Goal: Task Accomplishment & Management: Manage account settings

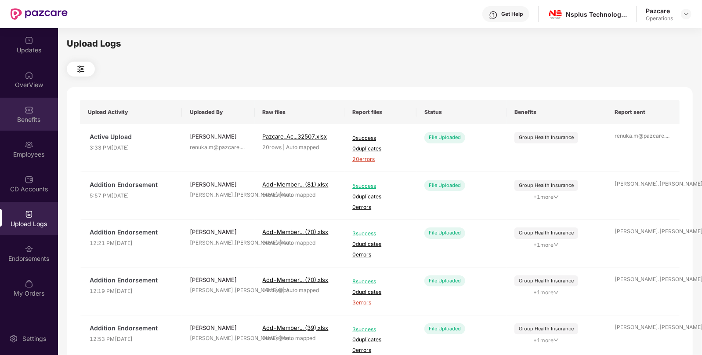
click at [22, 116] on div "Benefits" at bounding box center [29, 119] width 58 height 9
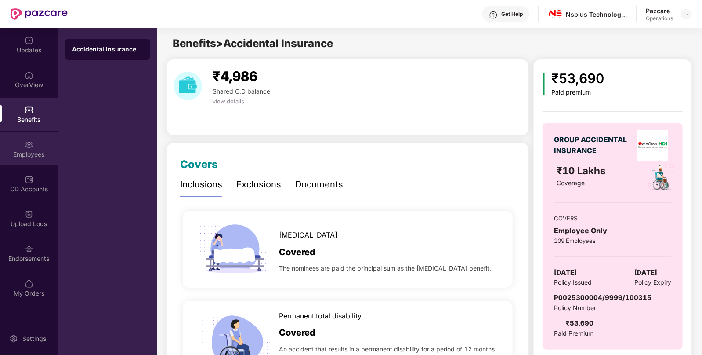
click at [44, 155] on div "Employees" at bounding box center [29, 154] width 58 height 9
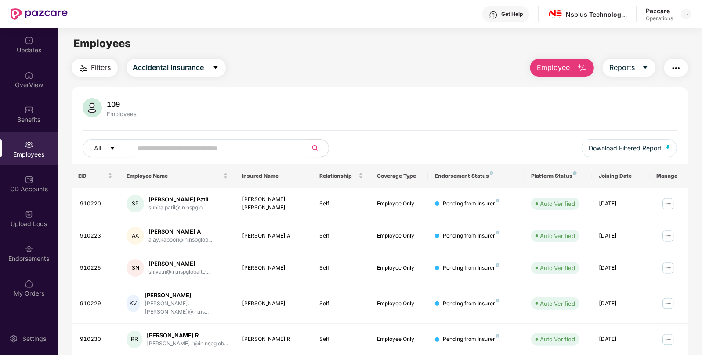
click at [677, 65] on img "button" at bounding box center [676, 68] width 11 height 11
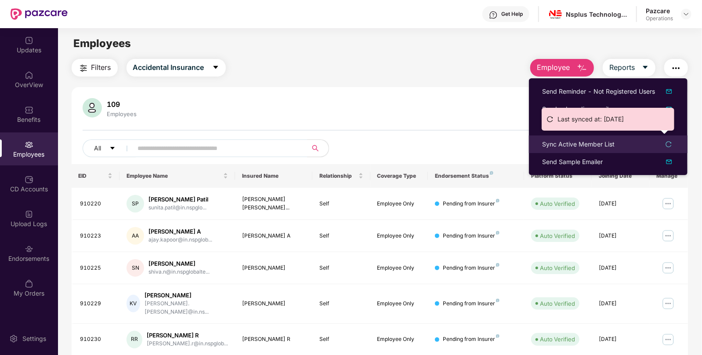
click at [585, 145] on div "Sync Active Member List" at bounding box center [578, 144] width 73 height 10
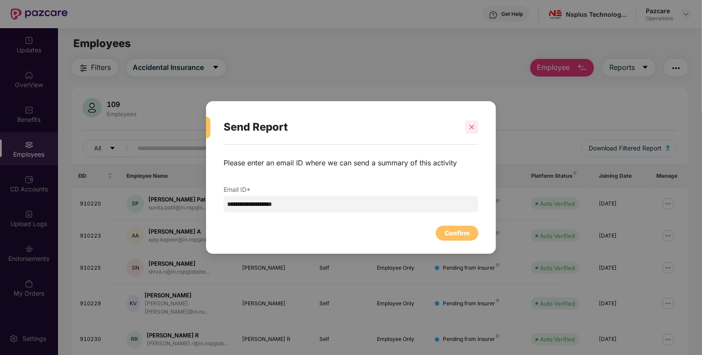
click at [476, 122] on div at bounding box center [471, 126] width 13 height 13
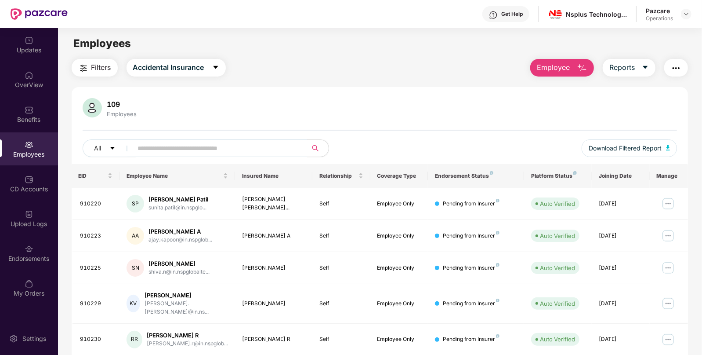
click at [677, 65] on img "button" at bounding box center [676, 68] width 11 height 11
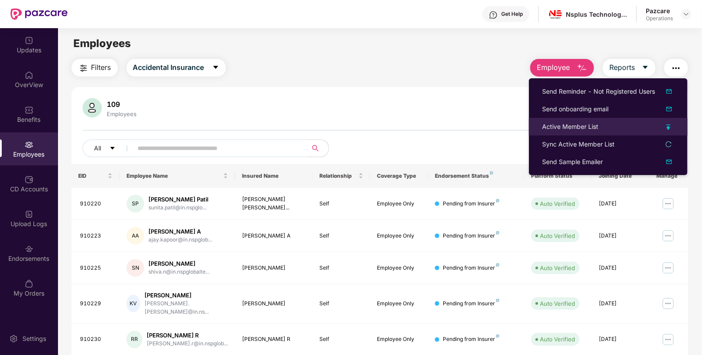
click at [570, 128] on div "Active Member List" at bounding box center [570, 127] width 56 height 10
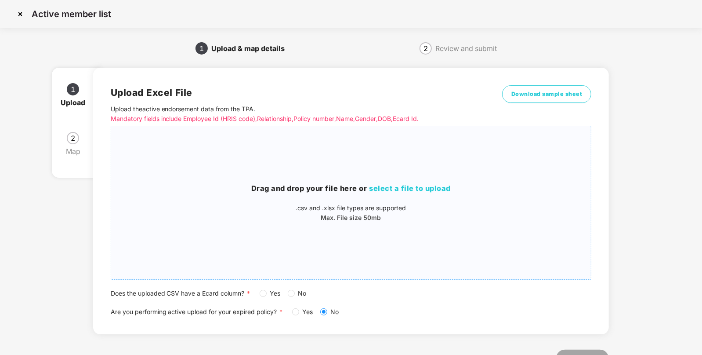
click at [411, 186] on span "select a file to upload" at bounding box center [411, 188] width 82 height 9
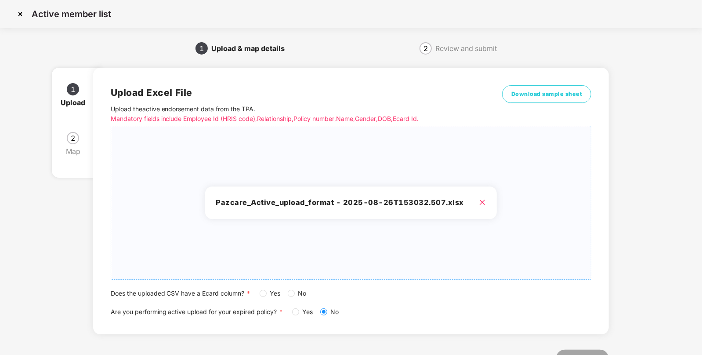
click at [268, 294] on span "Yes" at bounding box center [276, 293] width 18 height 10
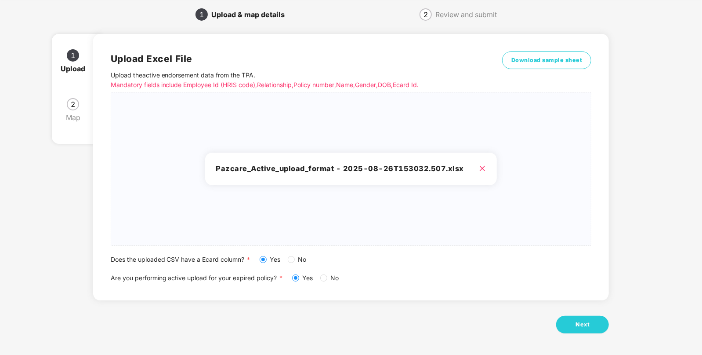
click at [576, 314] on div "Upload Excel File Upload the active endorsement data from the TPA . Mandatory f…" at bounding box center [351, 189] width 516 height 334
click at [585, 322] on span "Next" at bounding box center [583, 324] width 14 height 9
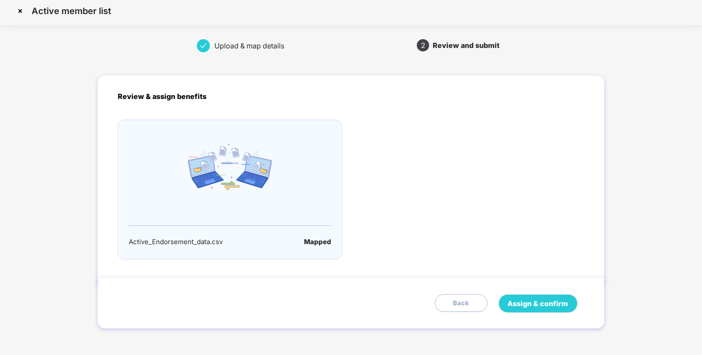
scroll to position [0, 0]
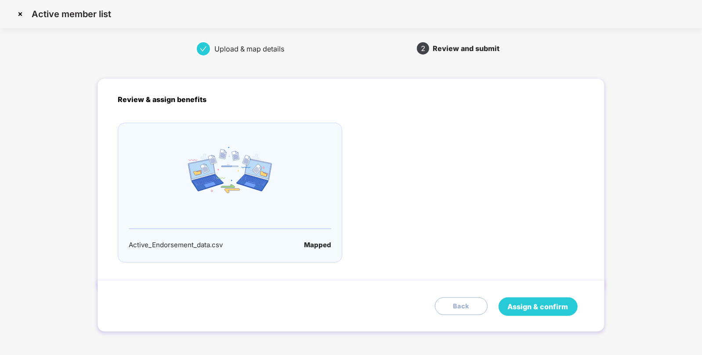
click at [536, 301] on span "Assign & confirm" at bounding box center [538, 306] width 61 height 11
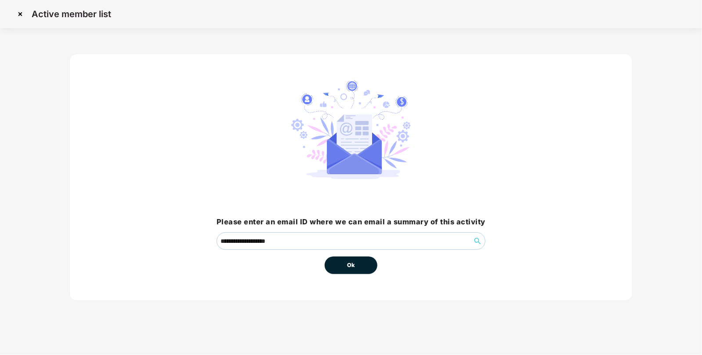
click at [343, 267] on button "Ok" at bounding box center [351, 265] width 53 height 18
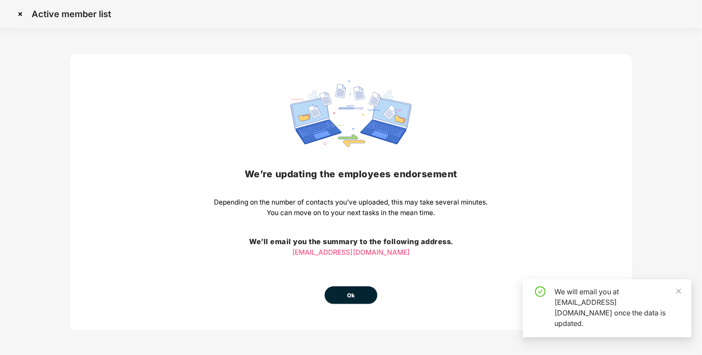
click at [343, 267] on div "We’re updating the employees endorsement Depending on the number of contacts yo…" at bounding box center [351, 191] width 274 height 223
click at [356, 292] on button "Ok" at bounding box center [351, 295] width 53 height 18
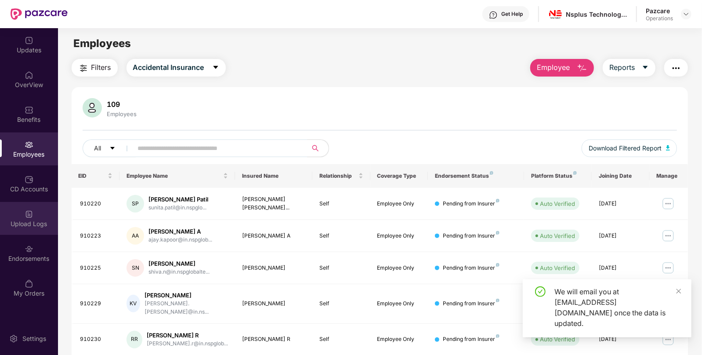
click at [22, 202] on div "Upload Logs" at bounding box center [29, 218] width 58 height 33
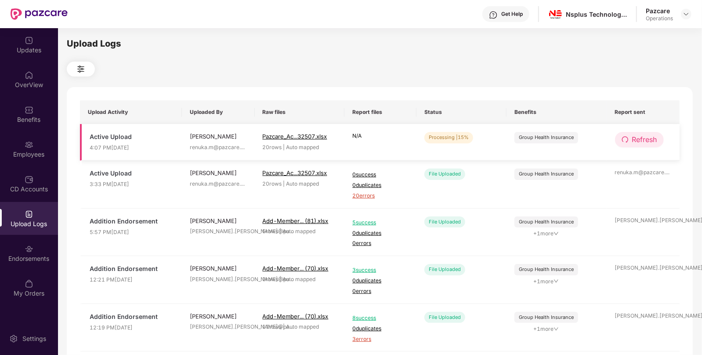
click at [638, 139] on span "Refresh" at bounding box center [644, 139] width 25 height 11
click at [638, 139] on span "Refresh" at bounding box center [645, 139] width 25 height 11
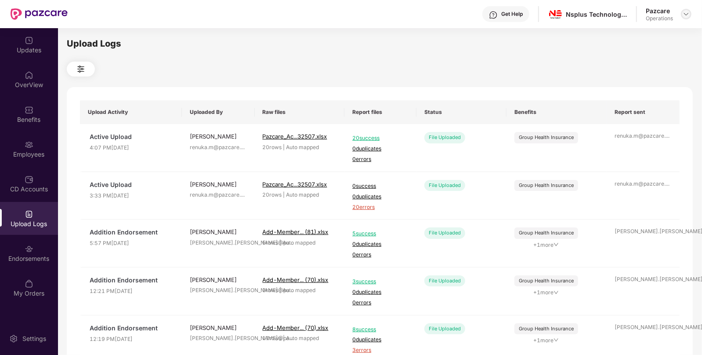
click at [688, 16] on img at bounding box center [686, 14] width 7 height 7
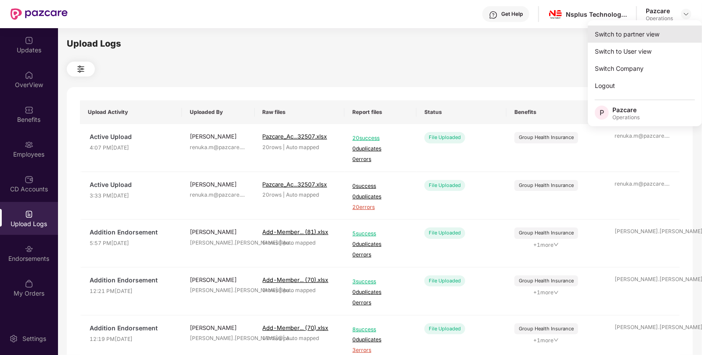
click at [622, 33] on div "Switch to partner view" at bounding box center [645, 33] width 114 height 17
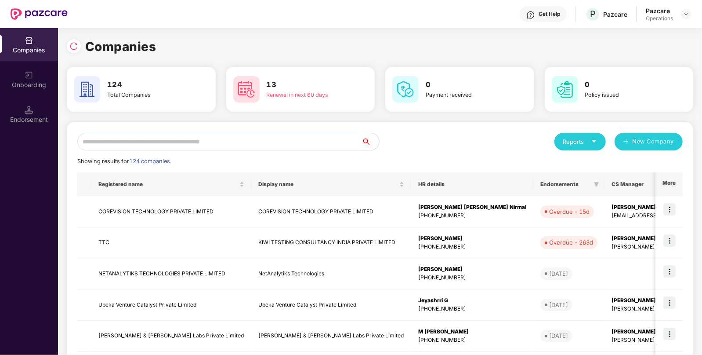
click at [288, 149] on input "text" at bounding box center [219, 142] width 284 height 18
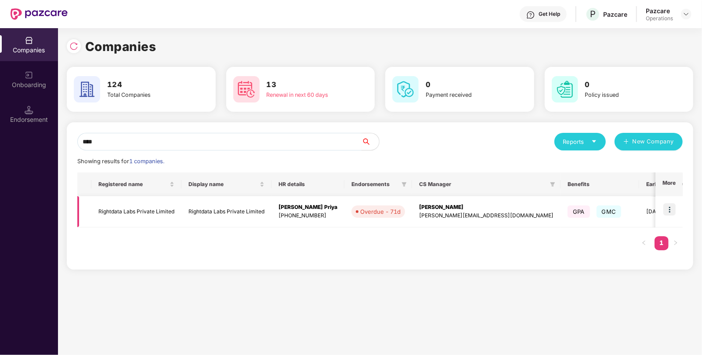
type input "****"
click at [221, 206] on td "Rightdata Labs Private Limited" at bounding box center [227, 211] width 90 height 31
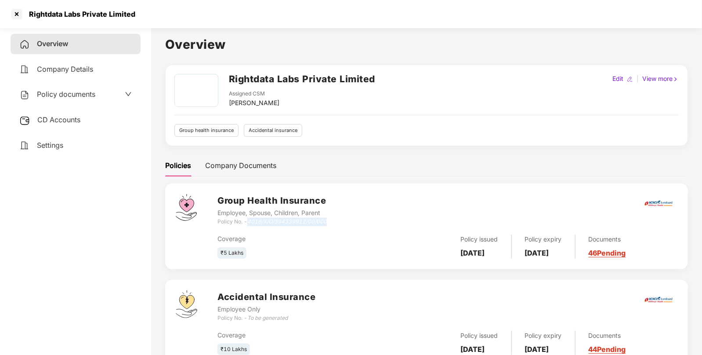
drag, startPoint x: 250, startPoint y: 220, endPoint x: 329, endPoint y: 219, distance: 79.1
click at [329, 219] on div "Group Health Insurance Employee, Spouse, Children, Parent Policy No. - 4016/X/O…" at bounding box center [448, 210] width 460 height 32
copy icon "4016/X/O/394339912/00/000"
click at [18, 7] on div at bounding box center [17, 14] width 14 height 14
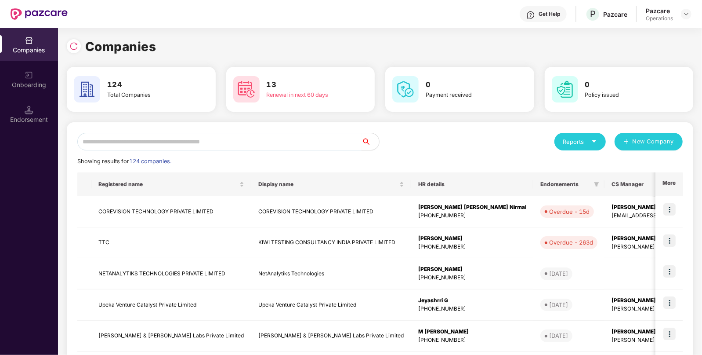
click at [244, 142] on input "text" at bounding box center [219, 142] width 284 height 18
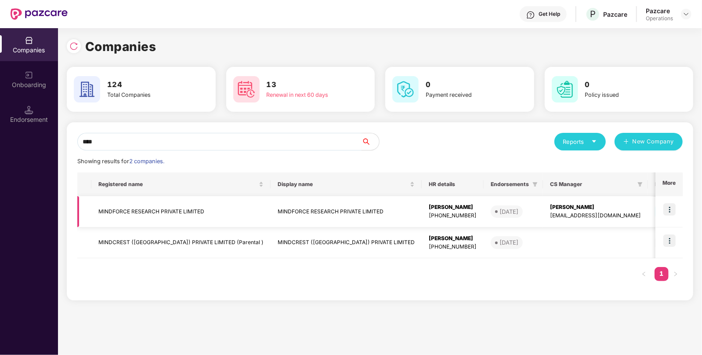
type input "****"
click at [422, 211] on td "[PERSON_NAME] [PHONE_NUMBER]" at bounding box center [453, 211] width 62 height 31
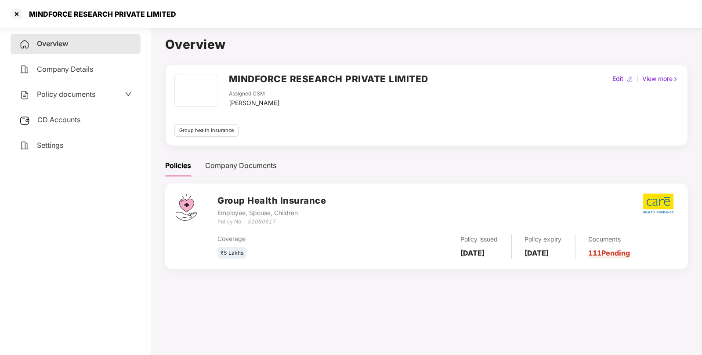
click at [56, 109] on div "Overview Company Details Policy documents CD Accounts Settings" at bounding box center [76, 94] width 130 height 121
click at [50, 116] on span "CD Accounts" at bounding box center [58, 119] width 43 height 9
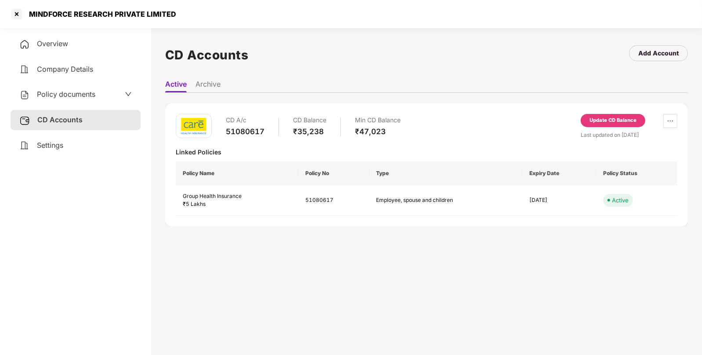
click at [602, 116] on div "Update CD Balance" at bounding box center [613, 120] width 47 height 8
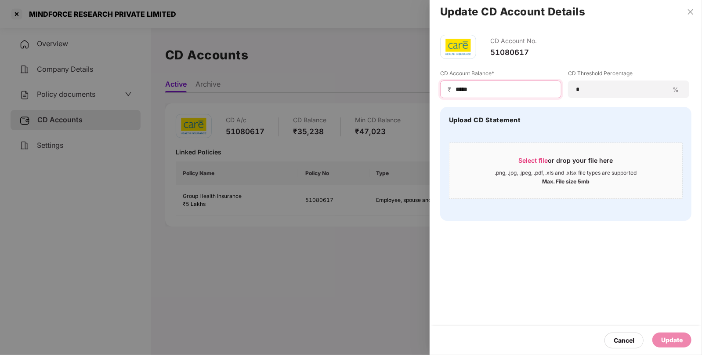
drag, startPoint x: 514, startPoint y: 87, endPoint x: 354, endPoint y: 106, distance: 161.2
click at [354, 106] on div "Update CD Account Details CD Account No. 51080617 CD Account Balance* ₹ ***** C…" at bounding box center [351, 177] width 702 height 355
type input "*****"
click at [670, 336] on div "Update" at bounding box center [672, 340] width 22 height 10
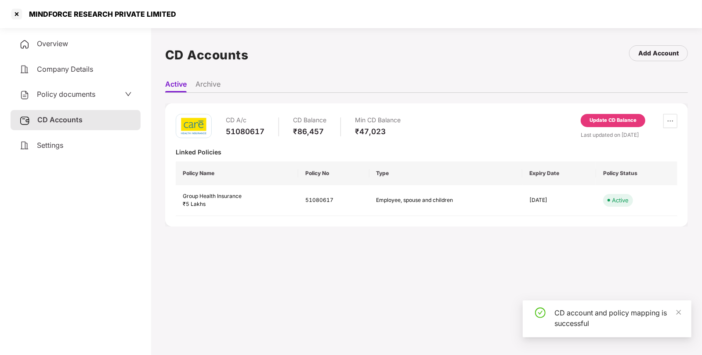
click at [51, 16] on div "MINDFORCE RESEARCH PRIVATE LIMITED" at bounding box center [100, 14] width 153 height 9
copy div "MINDFORCE"
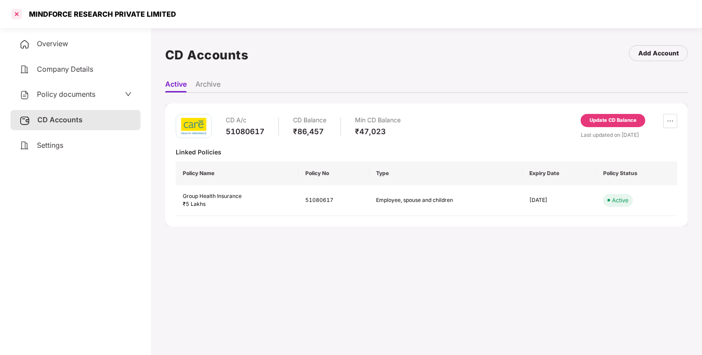
click at [11, 13] on div at bounding box center [17, 14] width 14 height 14
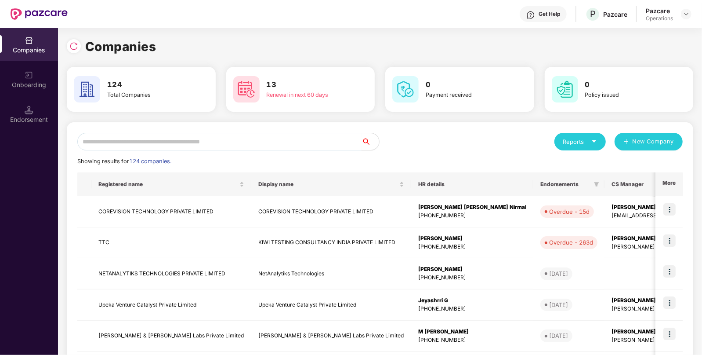
click at [209, 138] on input "text" at bounding box center [219, 142] width 284 height 18
paste input "*********"
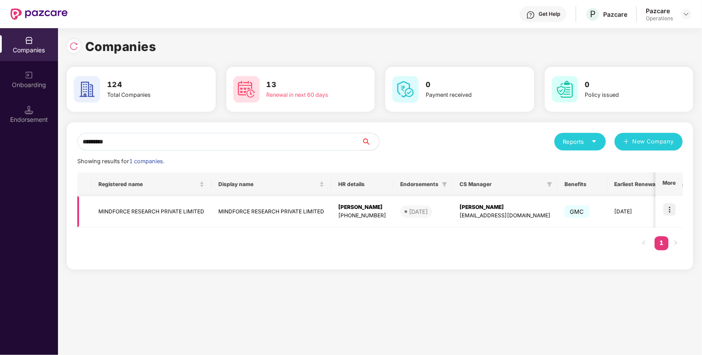
type input "*********"
click at [675, 212] on img at bounding box center [670, 209] width 12 height 12
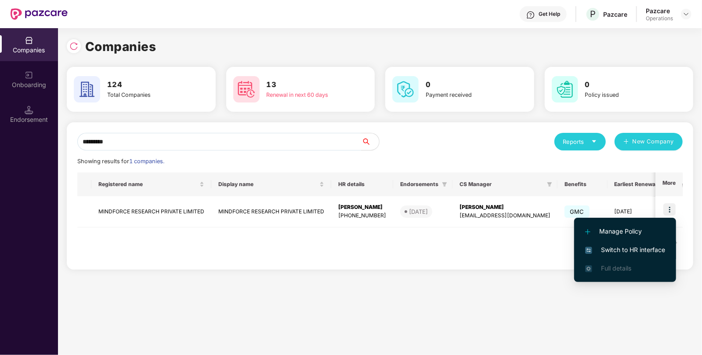
click at [624, 248] on span "Switch to HR interface" at bounding box center [625, 250] width 80 height 10
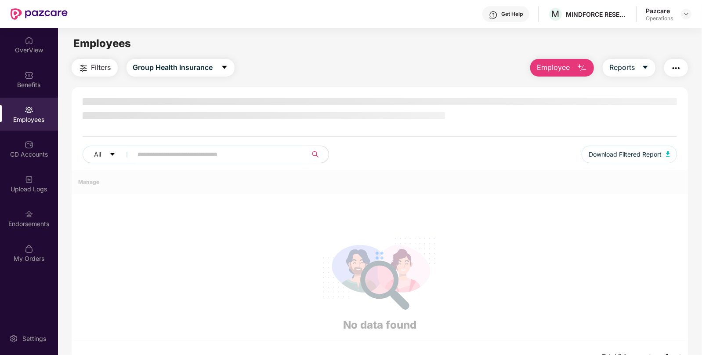
click at [28, 113] on img at bounding box center [29, 109] width 9 height 9
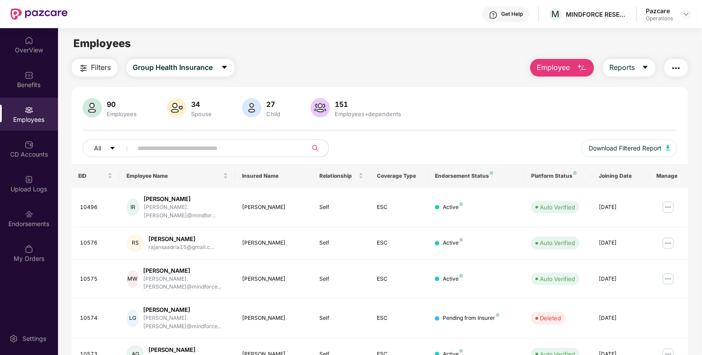
click at [105, 71] on span "Filters" at bounding box center [101, 67] width 20 height 11
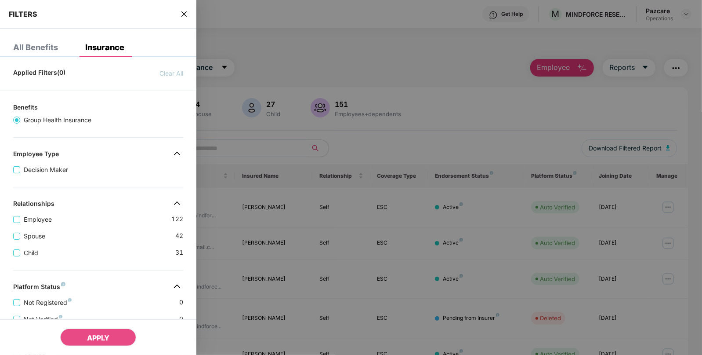
scroll to position [202, 0]
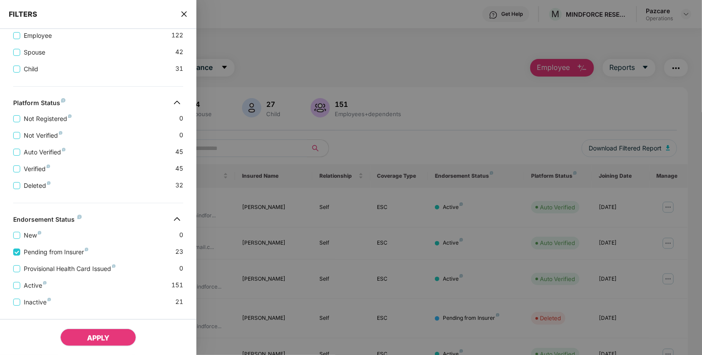
click at [98, 335] on span "APPLY" at bounding box center [98, 337] width 22 height 9
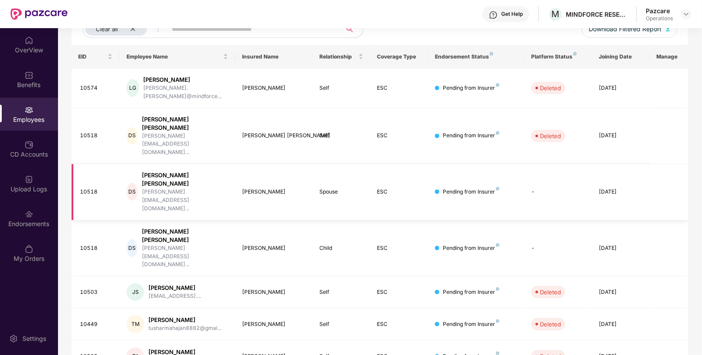
scroll to position [114, 0]
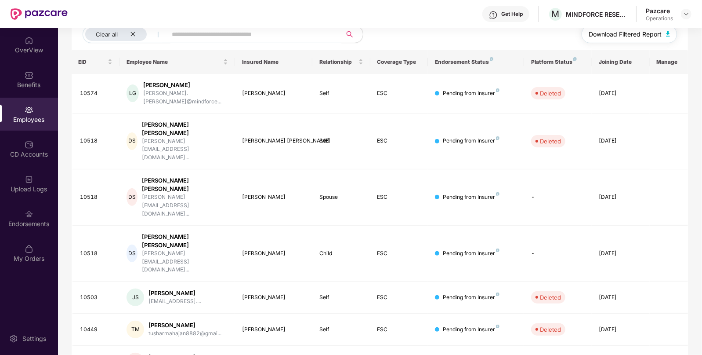
click at [669, 36] on button "Download Filtered Report" at bounding box center [630, 34] width 96 height 18
click at [33, 77] on img at bounding box center [29, 75] width 9 height 9
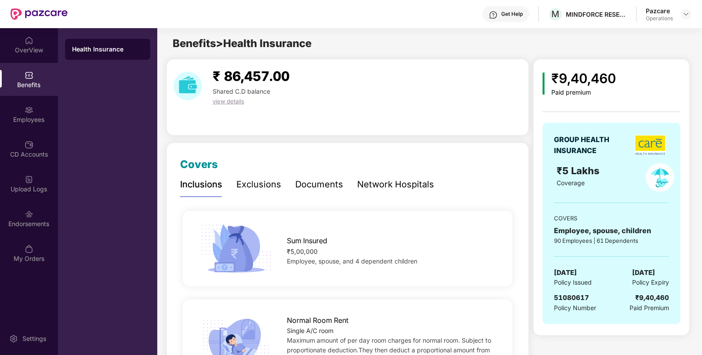
click at [577, 267] on span "[DATE]" at bounding box center [565, 272] width 23 height 11
copy span "[DATE]"
click at [13, 115] on div "Employees" at bounding box center [29, 119] width 58 height 9
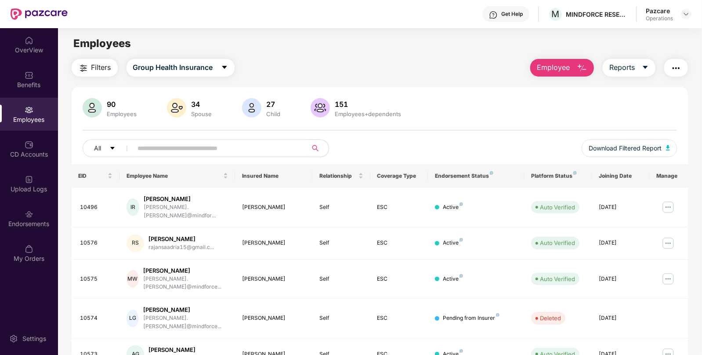
click at [674, 67] on img "button" at bounding box center [676, 68] width 11 height 11
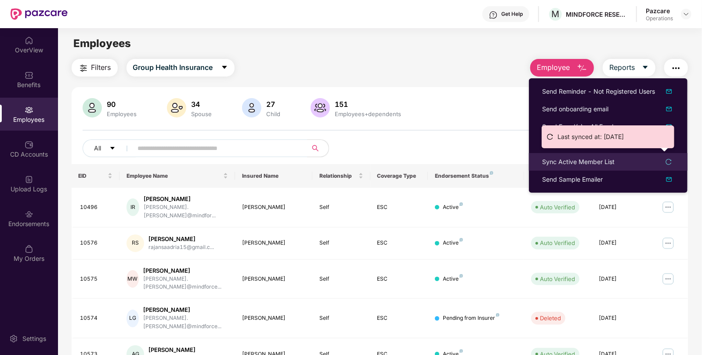
click at [567, 161] on div "Sync Active Member List" at bounding box center [578, 162] width 73 height 10
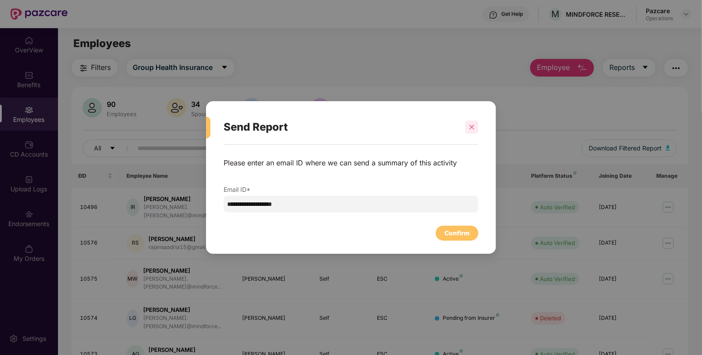
click at [478, 122] on div at bounding box center [471, 126] width 13 height 13
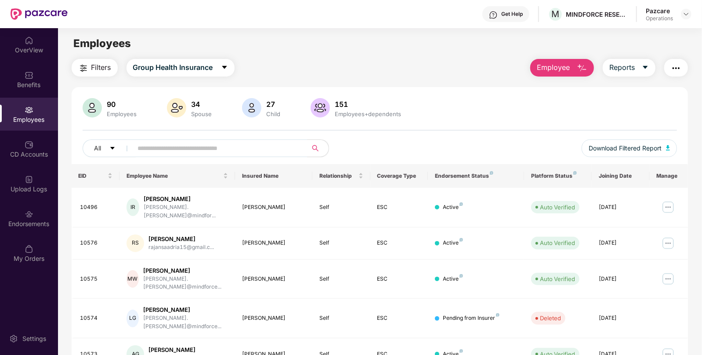
click at [670, 70] on button "button" at bounding box center [677, 68] width 24 height 18
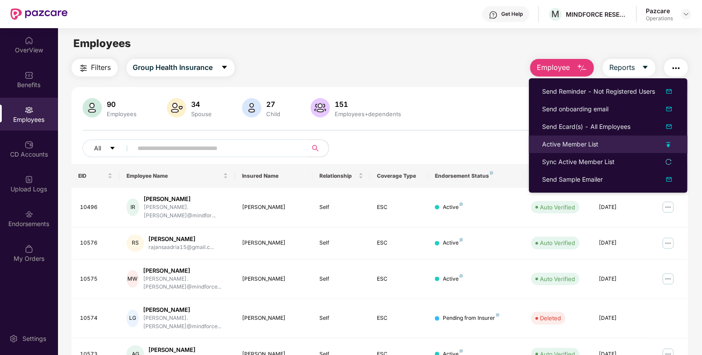
click at [563, 142] on div "Active Member List" at bounding box center [570, 144] width 56 height 10
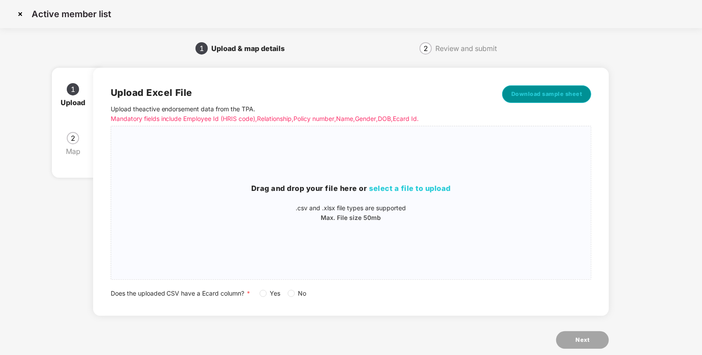
click at [556, 99] on button "Download sample sheet" at bounding box center [547, 94] width 90 height 18
click at [425, 194] on h3 "Drag and drop your file here or select a file to upload" at bounding box center [351, 188] width 480 height 11
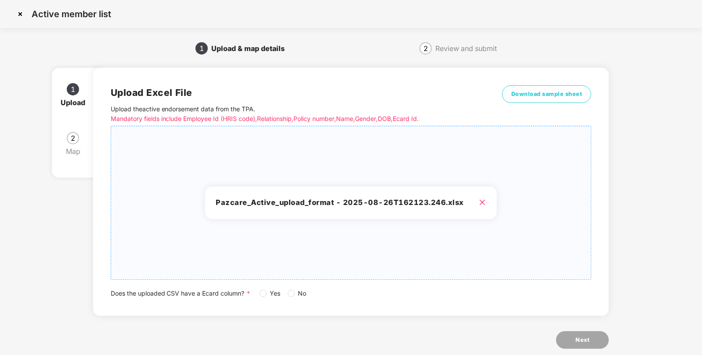
click at [263, 297] on label "Yes" at bounding box center [272, 293] width 25 height 10
click at [585, 336] on span "Next" at bounding box center [583, 339] width 14 height 9
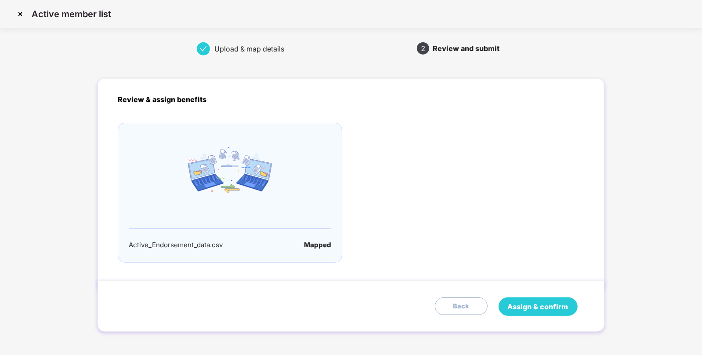
click at [540, 314] on button "Assign & confirm" at bounding box center [538, 306] width 79 height 18
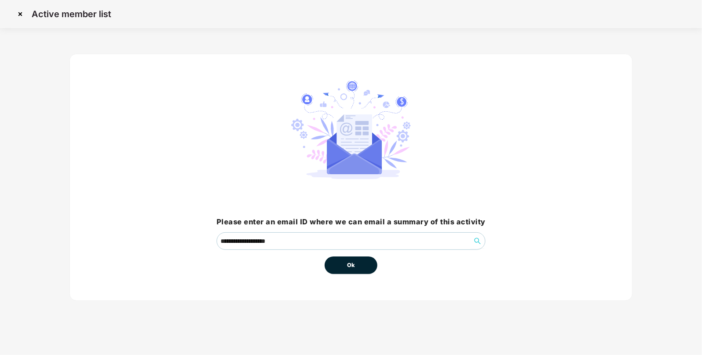
click at [361, 259] on button "Ok" at bounding box center [351, 265] width 53 height 18
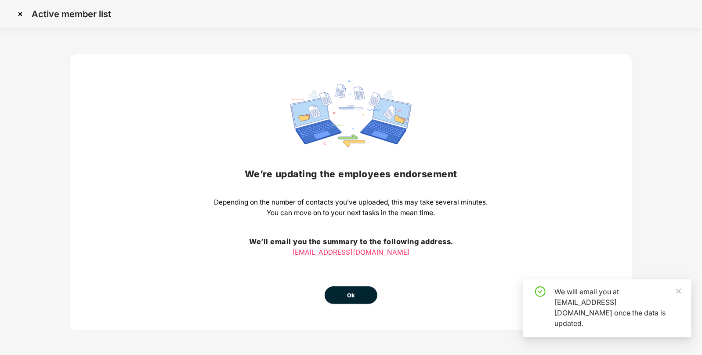
click at [356, 298] on button "Ok" at bounding box center [351, 295] width 53 height 18
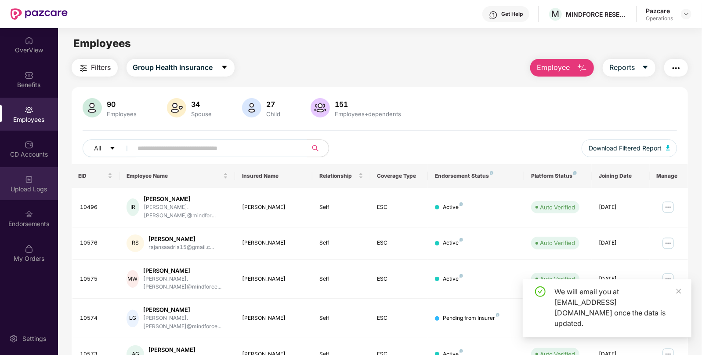
click at [21, 175] on div "Upload Logs" at bounding box center [29, 183] width 58 height 33
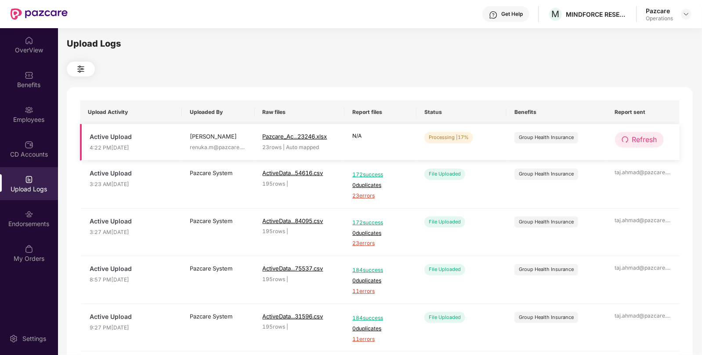
click at [640, 141] on span "Refresh" at bounding box center [644, 139] width 25 height 11
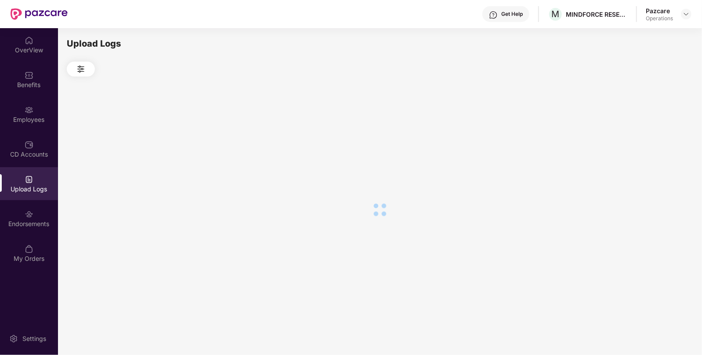
click at [640, 141] on div at bounding box center [380, 209] width 626 height 266
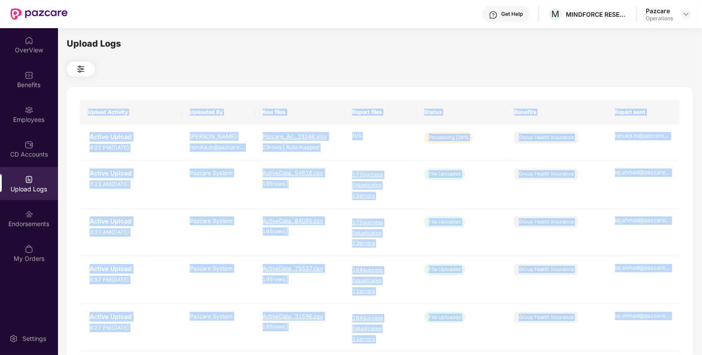
click at [423, 86] on div "Upload Logs Upload Activity Uploaded By Raw files Report files Status Benefits …" at bounding box center [380, 190] width 626 height 306
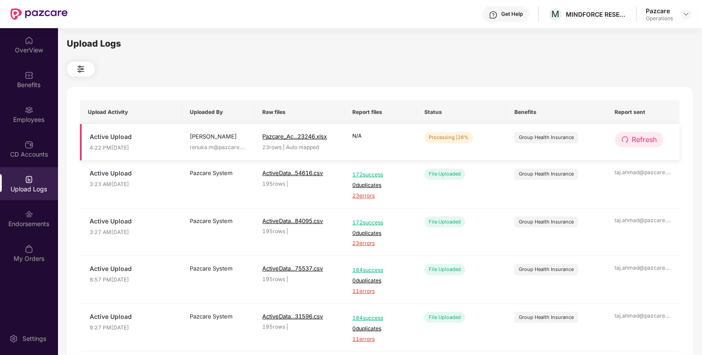
click at [648, 133] on button "Refresh" at bounding box center [639, 139] width 49 height 15
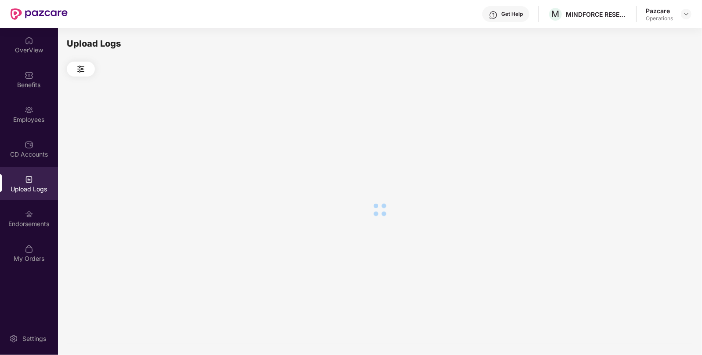
click at [648, 133] on div at bounding box center [380, 209] width 626 height 266
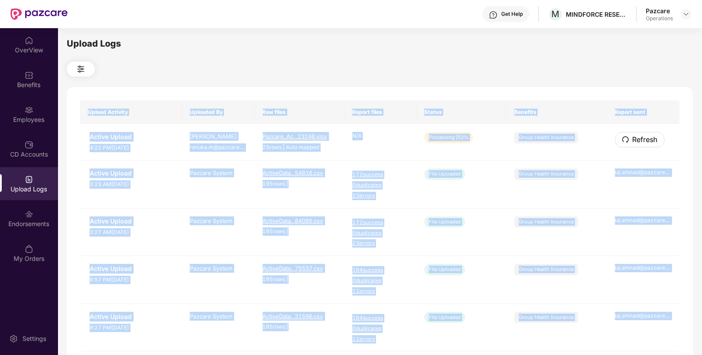
click at [648, 133] on button "Refresh" at bounding box center [640, 139] width 50 height 15
click at [648, 133] on div "Upload Activity Uploaded By Raw files Report files Status Benefits Report sent …" at bounding box center [380, 356] width 626 height 539
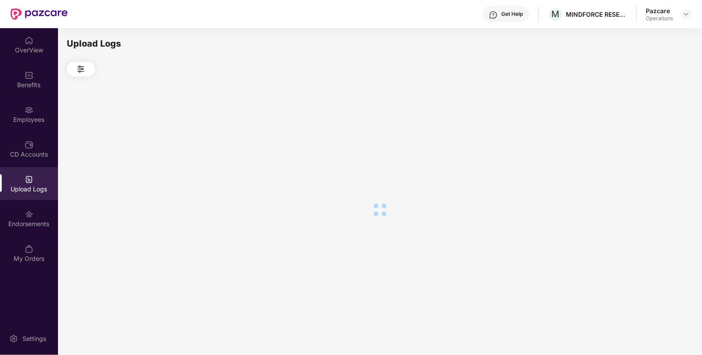
click at [648, 133] on div at bounding box center [380, 209] width 626 height 266
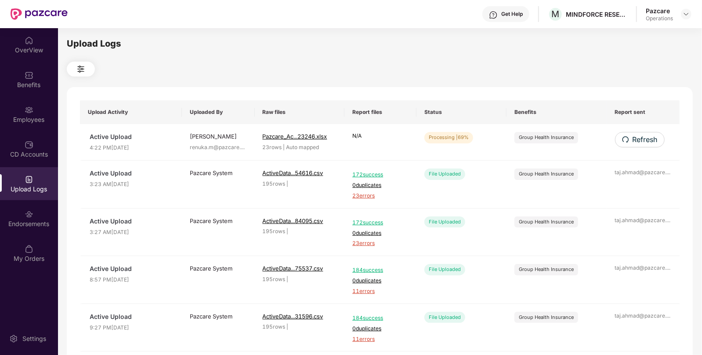
click at [648, 133] on button "Refresh" at bounding box center [640, 139] width 50 height 15
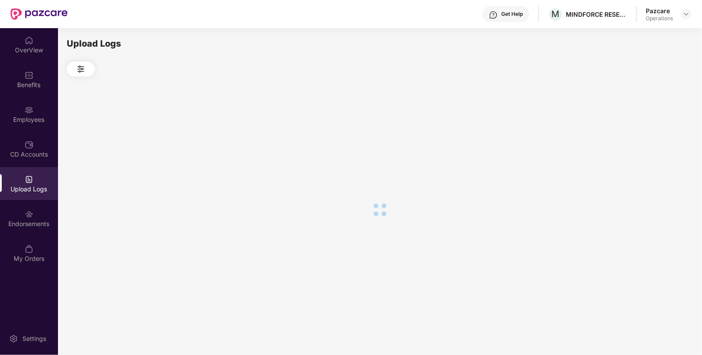
click at [648, 133] on div at bounding box center [380, 209] width 626 height 266
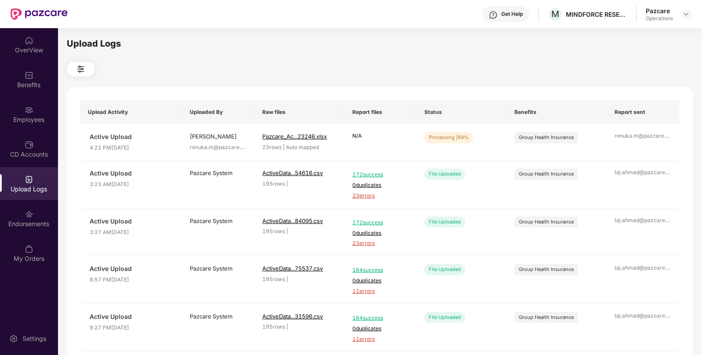
click at [565, 65] on div at bounding box center [380, 69] width 626 height 15
click at [637, 143] on span "Refresh" at bounding box center [644, 139] width 25 height 11
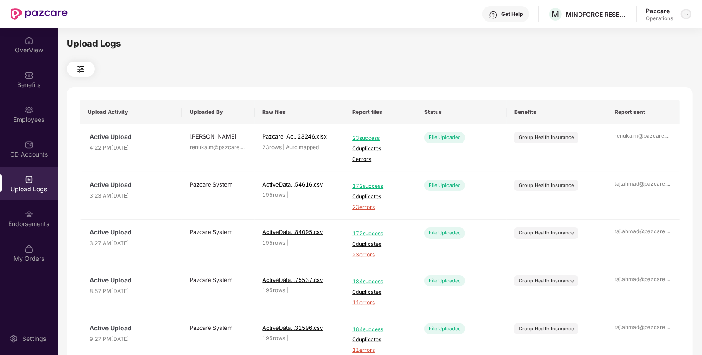
click at [683, 18] on div at bounding box center [686, 14] width 11 height 11
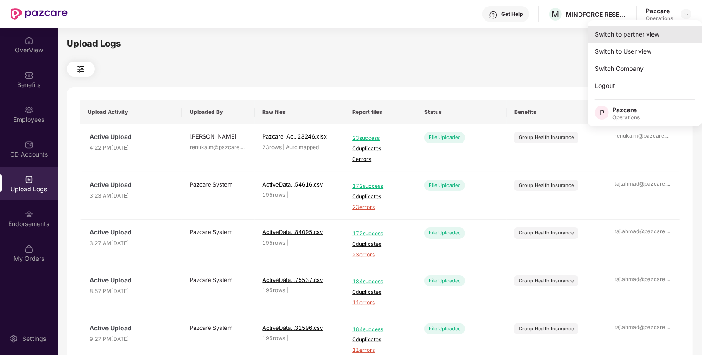
click at [628, 29] on div "Switch to partner view" at bounding box center [645, 33] width 114 height 17
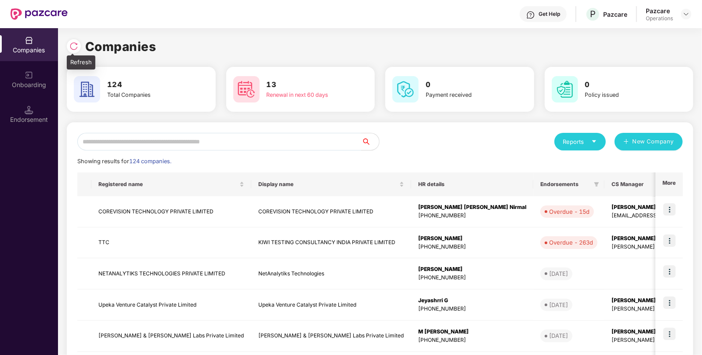
click at [73, 44] on img at bounding box center [73, 46] width 9 height 9
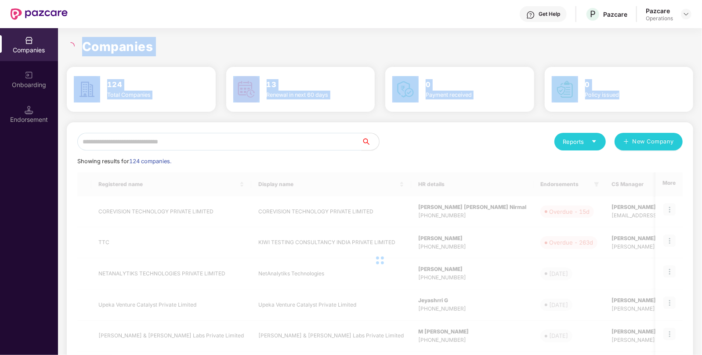
click at [191, 149] on div "Companies 124 Total Companies 13 Renewal in next 60 days 0 Payment received 0 P…" at bounding box center [380, 296] width 627 height 519
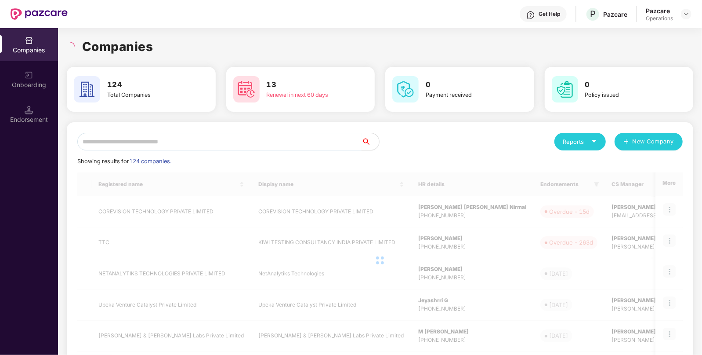
click at [191, 149] on input "text" at bounding box center [219, 142] width 284 height 18
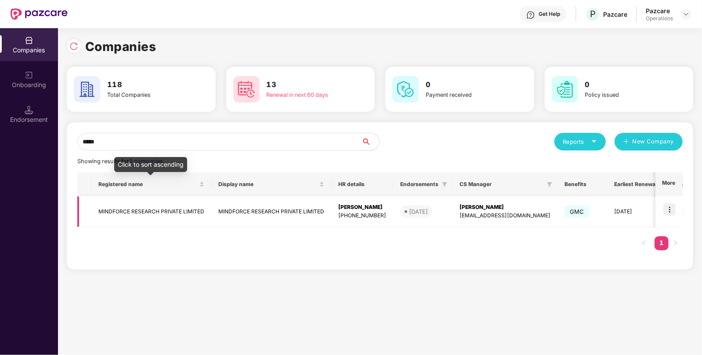
type input "*****"
click at [202, 205] on td "MINDFORCE RESEARCH PRIVATE LIMITED" at bounding box center [151, 211] width 120 height 31
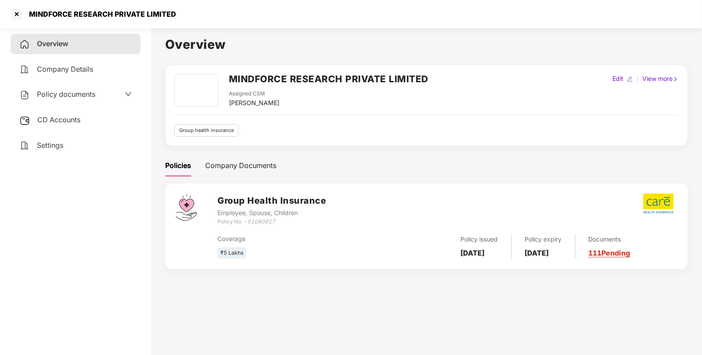
click at [63, 94] on span "Policy documents" at bounding box center [66, 94] width 58 height 9
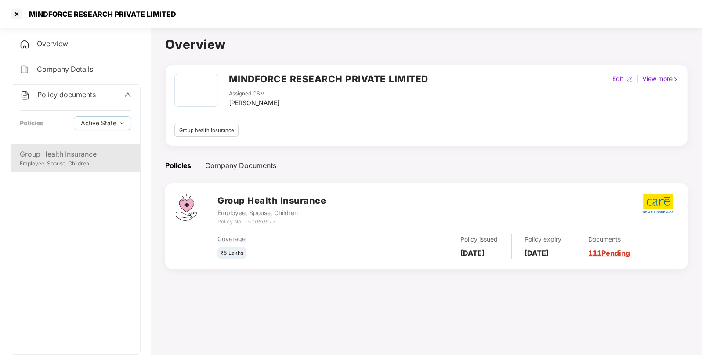
click at [81, 153] on div "Group Health Insurance" at bounding box center [76, 154] width 112 height 11
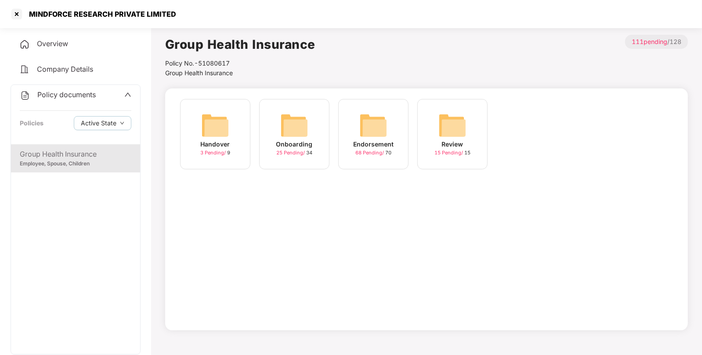
click at [361, 134] on img at bounding box center [374, 125] width 28 height 28
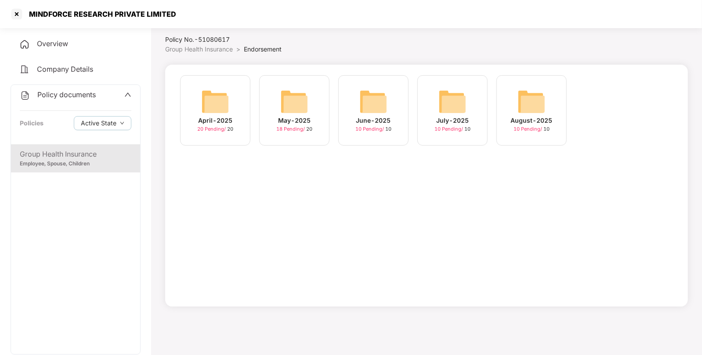
click at [532, 92] on img at bounding box center [532, 101] width 28 height 28
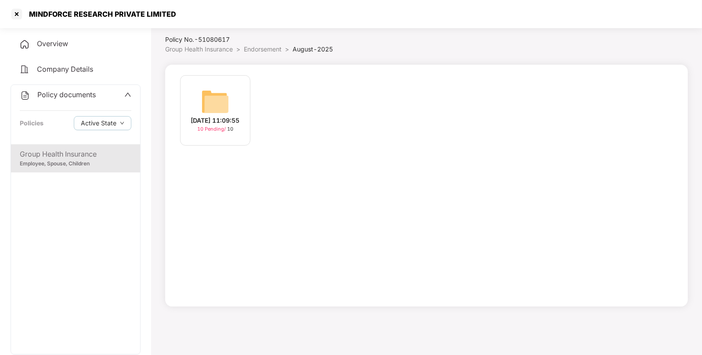
click at [233, 120] on div "[DATE] 11:09:55" at bounding box center [215, 121] width 49 height 10
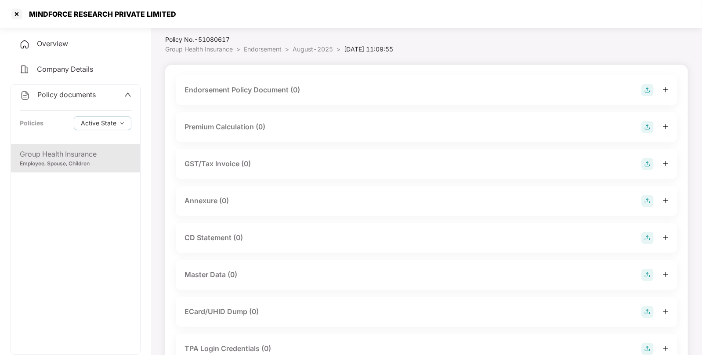
click at [647, 87] on img at bounding box center [648, 90] width 12 height 12
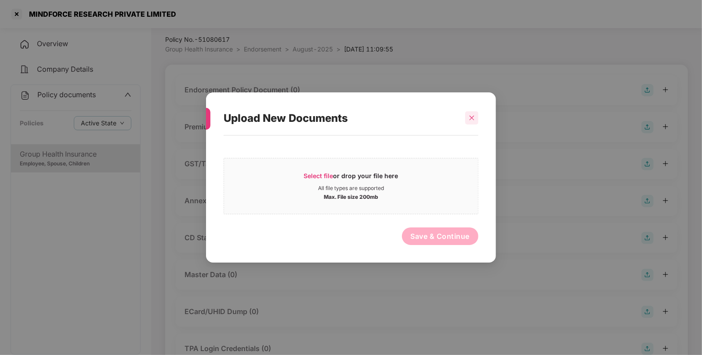
click at [474, 121] on div at bounding box center [471, 117] width 13 height 13
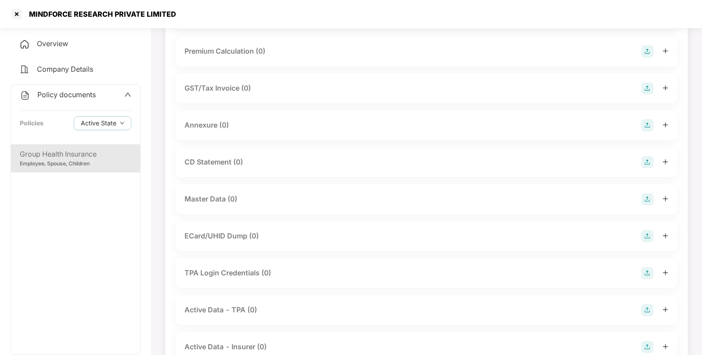
scroll to position [100, 0]
click at [648, 200] on img at bounding box center [648, 199] width 12 height 12
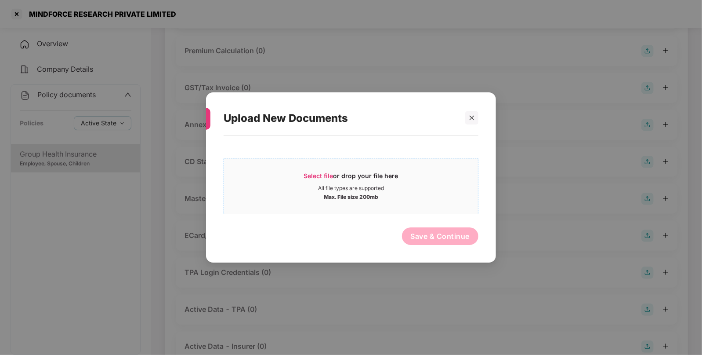
click at [334, 183] on div "Select file or drop your file here" at bounding box center [351, 177] width 94 height 13
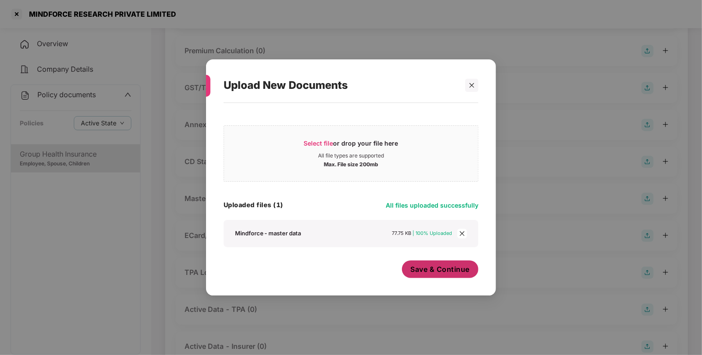
click at [440, 272] on span "Save & Continue" at bounding box center [440, 269] width 59 height 10
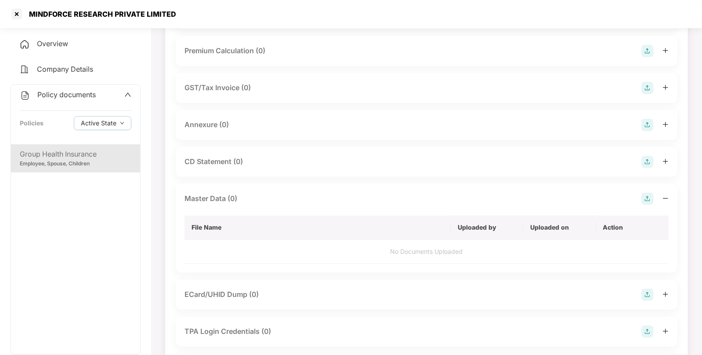
scroll to position [0, 0]
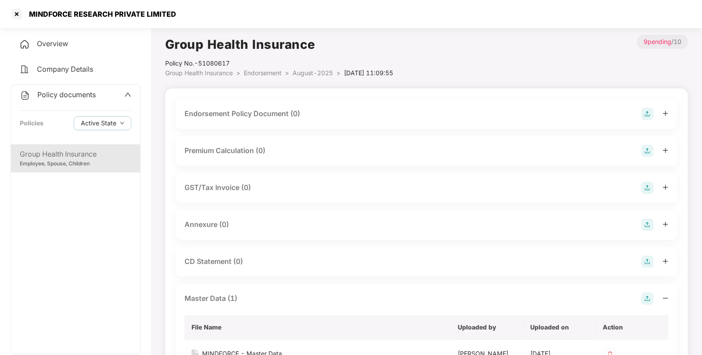
click at [647, 110] on img at bounding box center [648, 114] width 12 height 12
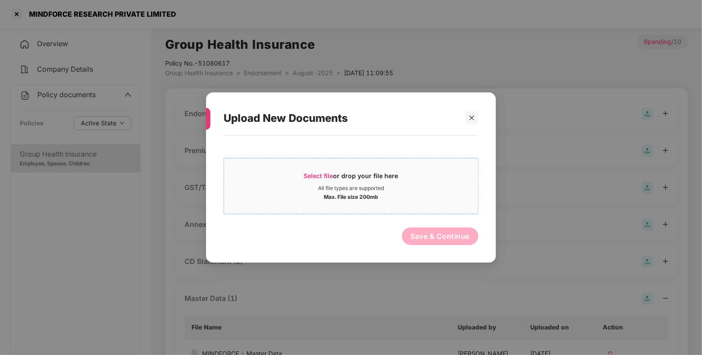
click at [341, 180] on div "Select file or drop your file here" at bounding box center [351, 177] width 94 height 13
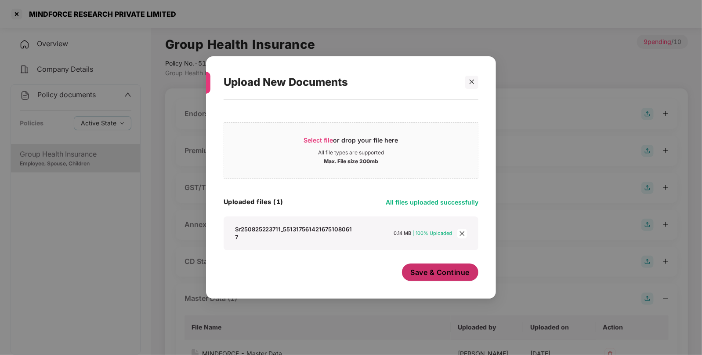
click at [444, 277] on span "Save & Continue" at bounding box center [440, 272] width 59 height 10
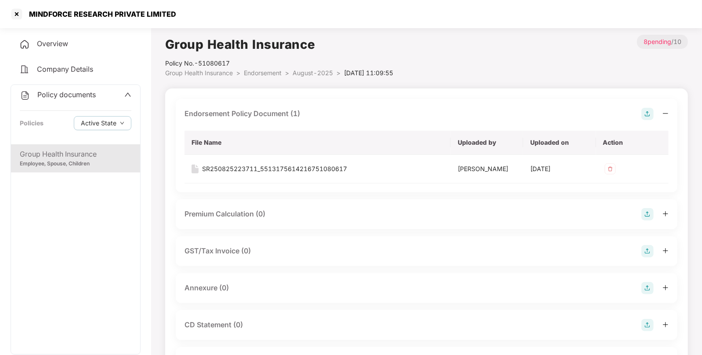
click at [289, 70] on span ">" at bounding box center [287, 72] width 4 height 7
click at [271, 70] on span "Endorsement" at bounding box center [263, 72] width 38 height 7
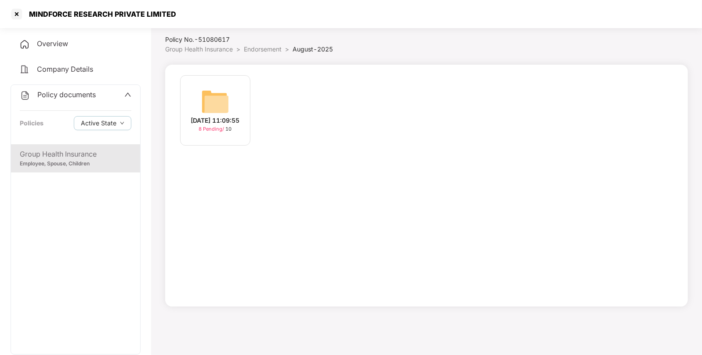
click at [265, 45] on span "Endorsement" at bounding box center [263, 48] width 38 height 7
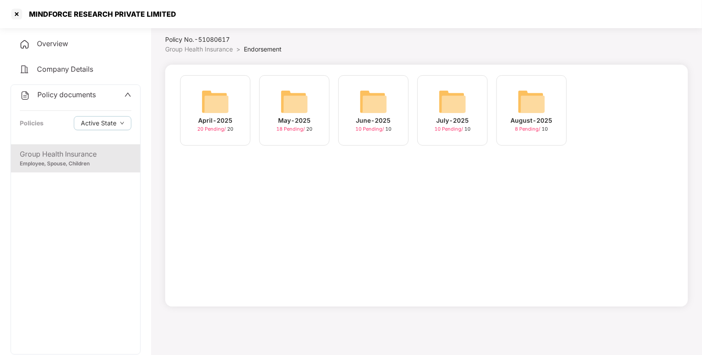
click at [448, 104] on img at bounding box center [453, 101] width 28 height 28
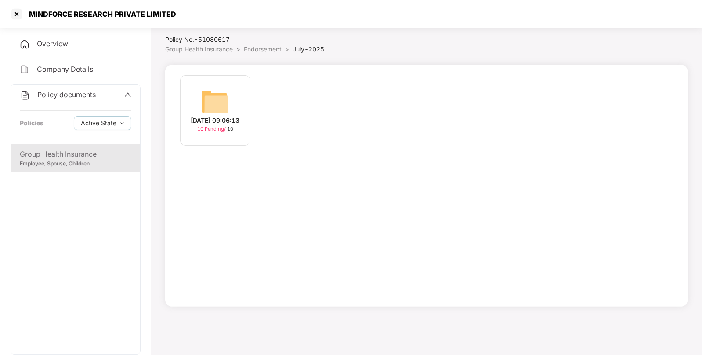
click at [213, 109] on img at bounding box center [215, 101] width 28 height 28
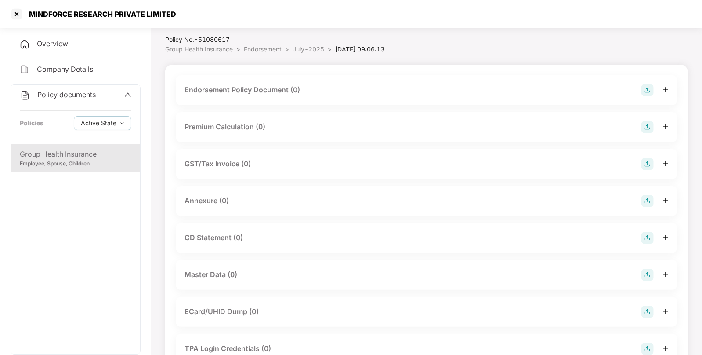
click at [656, 92] on div at bounding box center [655, 90] width 27 height 12
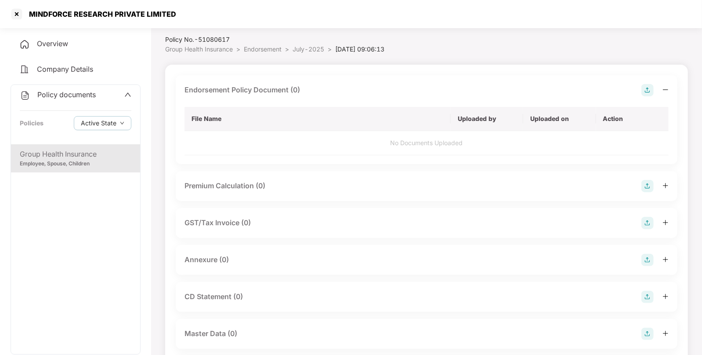
click at [652, 93] on img at bounding box center [648, 90] width 12 height 12
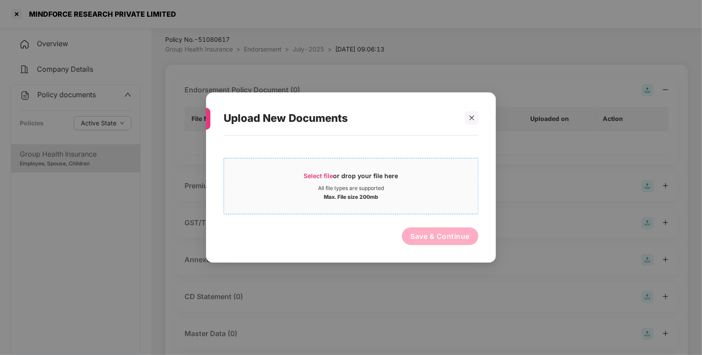
click at [315, 169] on span "Select file or drop your file here All file types are supported Max. File size …" at bounding box center [351, 186] width 254 height 42
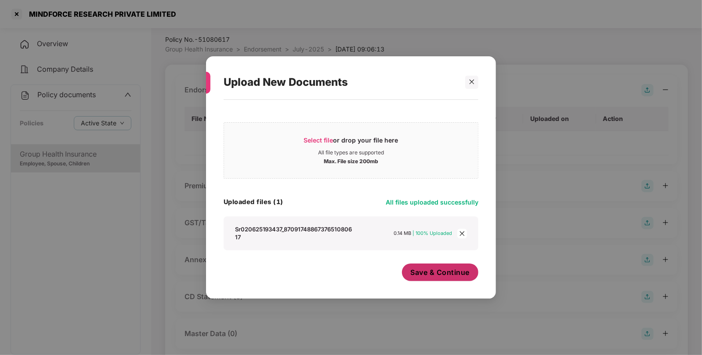
click at [453, 279] on button "Save & Continue" at bounding box center [440, 272] width 77 height 18
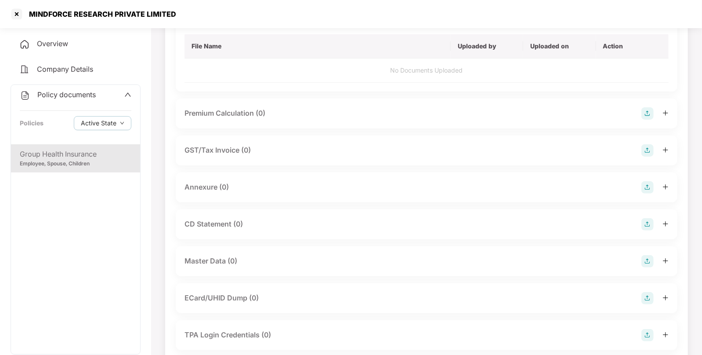
scroll to position [96, 0]
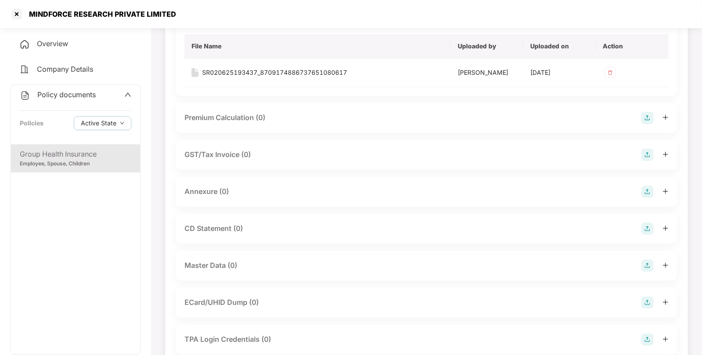
click at [653, 268] on img at bounding box center [648, 265] width 12 height 12
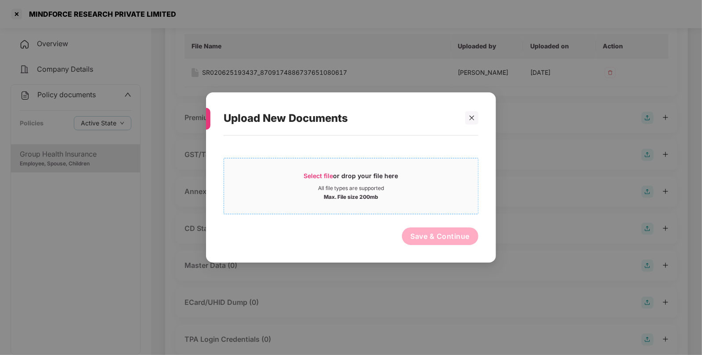
click at [322, 174] on span "Select file" at bounding box center [318, 175] width 29 height 7
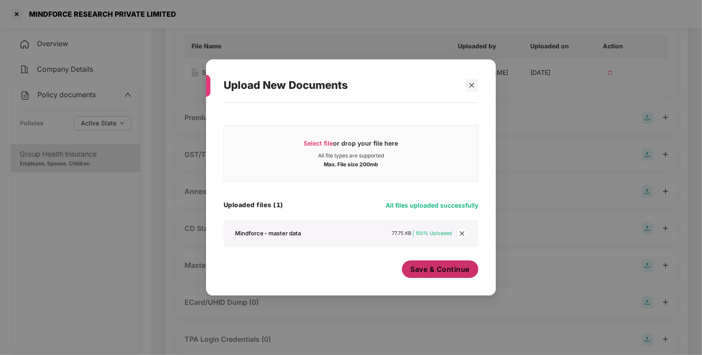
click at [422, 269] on span "Save & Continue" at bounding box center [440, 269] width 59 height 10
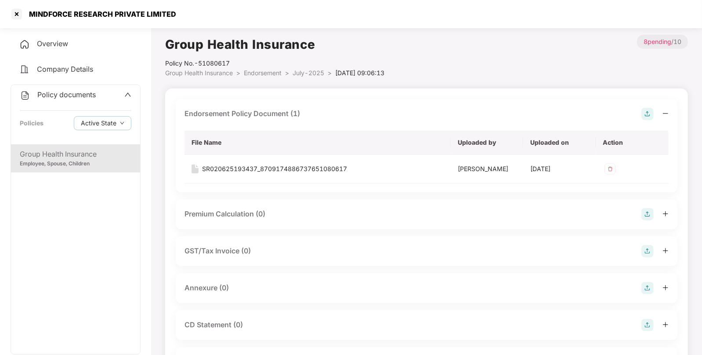
click at [279, 73] on span "Endorsement" at bounding box center [263, 72] width 38 height 7
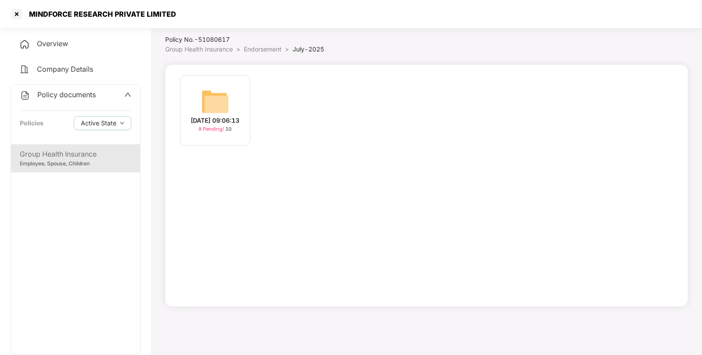
click at [258, 51] on span "Endorsement" at bounding box center [263, 48] width 38 height 7
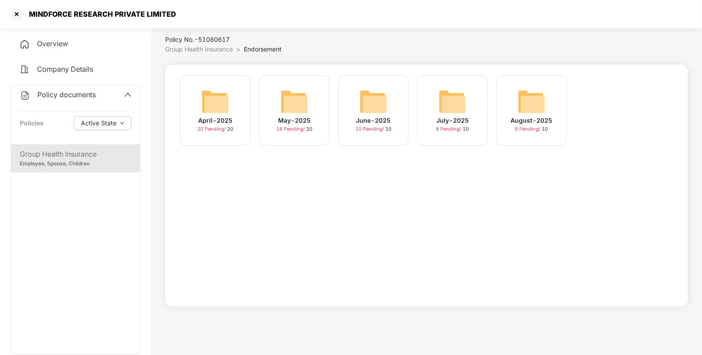
click at [371, 101] on img at bounding box center [374, 101] width 28 height 28
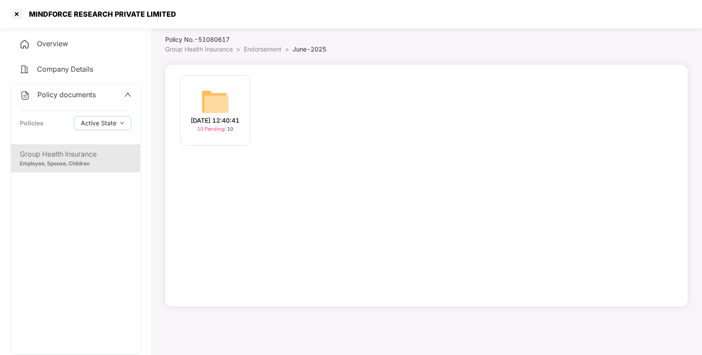
click at [244, 94] on div "[DATE] 12:40:41 10 Pending / 10" at bounding box center [215, 110] width 70 height 70
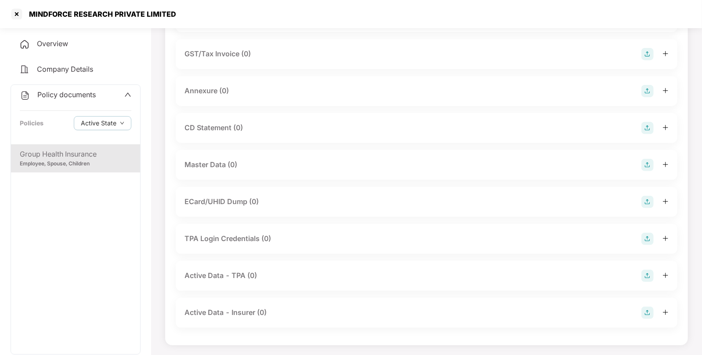
scroll to position [134, 0]
click at [640, 160] on div "Master Data (0)" at bounding box center [427, 164] width 484 height 12
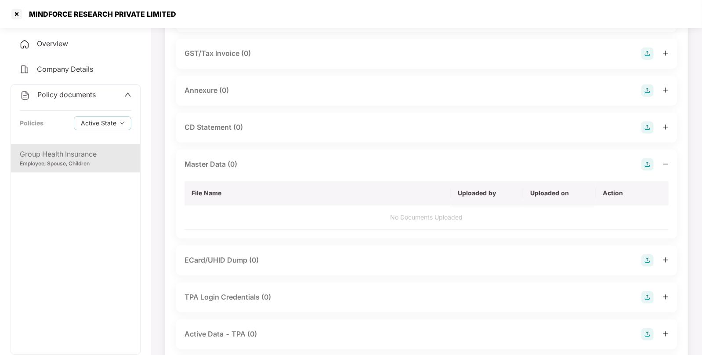
click at [643, 163] on img at bounding box center [648, 164] width 12 height 12
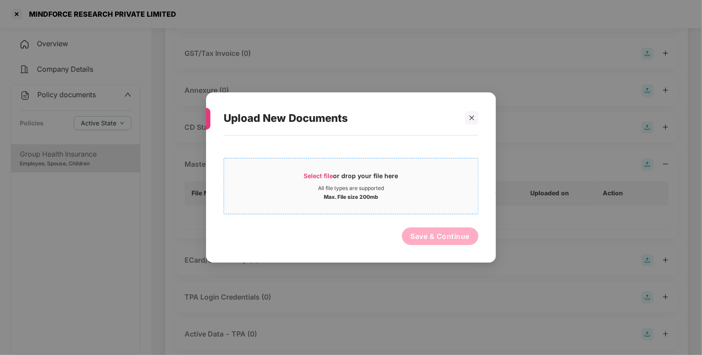
click at [353, 171] on span "Select file or drop your file here All file types are supported Max. File size …" at bounding box center [351, 186] width 254 height 42
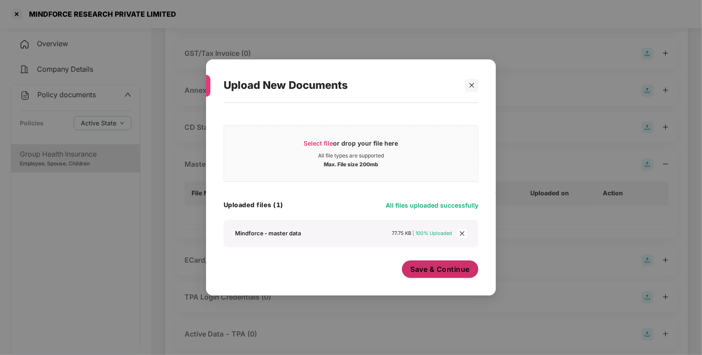
click at [446, 264] on span "Save & Continue" at bounding box center [440, 269] width 59 height 10
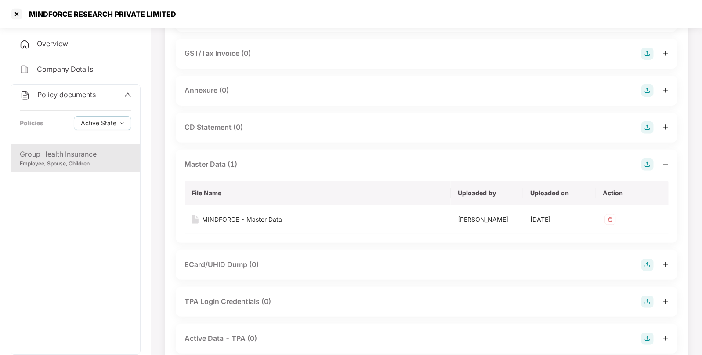
scroll to position [0, 0]
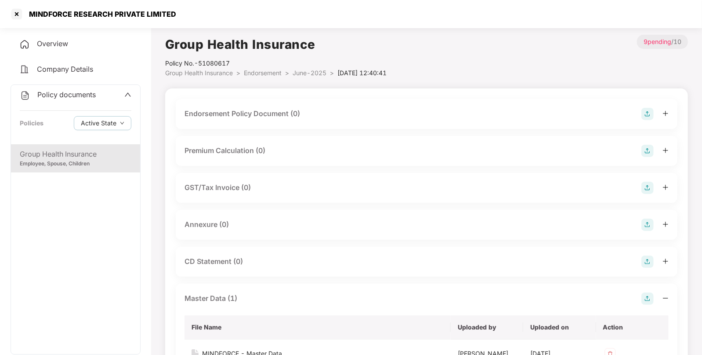
click at [644, 113] on img at bounding box center [648, 114] width 12 height 12
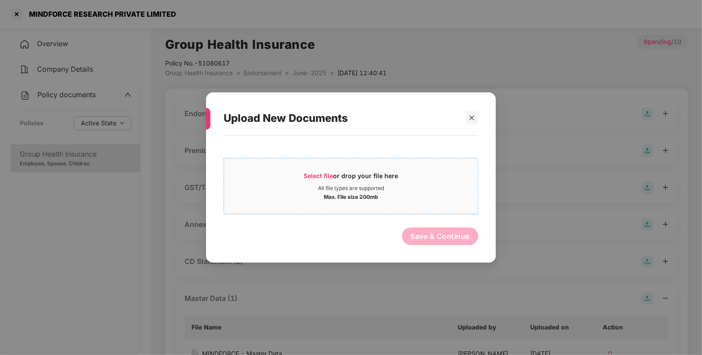
click at [336, 193] on div "Max. File size 200mb" at bounding box center [351, 196] width 55 height 9
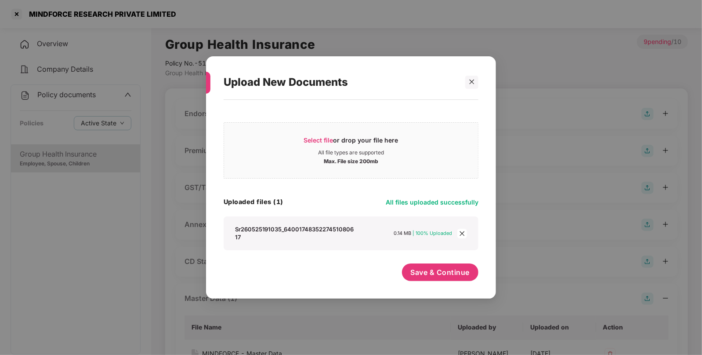
click at [436, 283] on div "Save & Continue" at bounding box center [440, 274] width 77 height 22
click at [439, 271] on span "Save & Continue" at bounding box center [440, 272] width 59 height 10
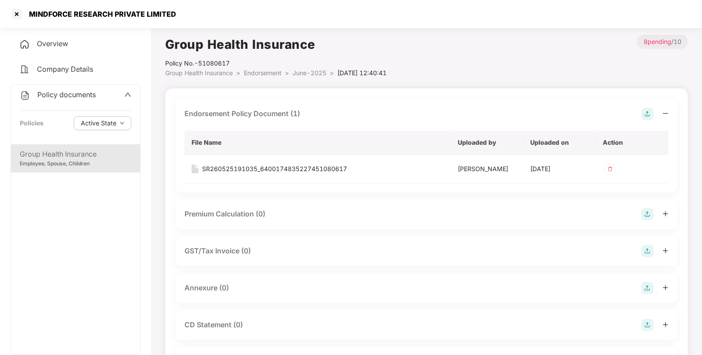
click at [270, 73] on span "Endorsement" at bounding box center [263, 72] width 38 height 7
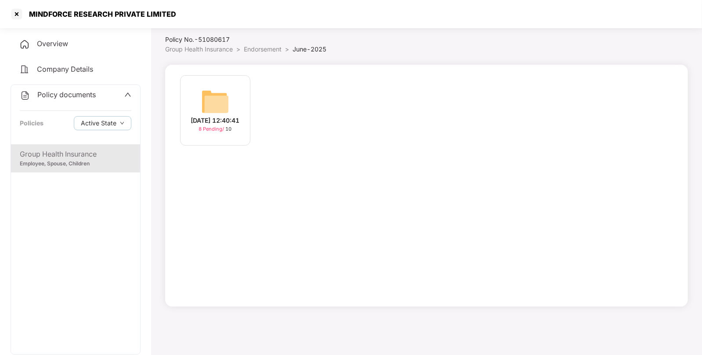
click at [222, 47] on span "Group Health Insurance" at bounding box center [199, 48] width 68 height 7
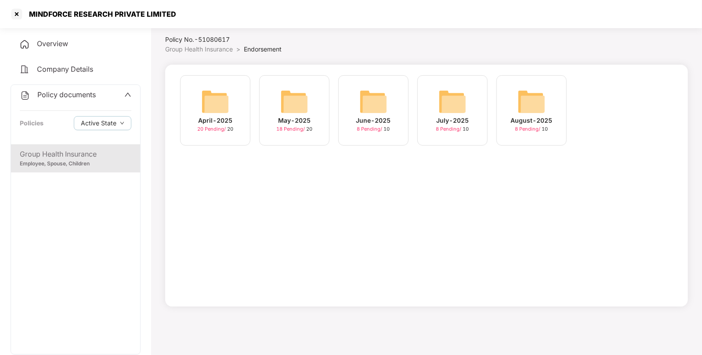
click at [308, 108] on img at bounding box center [294, 101] width 28 height 28
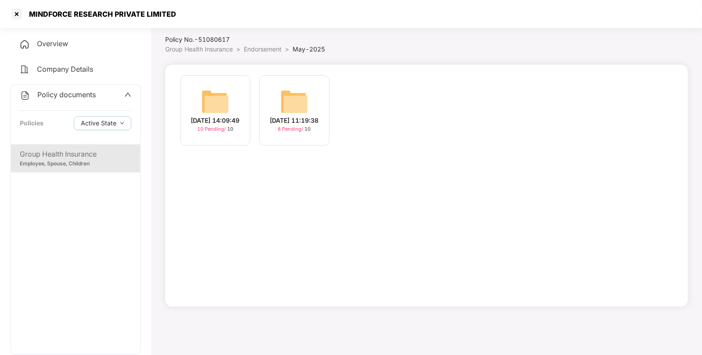
click at [251, 52] on span "Endorsement" at bounding box center [263, 48] width 38 height 7
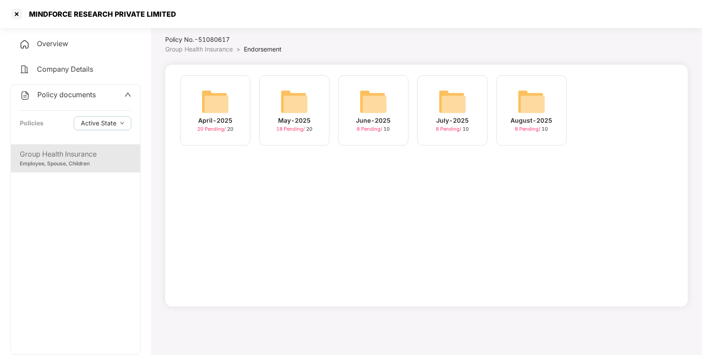
click at [55, 50] on div "Overview" at bounding box center [76, 44] width 130 height 20
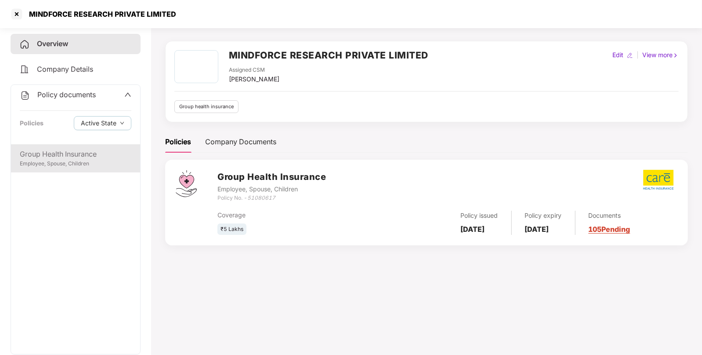
click at [79, 167] on div "Employee, Spouse, Children" at bounding box center [76, 164] width 112 height 8
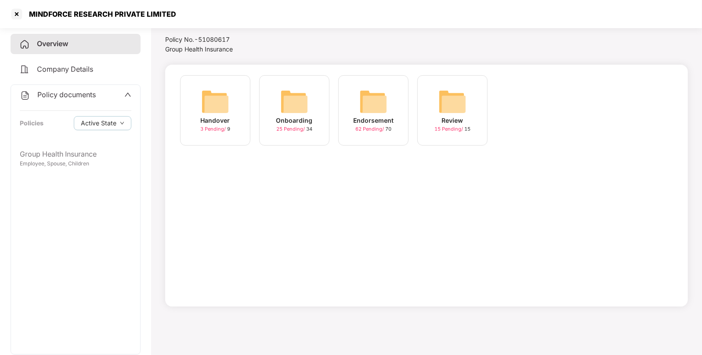
click at [292, 99] on img at bounding box center [294, 101] width 28 height 28
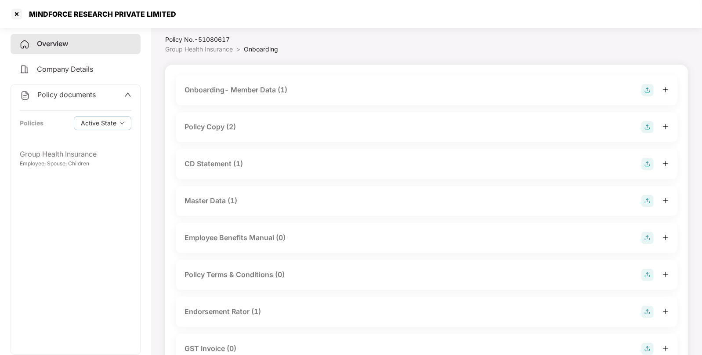
click at [227, 45] on span "Group Health Insurance" at bounding box center [199, 48] width 68 height 7
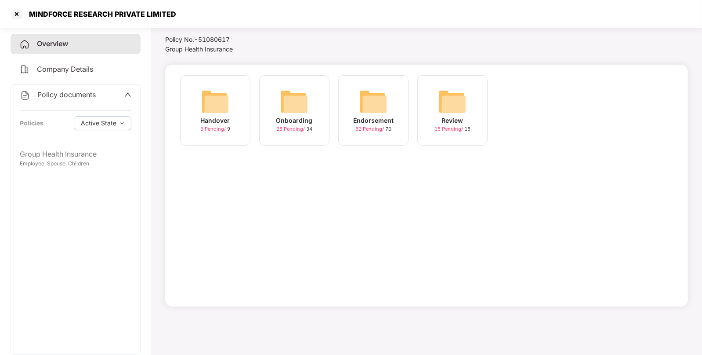
click at [359, 108] on div "Endorsement 62 Pending / 70" at bounding box center [373, 110] width 70 height 70
click at [316, 97] on div "May-2025 18 Pending / 20" at bounding box center [294, 110] width 70 height 70
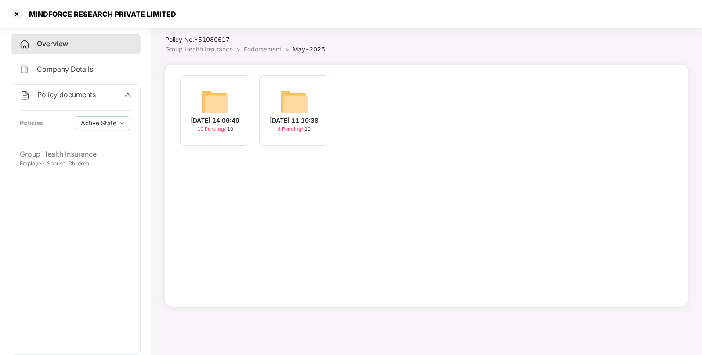
click at [207, 109] on img at bounding box center [215, 101] width 28 height 28
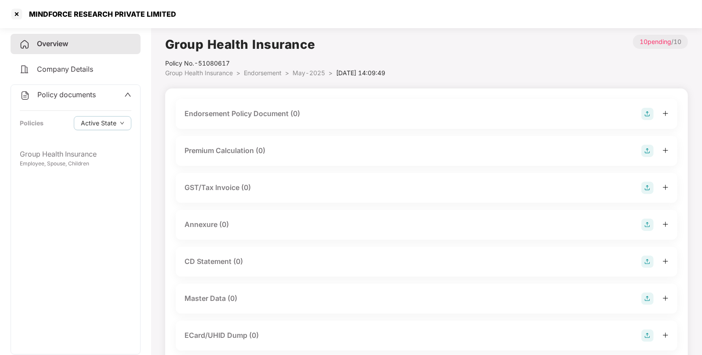
click at [651, 112] on img at bounding box center [648, 114] width 12 height 12
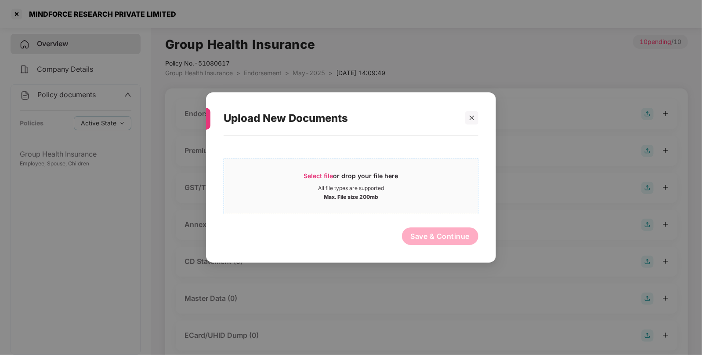
click at [312, 166] on span "Select file or drop your file here All file types are supported Max. File size …" at bounding box center [351, 186] width 254 height 42
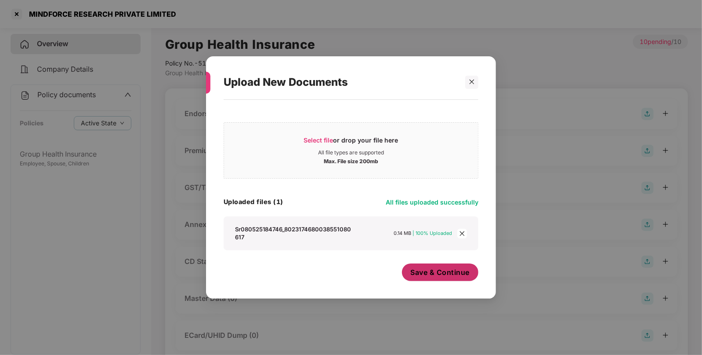
click at [443, 275] on span "Save & Continue" at bounding box center [440, 272] width 59 height 10
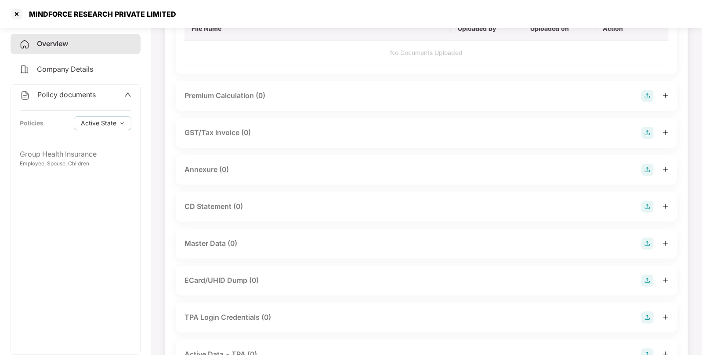
scroll to position [115, 0]
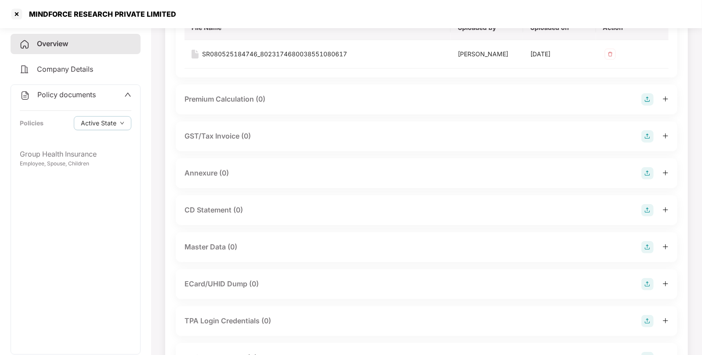
click at [647, 245] on img at bounding box center [648, 247] width 12 height 12
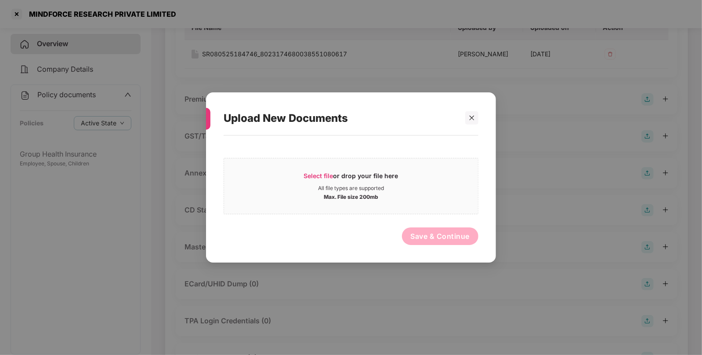
click at [310, 157] on div "Select file or drop your file here All file types are supported Max. File size …" at bounding box center [351, 183] width 255 height 61
click at [313, 169] on span "Select file or drop your file here All file types are supported Max. File size …" at bounding box center [351, 186] width 254 height 42
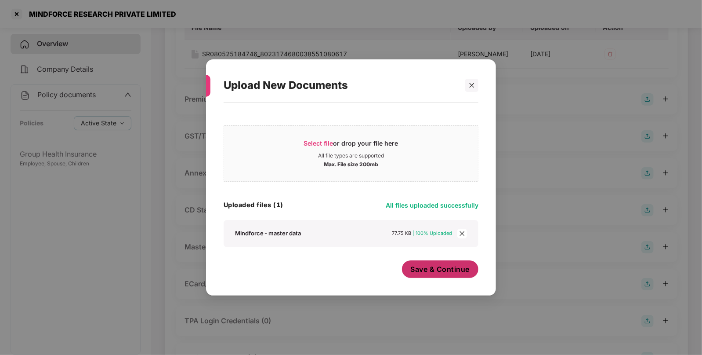
click at [440, 265] on span "Save & Continue" at bounding box center [440, 269] width 59 height 10
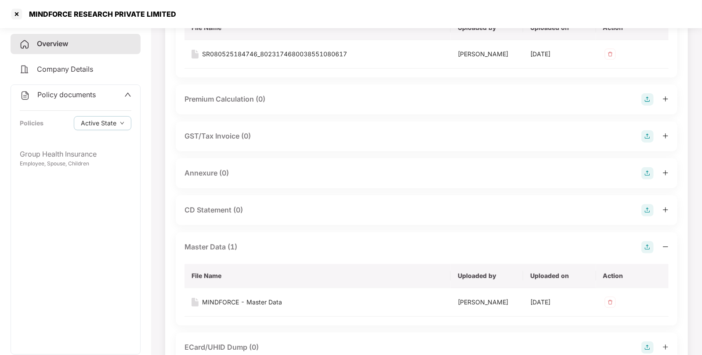
scroll to position [0, 0]
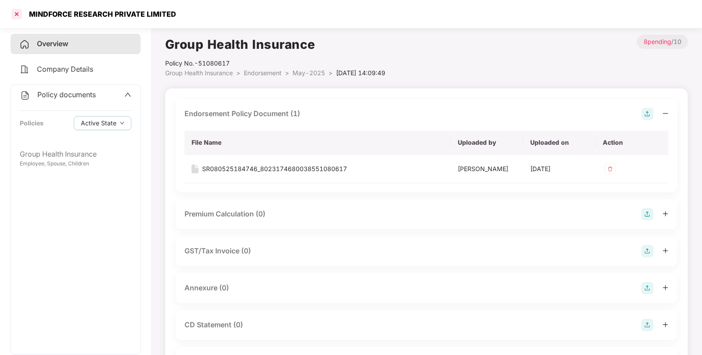
click at [15, 15] on div at bounding box center [17, 14] width 14 height 14
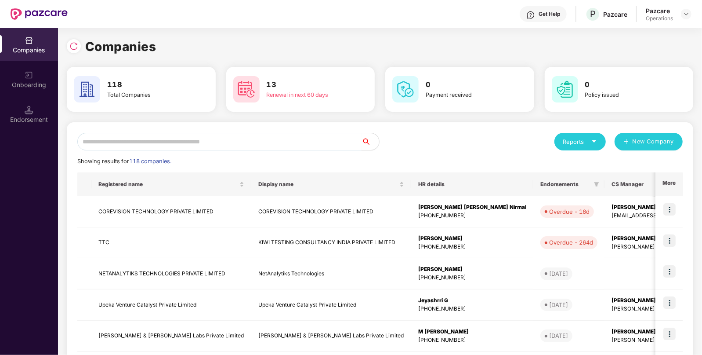
click at [260, 143] on input "text" at bounding box center [219, 142] width 284 height 18
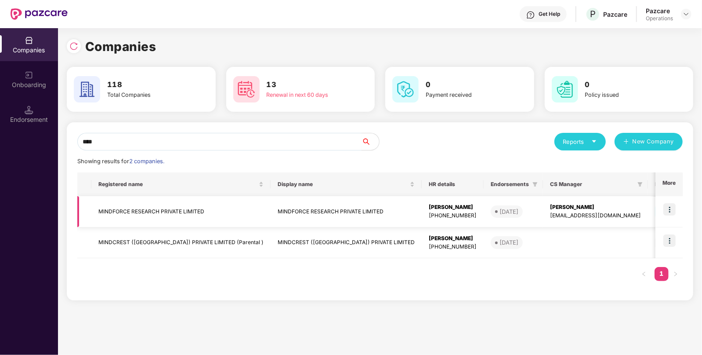
type input "****"
click at [198, 216] on td "MINDFORCE RESEARCH PRIVATE LIMITED" at bounding box center [180, 211] width 179 height 31
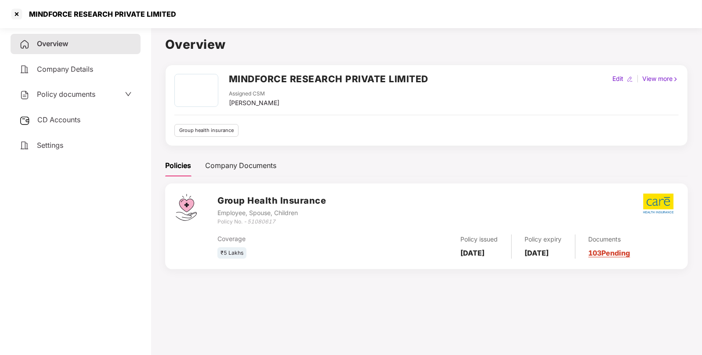
click at [70, 93] on span "Policy documents" at bounding box center [66, 94] width 58 height 9
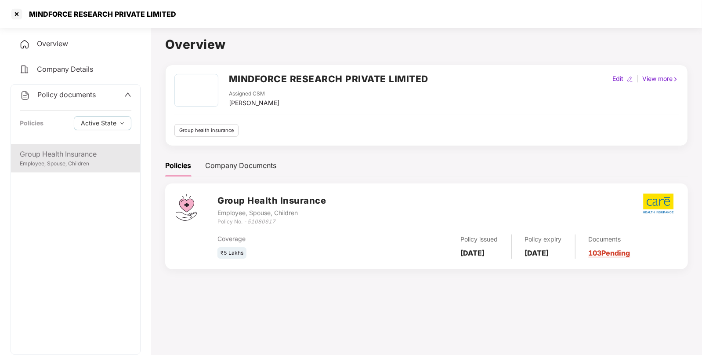
click at [64, 156] on div "Group Health Insurance" at bounding box center [76, 154] width 112 height 11
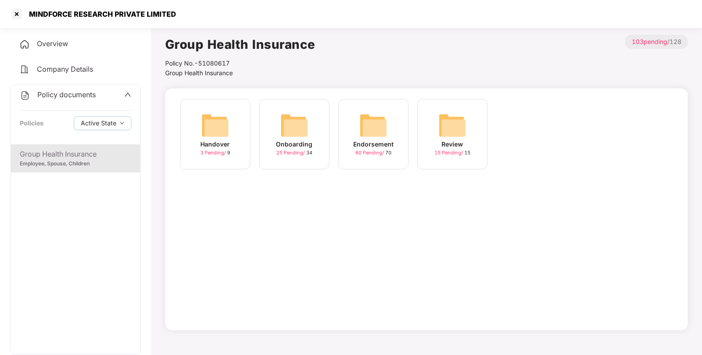
click at [364, 138] on img at bounding box center [374, 125] width 28 height 28
click at [532, 121] on img at bounding box center [532, 125] width 28 height 28
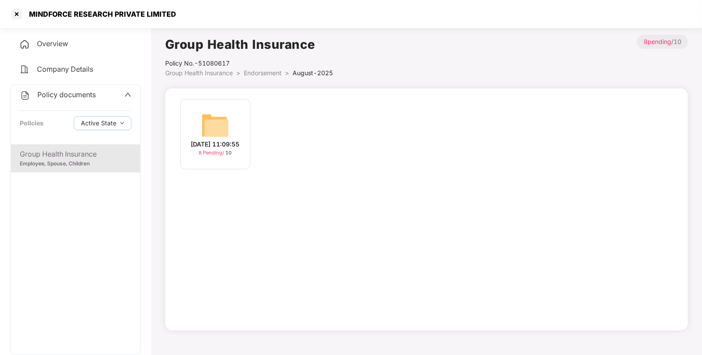
scroll to position [24, 0]
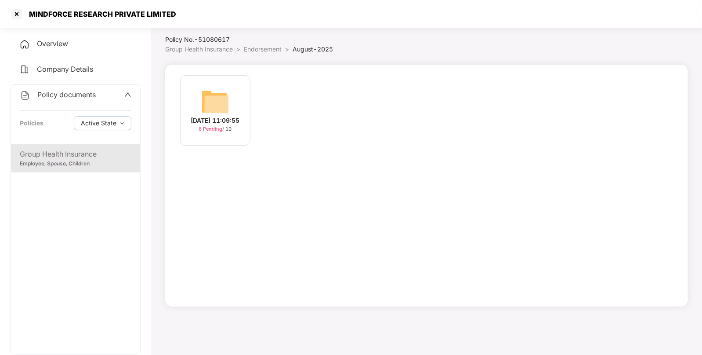
drag, startPoint x: 191, startPoint y: 64, endPoint x: 214, endPoint y: 99, distance: 42.2
click at [214, 99] on div "[DATE] 11:09:55 8 Pending / 10" at bounding box center [426, 186] width 523 height 242
click at [214, 99] on img at bounding box center [215, 101] width 28 height 28
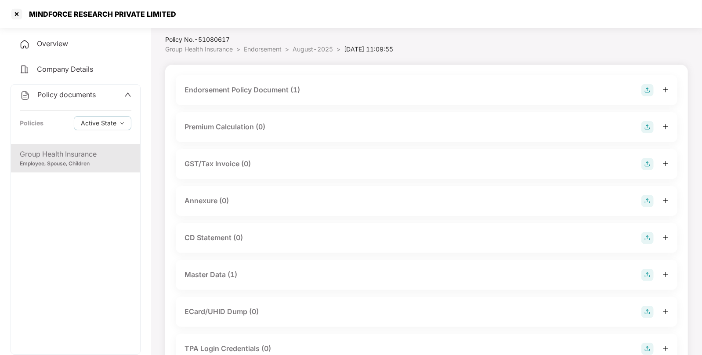
scroll to position [134, 0]
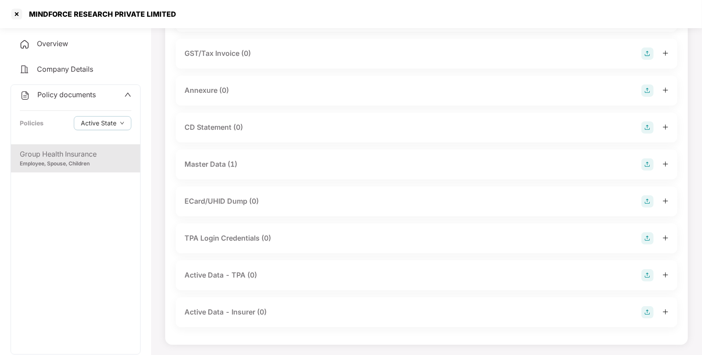
click at [652, 163] on img at bounding box center [648, 164] width 12 height 12
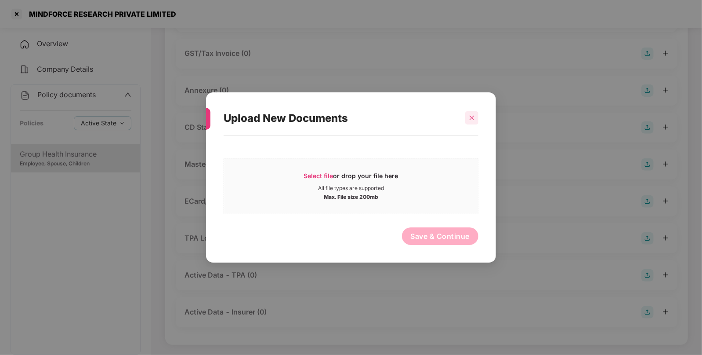
click at [473, 116] on icon "close" at bounding box center [472, 118] width 6 height 6
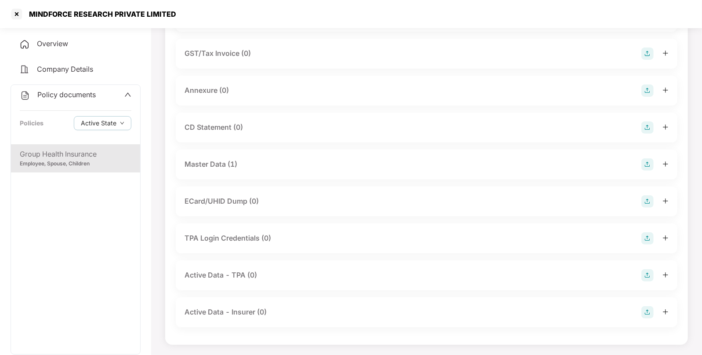
click at [407, 172] on div "Master Data (1)" at bounding box center [427, 164] width 502 height 30
click at [228, 164] on div "Master Data (1)" at bounding box center [211, 164] width 53 height 11
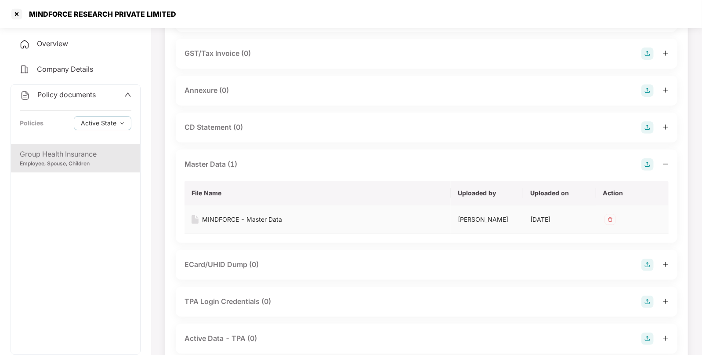
click at [610, 216] on img at bounding box center [610, 219] width 14 height 14
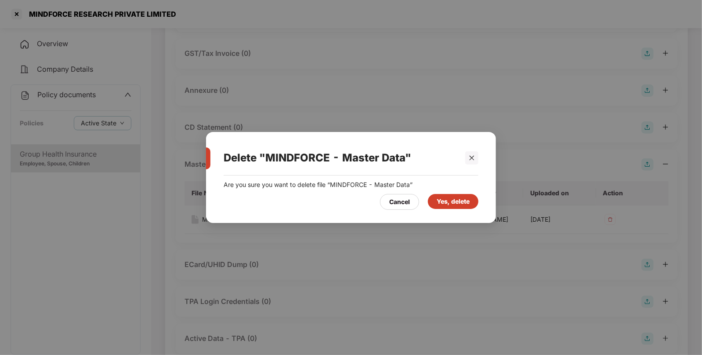
click at [466, 198] on div "Yes, delete" at bounding box center [453, 201] width 33 height 10
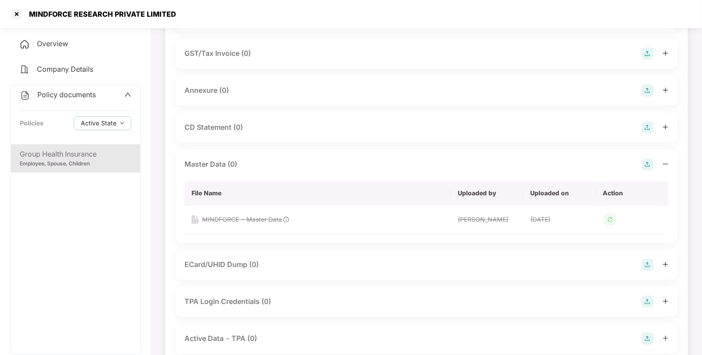
click at [649, 161] on img at bounding box center [648, 164] width 12 height 12
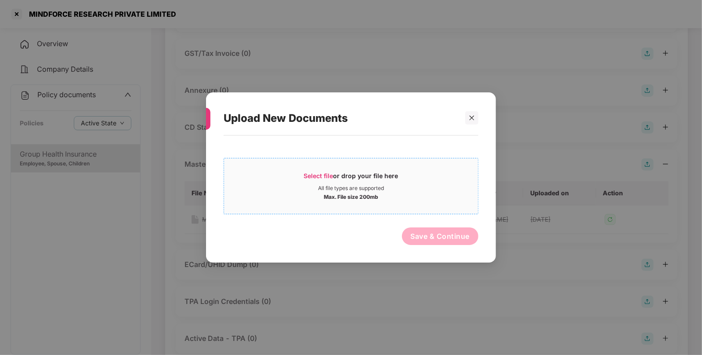
click at [327, 195] on div "Max. File size 200mb" at bounding box center [351, 196] width 55 height 9
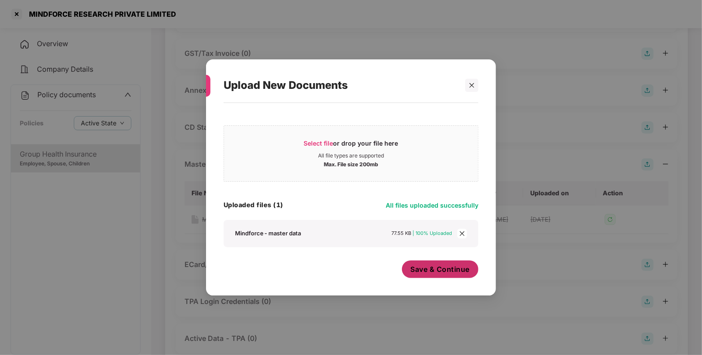
click at [425, 280] on div "Save & Continue" at bounding box center [440, 271] width 77 height 22
click at [444, 266] on span "Save & Continue" at bounding box center [440, 269] width 59 height 10
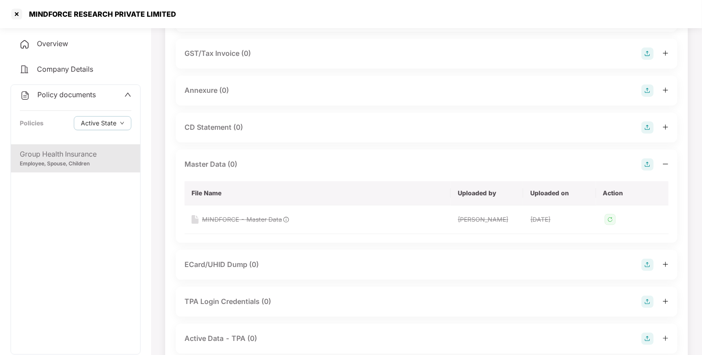
scroll to position [0, 0]
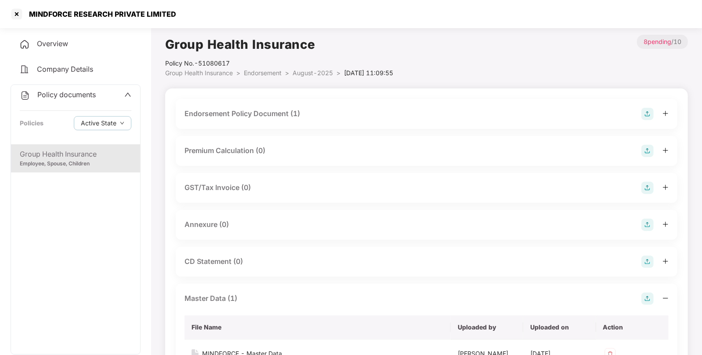
click at [269, 66] on div "Policy No.- 51080617" at bounding box center [279, 63] width 228 height 10
click at [259, 74] on span "Endorsement" at bounding box center [263, 72] width 38 height 7
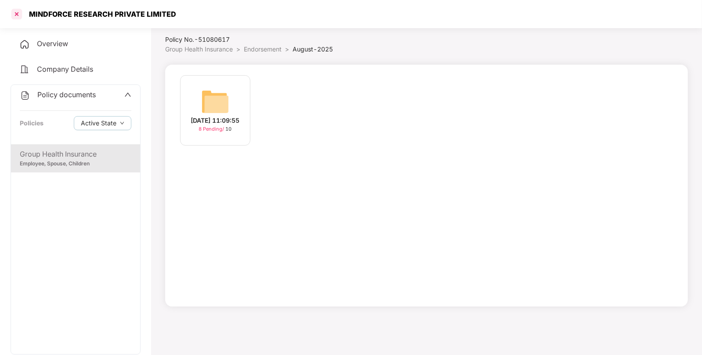
click at [22, 11] on div at bounding box center [17, 14] width 14 height 14
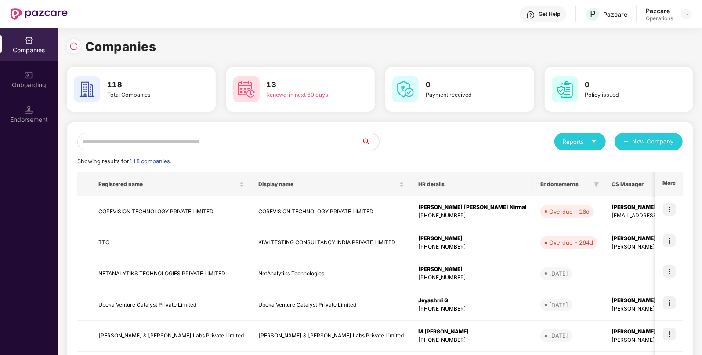
click at [327, 146] on input "text" at bounding box center [219, 142] width 284 height 18
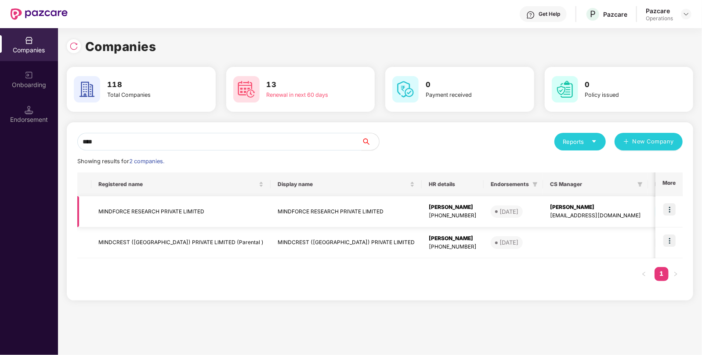
type input "****"
click at [301, 212] on td "MINDFORCE RESEARCH PRIVATE LIMITED" at bounding box center [346, 211] width 151 height 31
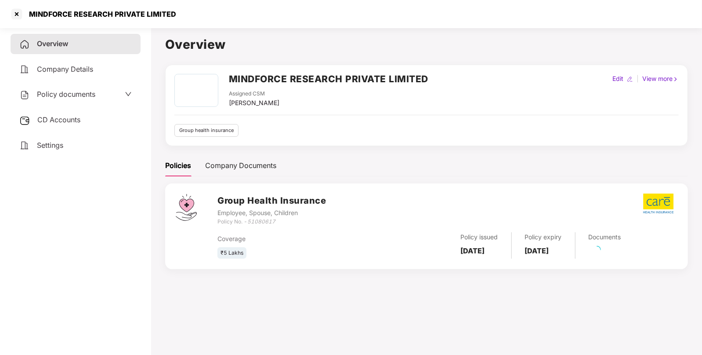
click at [45, 117] on span "CD Accounts" at bounding box center [58, 119] width 43 height 9
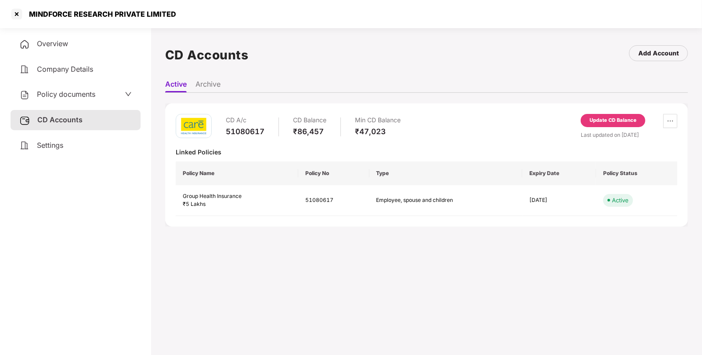
click at [607, 118] on div "Update CD Balance" at bounding box center [613, 120] width 47 height 8
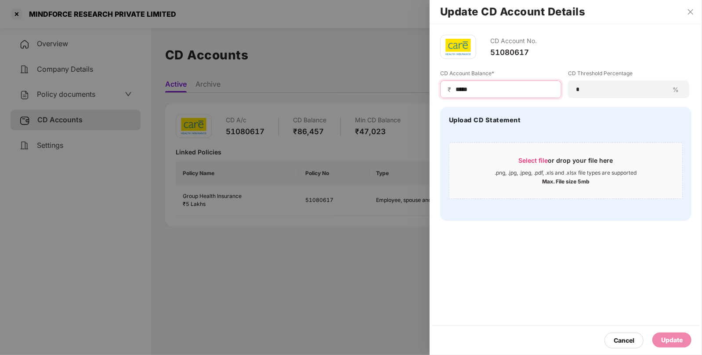
click at [278, 73] on div "Update CD Account Details CD Account No. 51080617 CD Account Balance* ₹ ***** C…" at bounding box center [351, 177] width 702 height 355
type input "******"
click at [677, 336] on div "Update" at bounding box center [672, 340] width 22 height 10
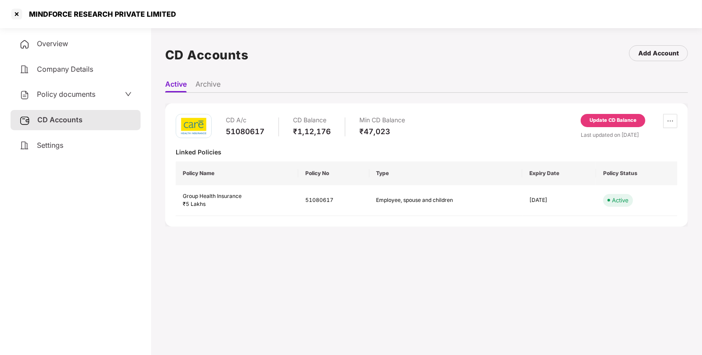
click at [87, 87] on div "Policy documents" at bounding box center [76, 94] width 130 height 20
click at [61, 101] on div "Policy documents" at bounding box center [76, 94] width 130 height 20
click at [73, 97] on span "Policy documents" at bounding box center [66, 94] width 58 height 9
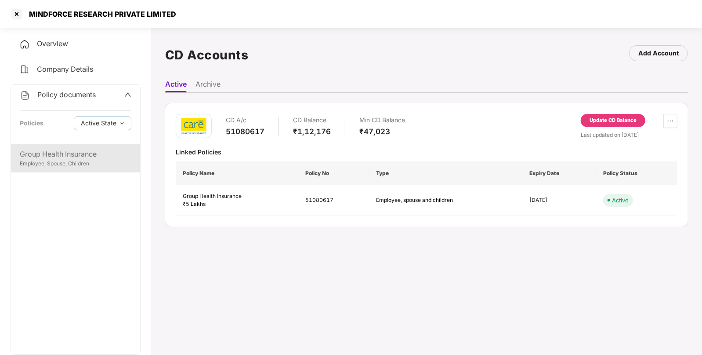
click at [59, 162] on div "Employee, Spouse, Children" at bounding box center [76, 164] width 112 height 8
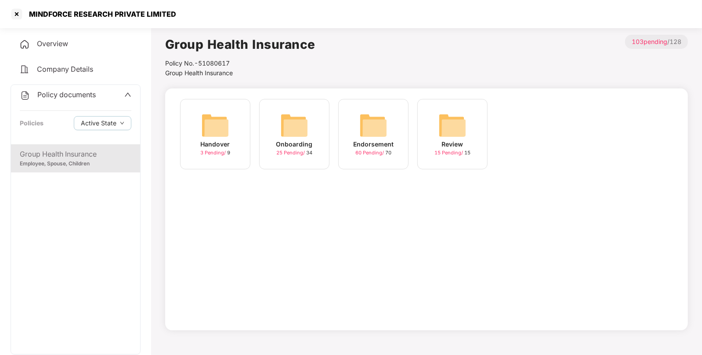
click at [379, 131] on img at bounding box center [374, 125] width 28 height 28
click at [549, 127] on div "August-2025 8 Pending / 10" at bounding box center [532, 134] width 70 height 70
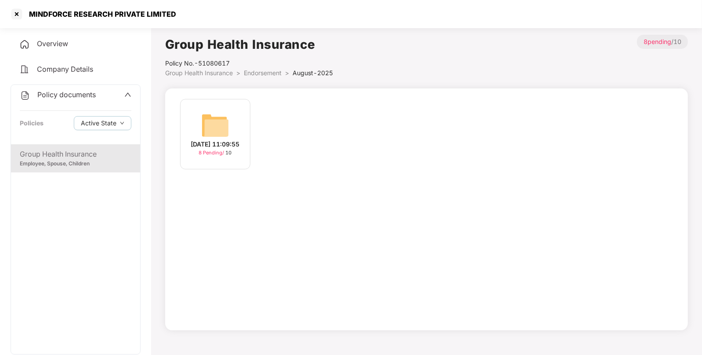
click at [205, 133] on img at bounding box center [215, 125] width 28 height 28
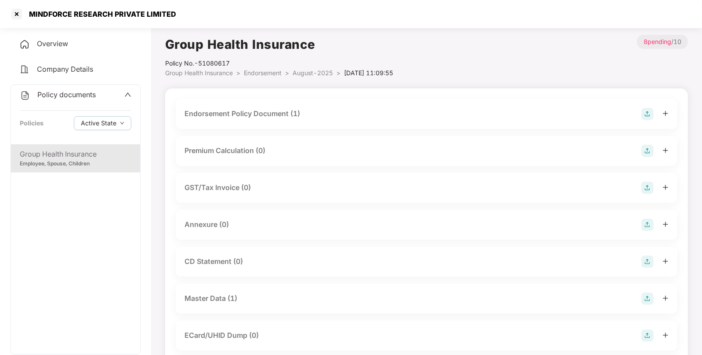
scroll to position [134, 0]
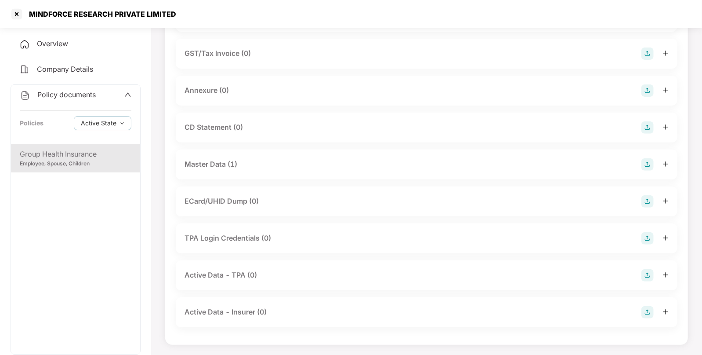
click at [465, 174] on div "Master Data (1)" at bounding box center [427, 164] width 502 height 30
click at [226, 165] on div "Master Data (1)" at bounding box center [211, 164] width 53 height 11
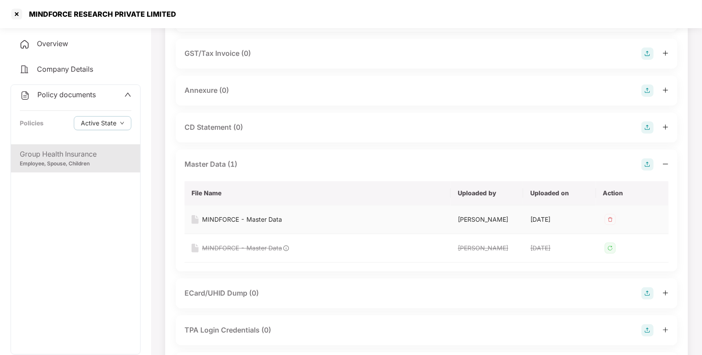
click at [613, 218] on img at bounding box center [610, 219] width 14 height 14
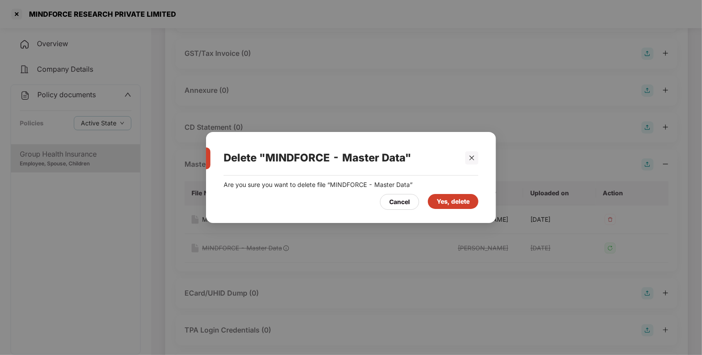
click at [440, 201] on div "Yes, delete" at bounding box center [453, 201] width 33 height 10
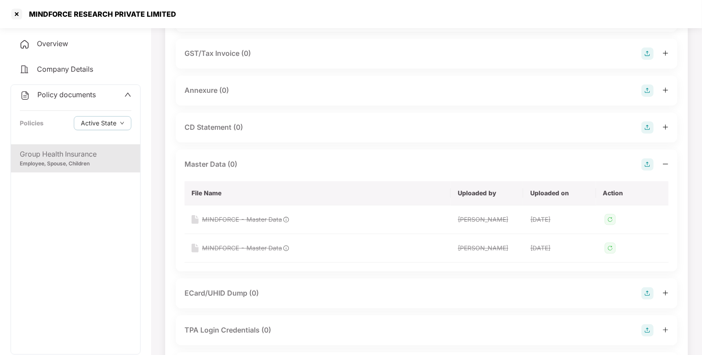
click at [646, 163] on img at bounding box center [648, 164] width 12 height 12
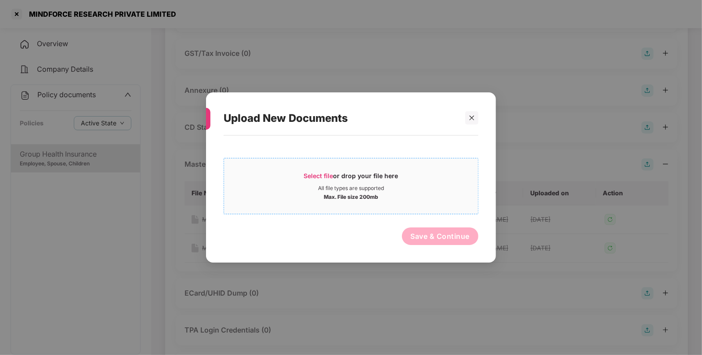
click at [316, 168] on span "Select file or drop your file here All file types are supported Max. File size …" at bounding box center [351, 186] width 254 height 42
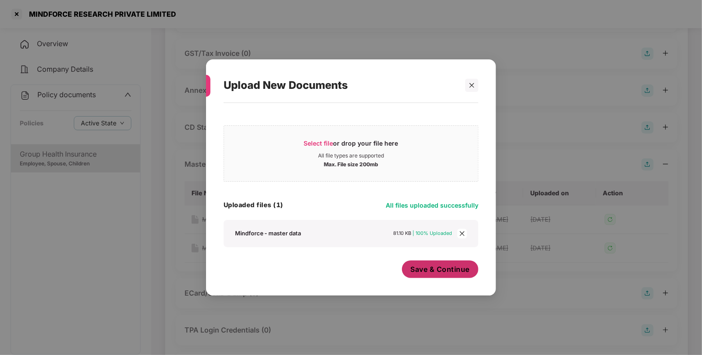
click at [458, 274] on button "Save & Continue" at bounding box center [440, 269] width 77 height 18
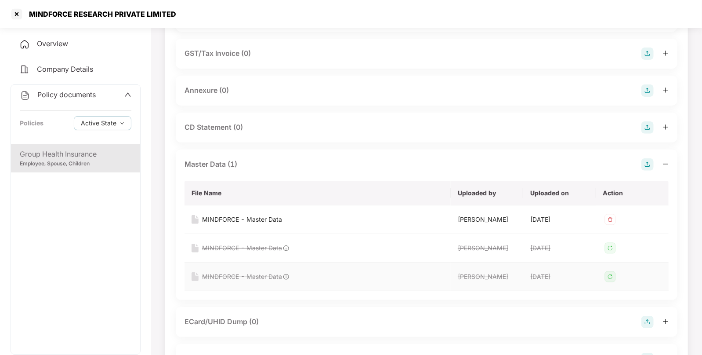
scroll to position [0, 0]
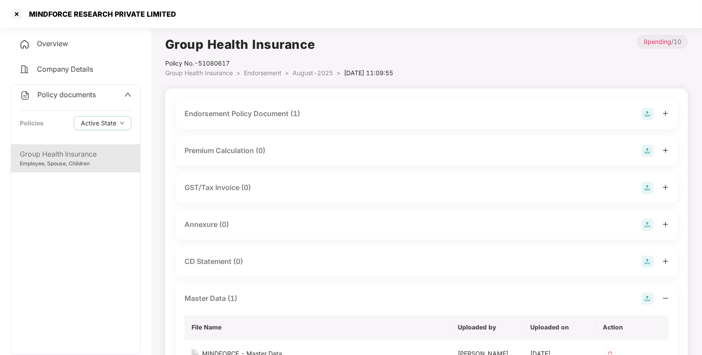
click at [263, 70] on span "Endorsement" at bounding box center [263, 72] width 38 height 7
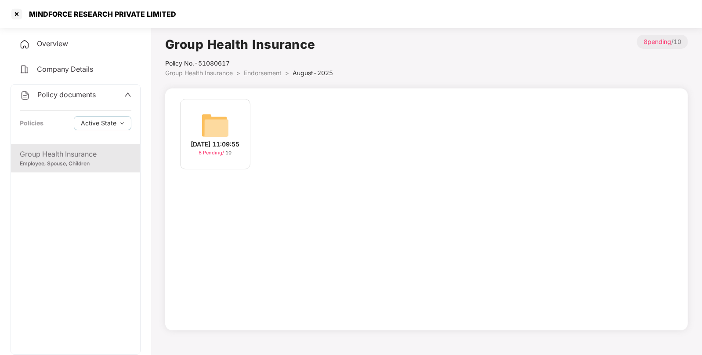
click at [263, 75] on span "Endorsement" at bounding box center [263, 72] width 38 height 7
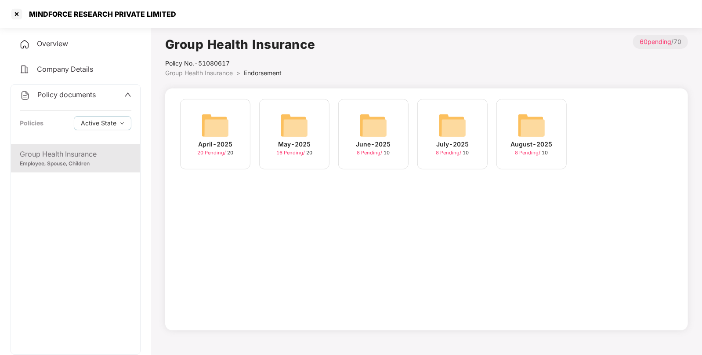
click at [447, 122] on img at bounding box center [453, 125] width 28 height 28
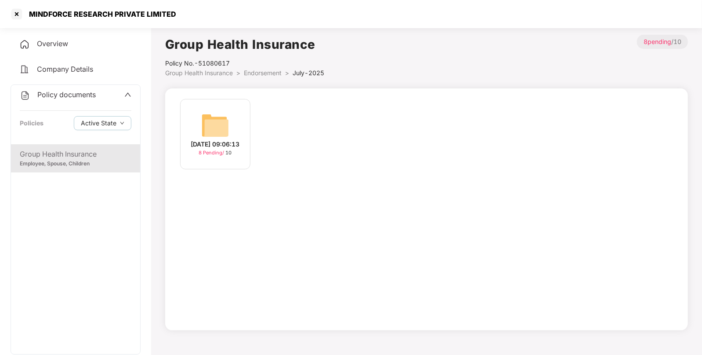
click at [220, 116] on img at bounding box center [215, 125] width 28 height 28
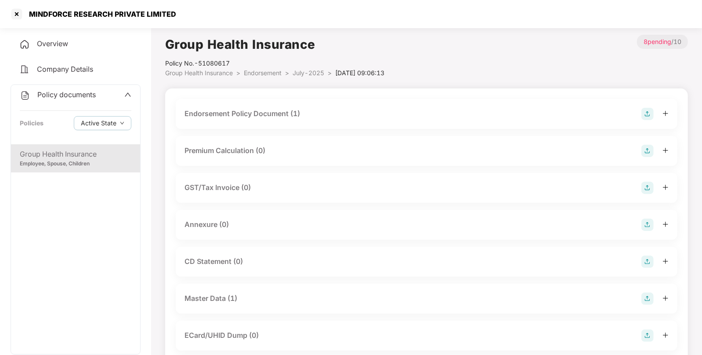
click at [649, 114] on img at bounding box center [648, 114] width 12 height 12
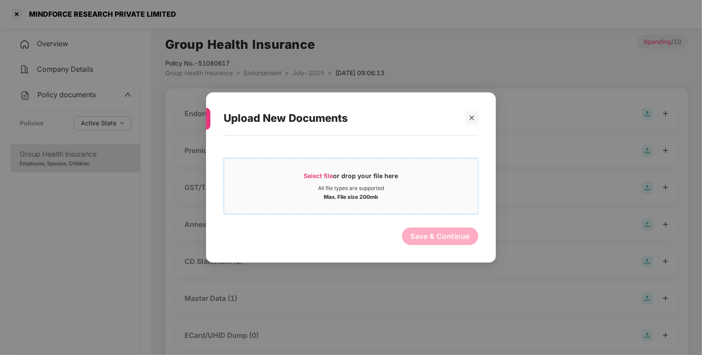
click at [316, 185] on div "All file types are supported" at bounding box center [351, 188] width 254 height 7
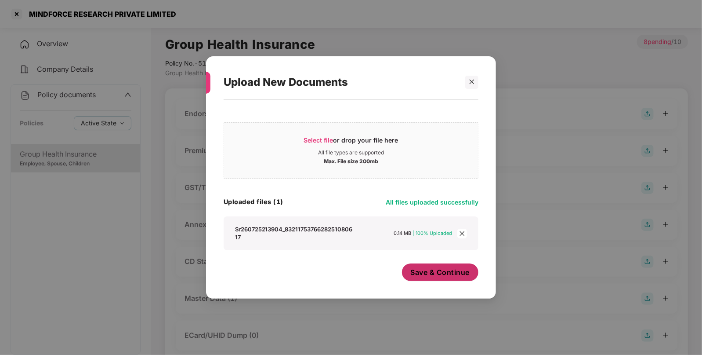
click at [452, 275] on span "Save & Continue" at bounding box center [440, 272] width 59 height 10
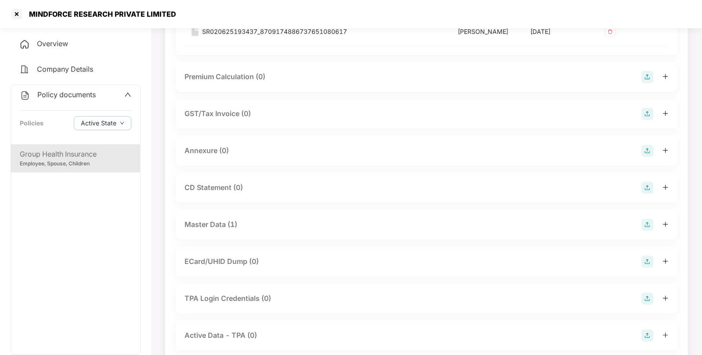
scroll to position [141, 0]
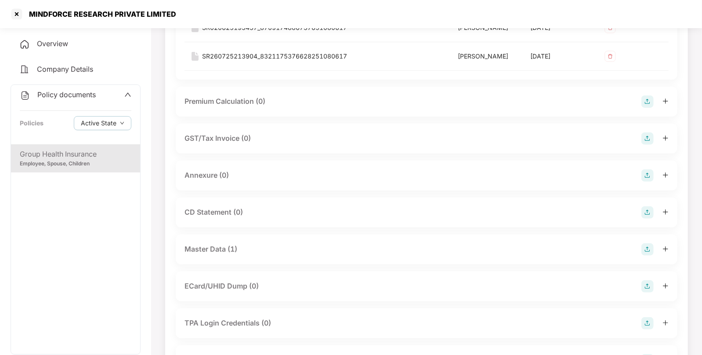
click at [646, 250] on img at bounding box center [648, 249] width 12 height 12
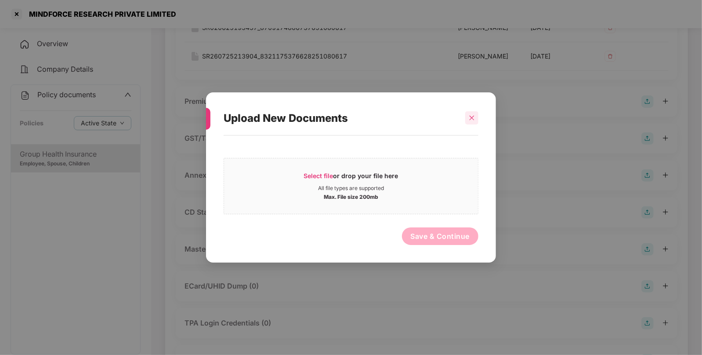
click at [470, 113] on div at bounding box center [471, 117] width 13 height 13
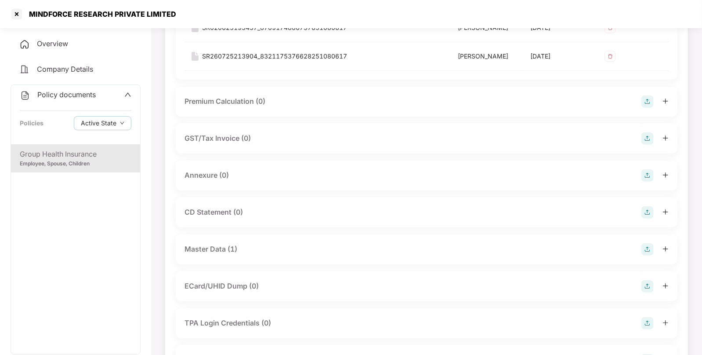
click at [239, 243] on div "Master Data (1)" at bounding box center [427, 249] width 484 height 12
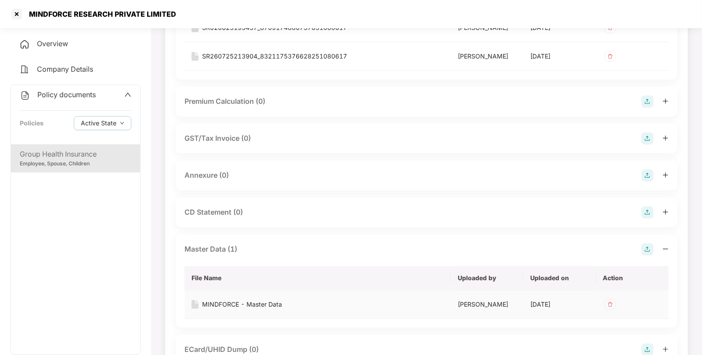
click at [610, 301] on img at bounding box center [610, 304] width 14 height 14
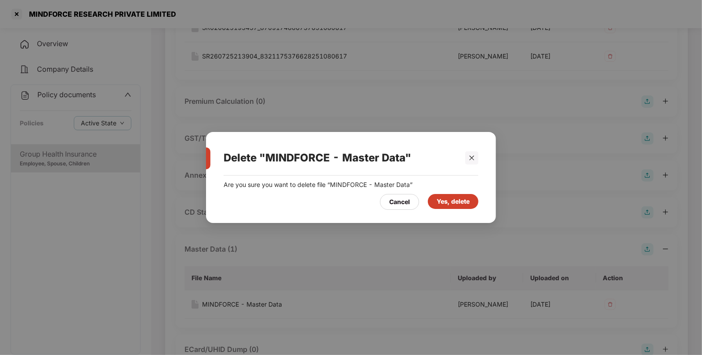
click at [462, 195] on div "Yes, delete" at bounding box center [453, 201] width 51 height 15
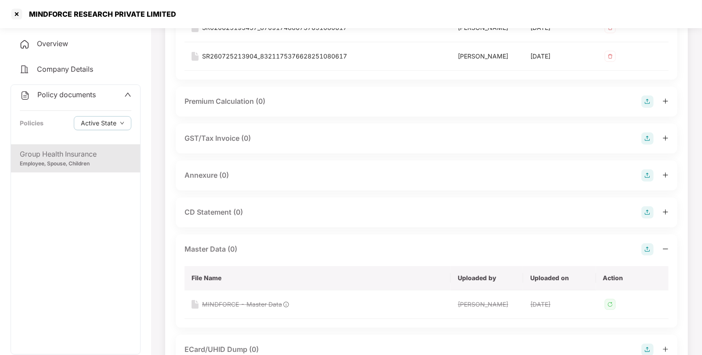
click at [643, 248] on img at bounding box center [648, 249] width 12 height 12
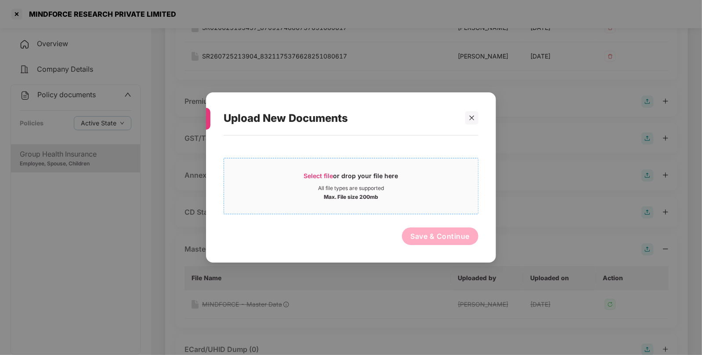
click at [311, 164] on div "Select file or drop your file here All file types are supported Max. File size …" at bounding box center [351, 186] width 255 height 56
click at [315, 174] on span "Select file" at bounding box center [318, 175] width 29 height 7
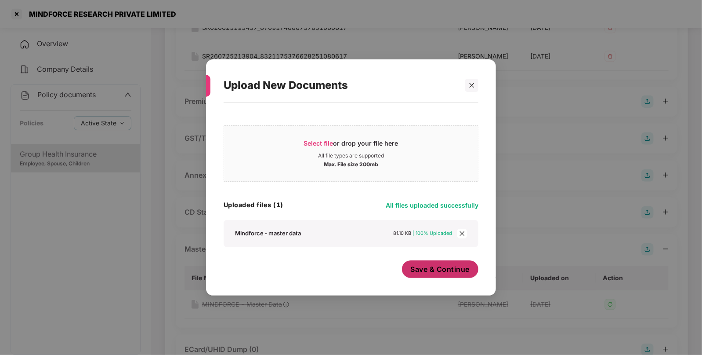
click at [438, 262] on button "Save & Continue" at bounding box center [440, 269] width 77 height 18
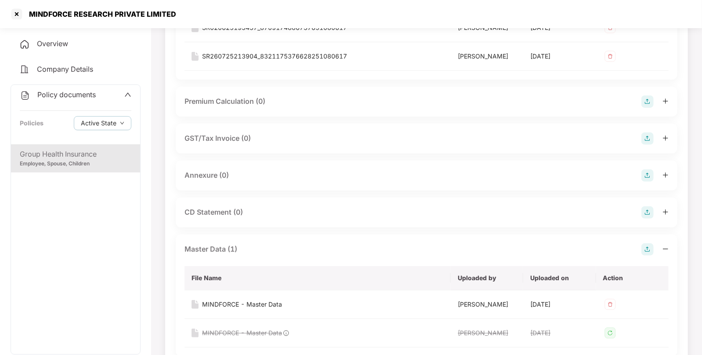
scroll to position [0, 0]
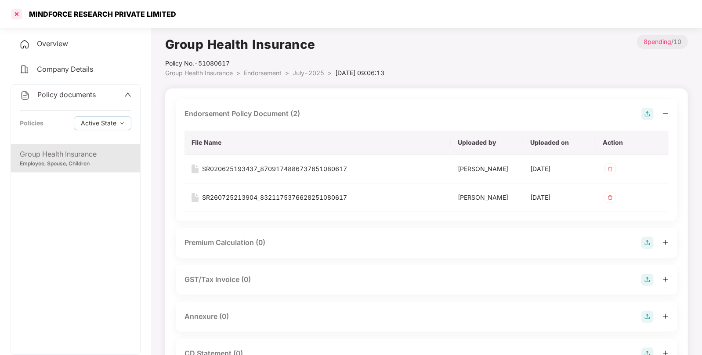
click at [18, 19] on div at bounding box center [17, 14] width 14 height 14
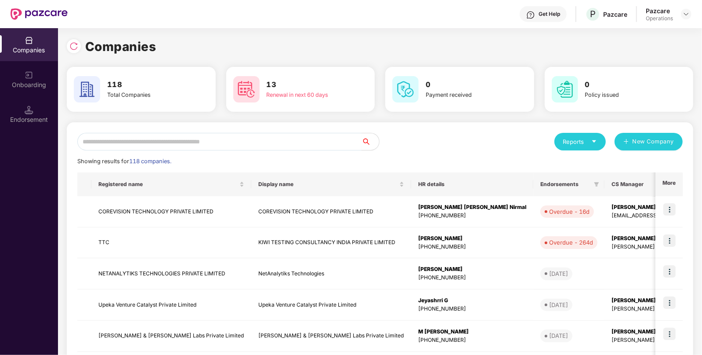
click at [296, 139] on input "text" at bounding box center [219, 142] width 284 height 18
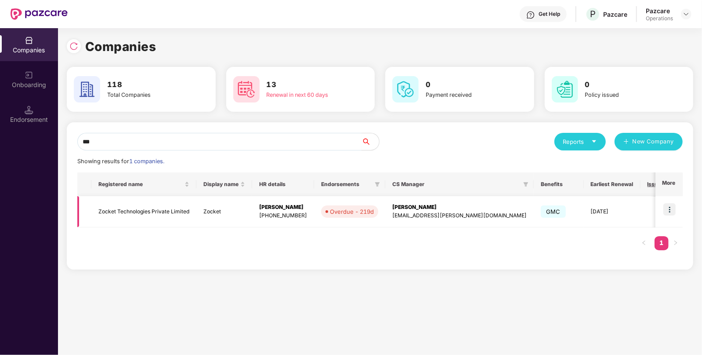
type input "***"
click at [239, 198] on td "Zocket" at bounding box center [224, 211] width 56 height 31
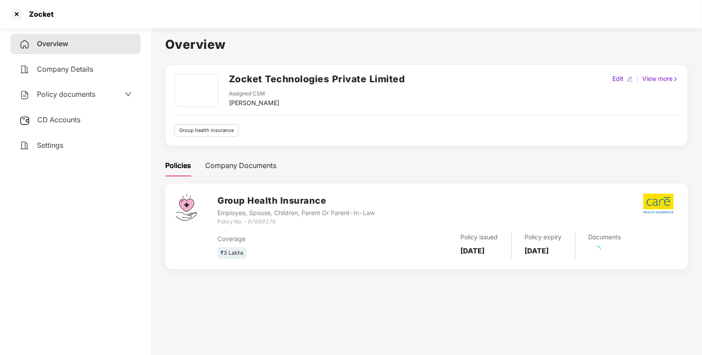
click at [328, 74] on h2 "Zocket Technologies Private Limited" at bounding box center [317, 79] width 176 height 15
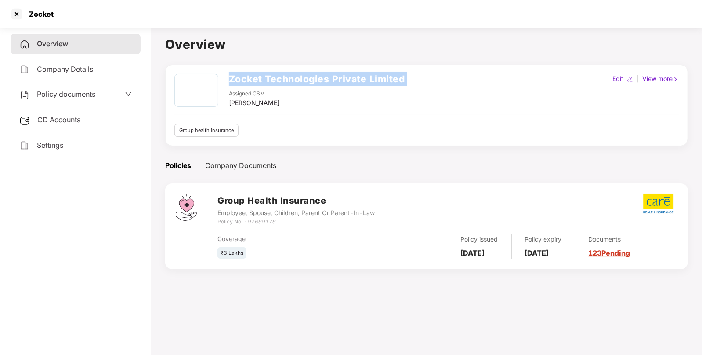
click at [328, 74] on h2 "Zocket Technologies Private Limited" at bounding box center [317, 79] width 176 height 15
copy h2 "Zocket Technologies Private Limited"
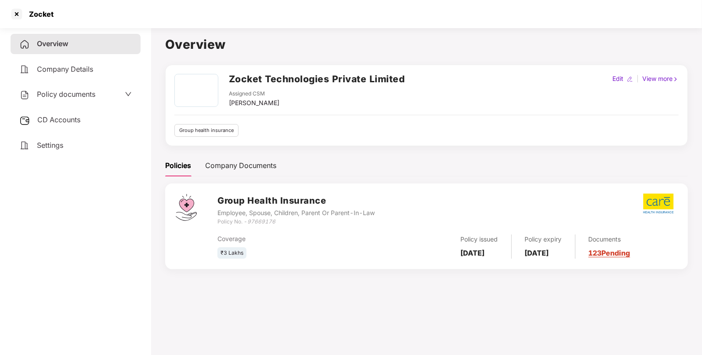
click at [265, 220] on icon "97669176" at bounding box center [261, 221] width 28 height 7
copy div "Policy No. - 97669176"
click at [261, 220] on icon "97669176" at bounding box center [261, 221] width 28 height 7
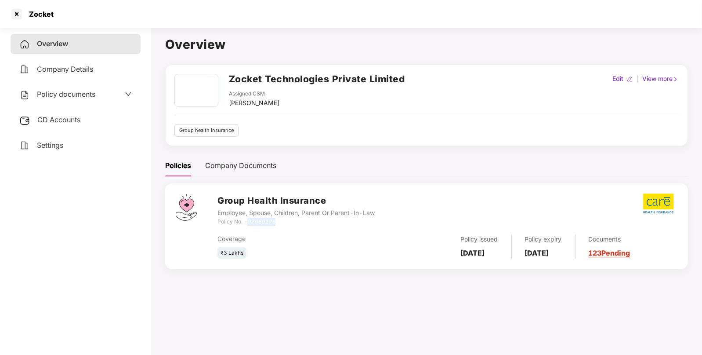
click at [261, 220] on icon "97669176" at bounding box center [261, 221] width 28 height 7
copy icon "97669176"
click at [243, 85] on h2 "Zocket Technologies Private Limited" at bounding box center [317, 79] width 176 height 15
copy h2 "Zocket"
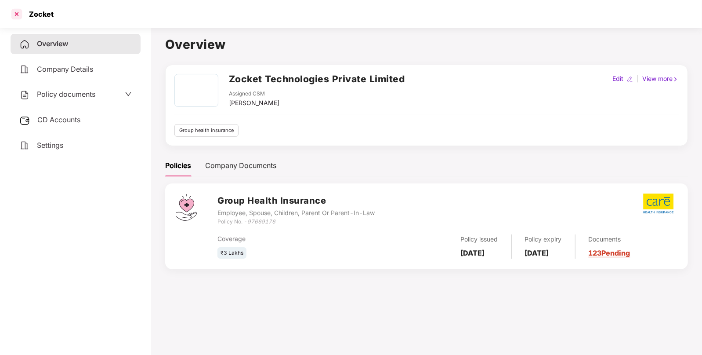
click at [15, 12] on div at bounding box center [17, 14] width 14 height 14
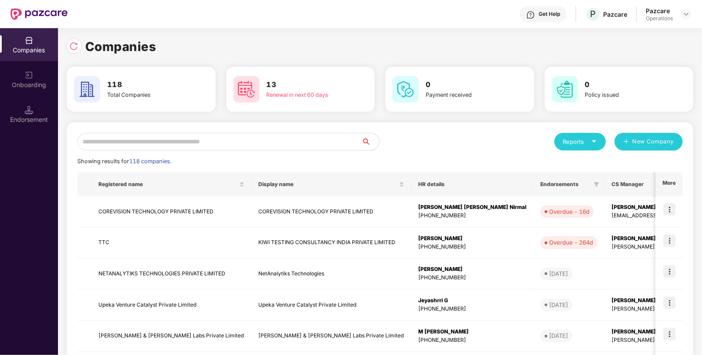
paste input "******"
click at [190, 147] on input "text" at bounding box center [219, 142] width 284 height 18
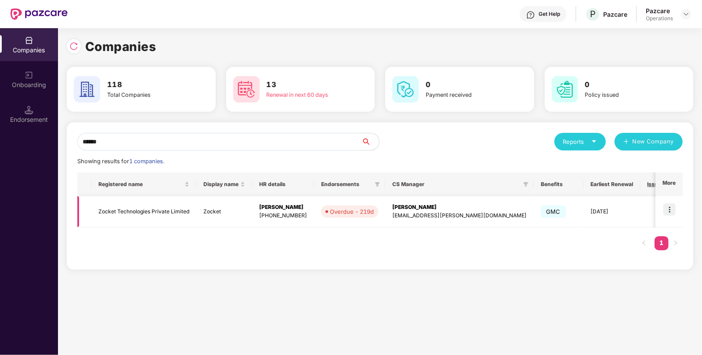
type input "******"
click at [668, 207] on img at bounding box center [670, 209] width 12 height 12
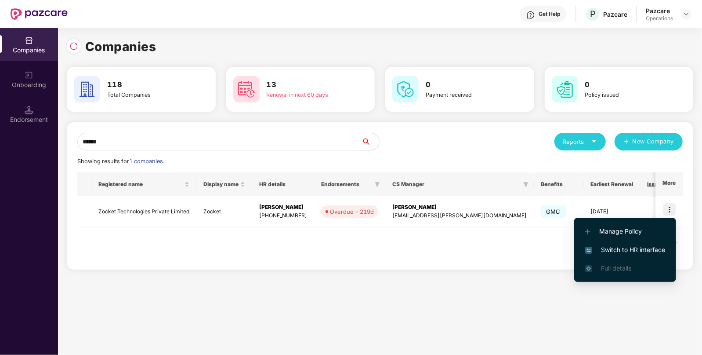
click at [617, 246] on span "Switch to HR interface" at bounding box center [625, 250] width 80 height 10
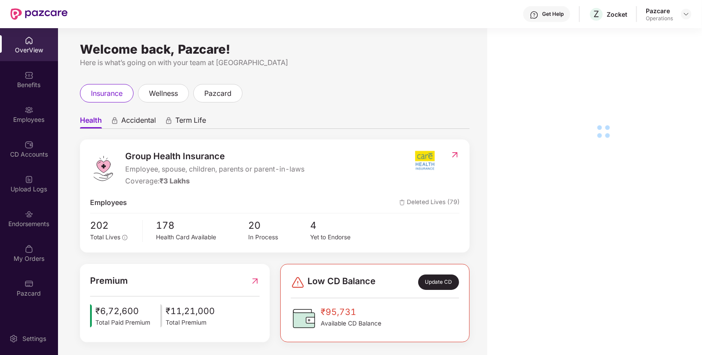
click at [22, 229] on div "Endorsements" at bounding box center [29, 218] width 58 height 33
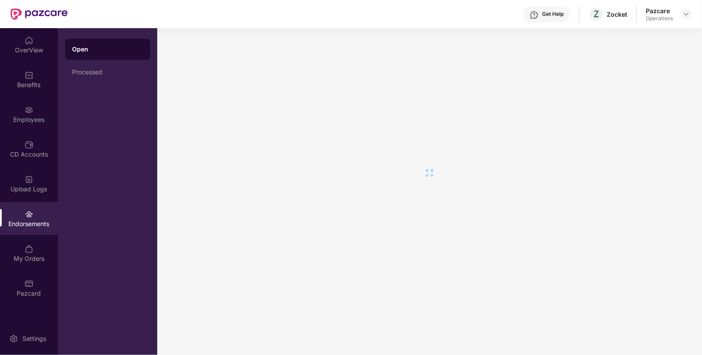
click at [22, 229] on div "Endorsements" at bounding box center [29, 218] width 58 height 33
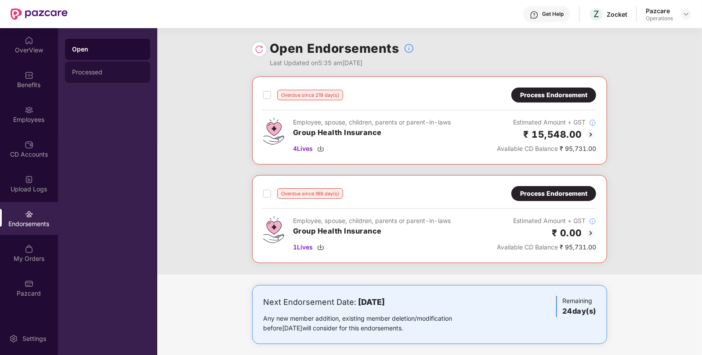
click at [86, 75] on div "Processed" at bounding box center [107, 72] width 71 height 7
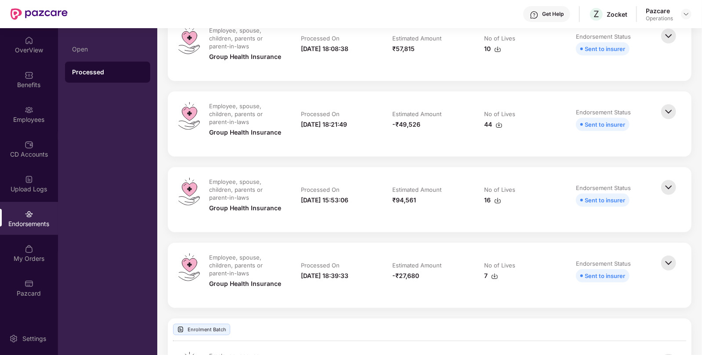
scroll to position [201, 0]
click at [664, 187] on img at bounding box center [668, 187] width 19 height 19
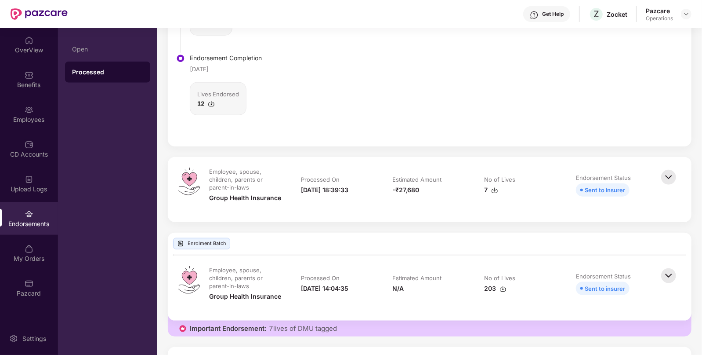
scroll to position [612, 0]
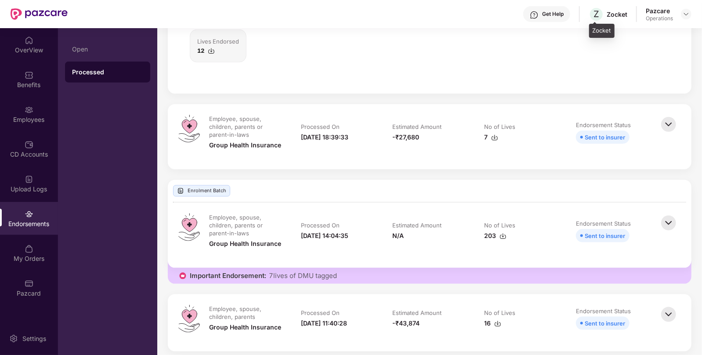
click at [613, 14] on div "Zocket" at bounding box center [617, 14] width 21 height 8
copy div "Zocket"
click at [686, 8] on div "Pazcare Operations" at bounding box center [669, 14] width 46 height 15
click at [688, 16] on img at bounding box center [686, 14] width 7 height 7
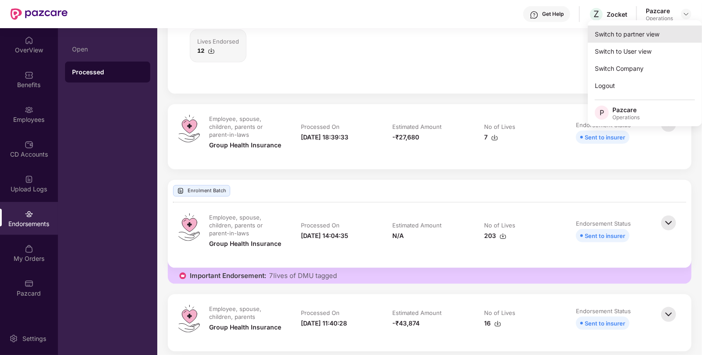
click at [623, 36] on div "Switch to partner view" at bounding box center [645, 33] width 114 height 17
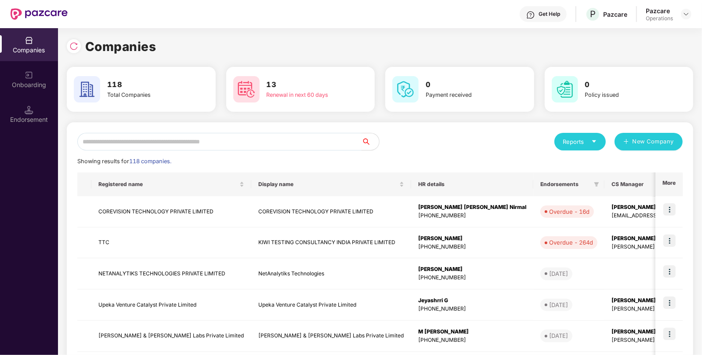
click at [206, 141] on input "text" at bounding box center [219, 142] width 284 height 18
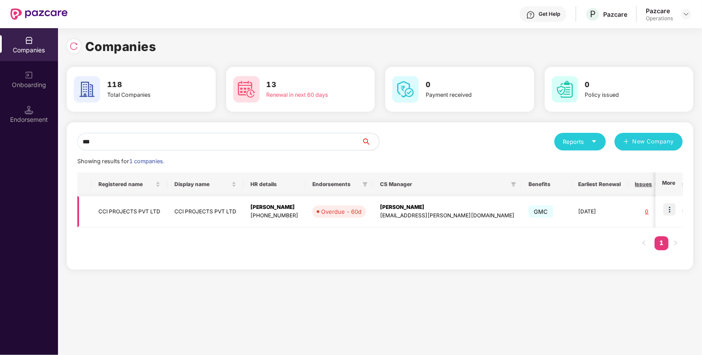
type input "***"
click at [167, 209] on td "CCI PROJECTS PVT LTD" at bounding box center [205, 211] width 76 height 31
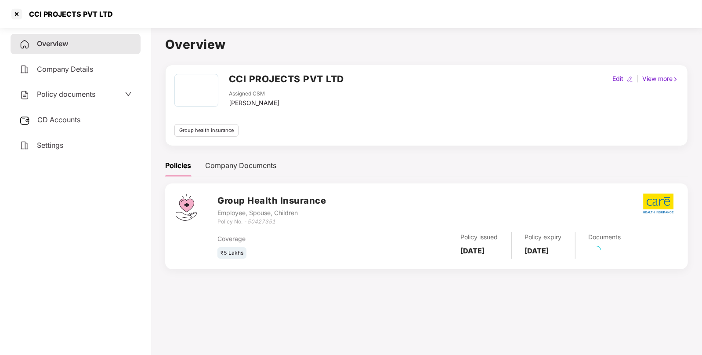
click at [57, 120] on span "CD Accounts" at bounding box center [58, 119] width 43 height 9
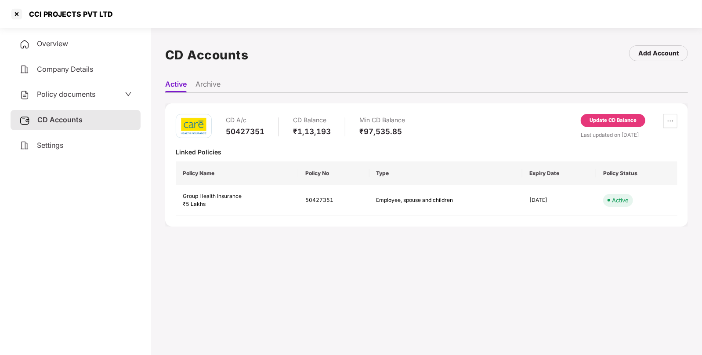
click at [611, 120] on div "Update CD Balance" at bounding box center [613, 120] width 47 height 8
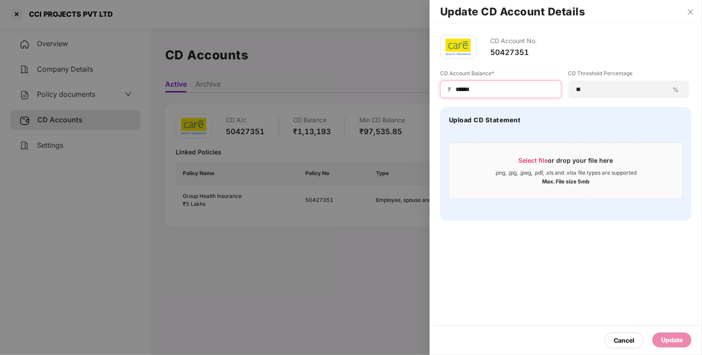
click at [323, 97] on div "Update CD Account Details CD Account No. 50427351 CD Account Balance* ₹ ****** …" at bounding box center [351, 177] width 702 height 355
type input "******"
click at [683, 338] on div "Update" at bounding box center [672, 340] width 22 height 10
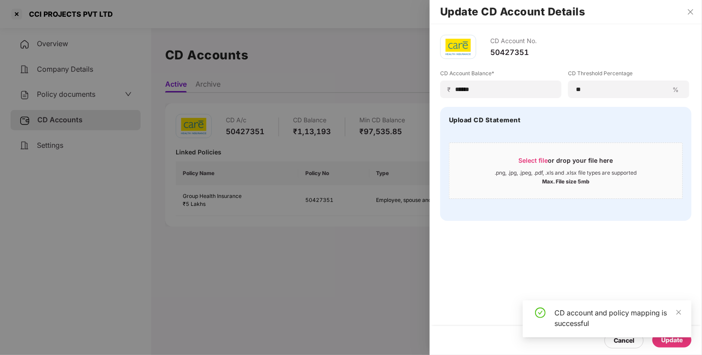
click at [36, 10] on div at bounding box center [351, 177] width 702 height 355
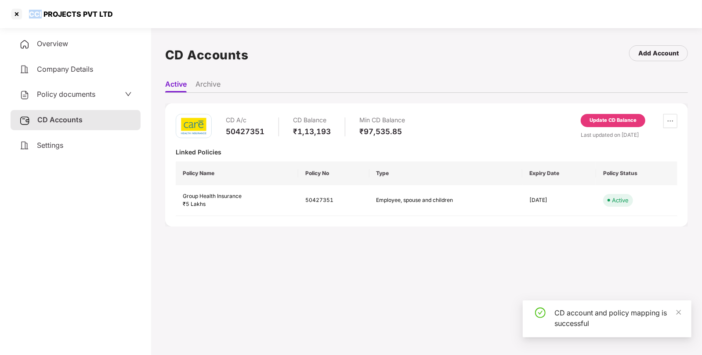
click at [36, 10] on div "CCI PROJECTS PVT LTD" at bounding box center [68, 14] width 89 height 9
copy div "CCI"
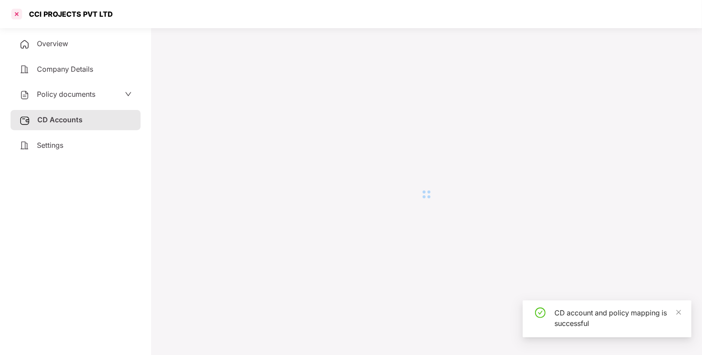
click at [12, 14] on div at bounding box center [17, 14] width 14 height 14
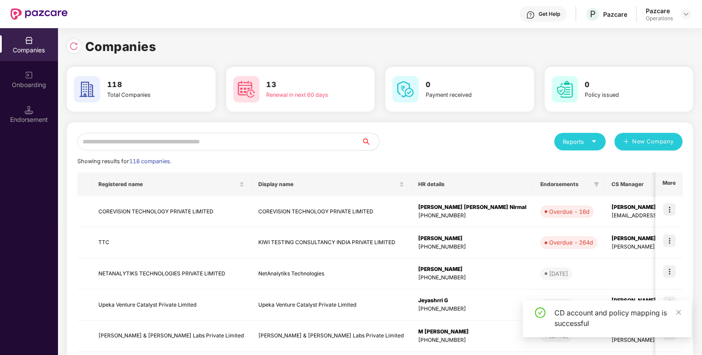
click at [182, 137] on input "text" at bounding box center [219, 142] width 284 height 18
paste input "***"
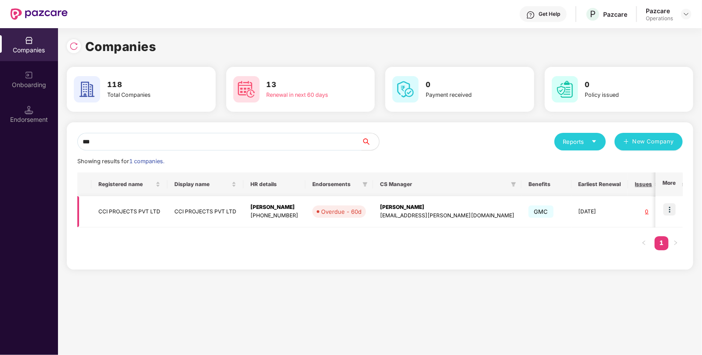
type input "***"
click at [671, 212] on img at bounding box center [670, 209] width 12 height 12
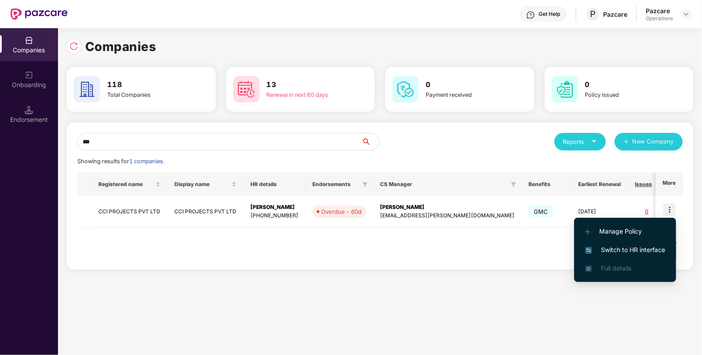
click at [624, 250] on span "Switch to HR interface" at bounding box center [625, 250] width 80 height 10
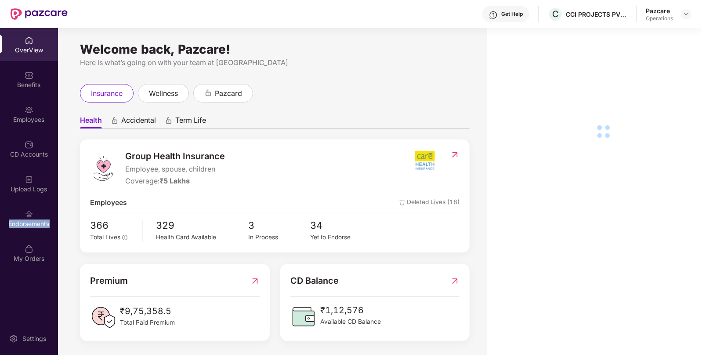
click at [22, 224] on div "Endorsements" at bounding box center [29, 223] width 58 height 9
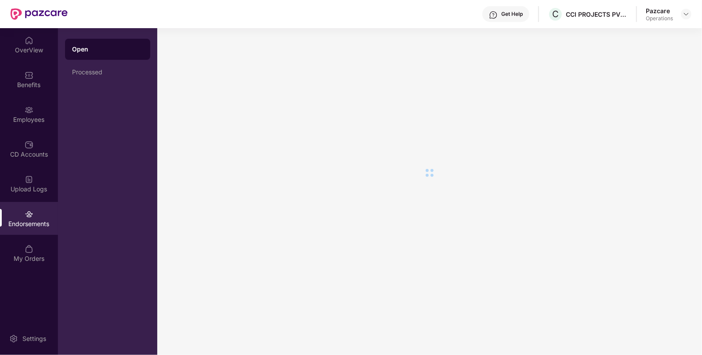
click at [22, 224] on div "Endorsements" at bounding box center [29, 223] width 58 height 9
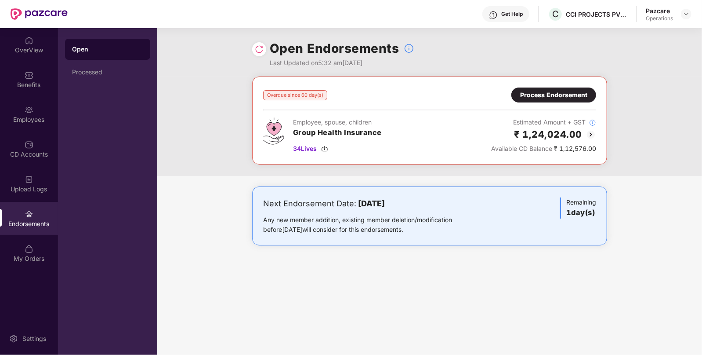
click at [575, 100] on div "Process Endorsement" at bounding box center [554, 94] width 85 height 15
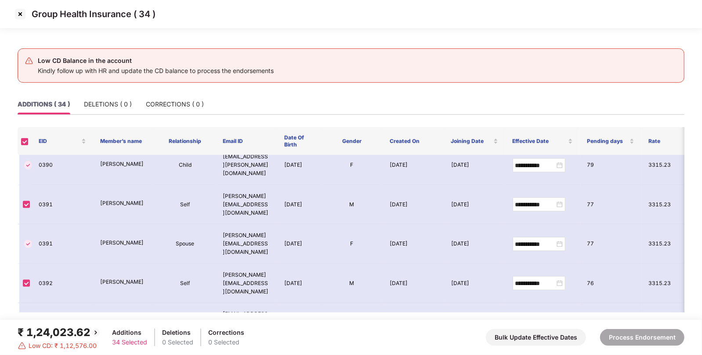
scroll to position [903, 0]
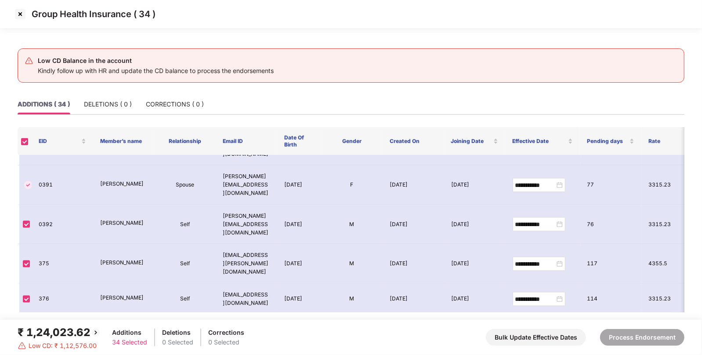
click at [21, 11] on img at bounding box center [20, 14] width 14 height 14
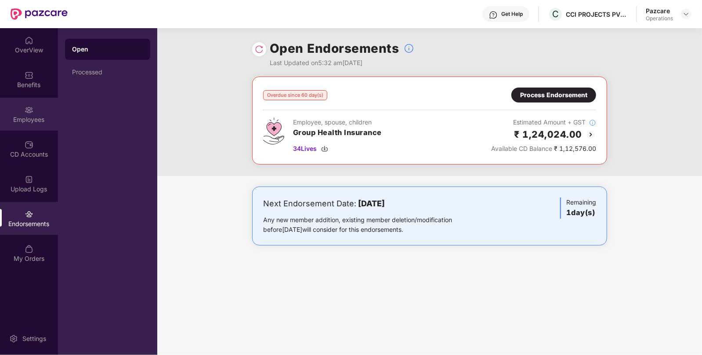
click at [51, 121] on div "Employees" at bounding box center [29, 119] width 58 height 9
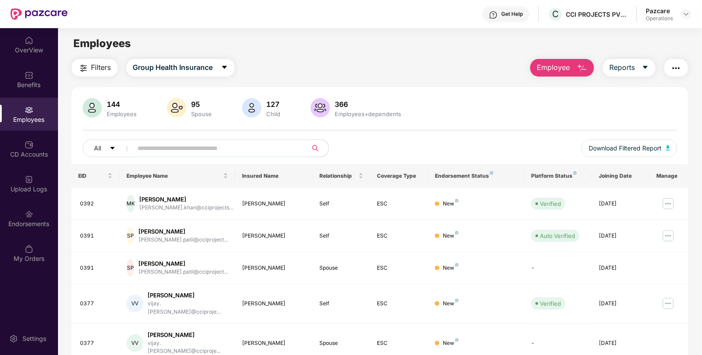
click at [105, 70] on span "Filters" at bounding box center [101, 67] width 20 height 11
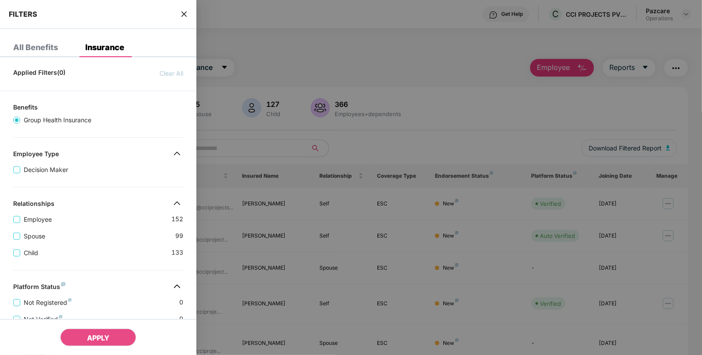
scroll to position [202, 0]
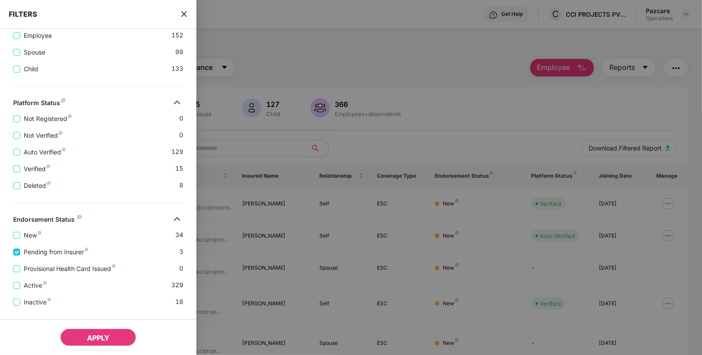
click at [92, 337] on span "APPLY" at bounding box center [98, 337] width 22 height 9
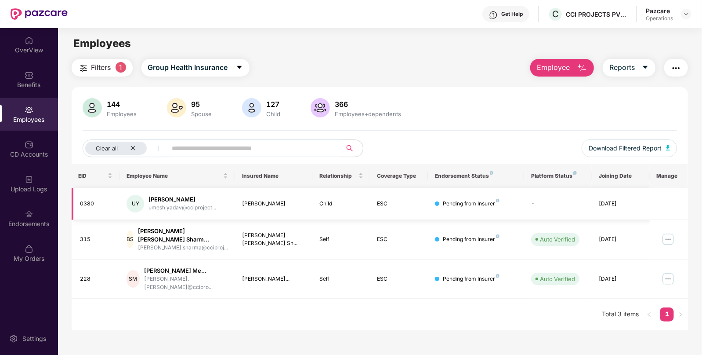
click at [87, 206] on div "0380" at bounding box center [96, 204] width 33 height 8
copy div "0380"
click at [86, 234] on td "315" at bounding box center [96, 240] width 48 height 40
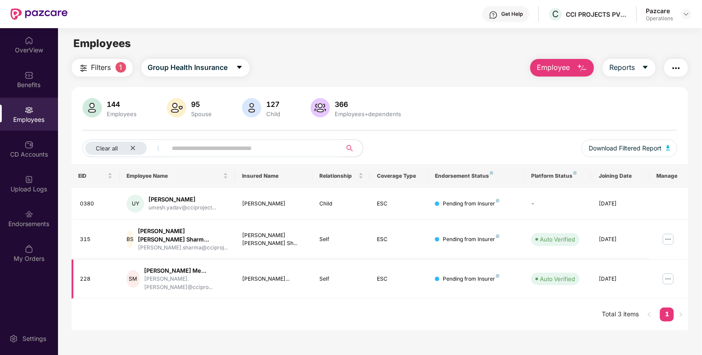
click at [84, 275] on div "228" at bounding box center [96, 279] width 33 height 8
click at [35, 155] on div "CD Accounts" at bounding box center [29, 154] width 58 height 9
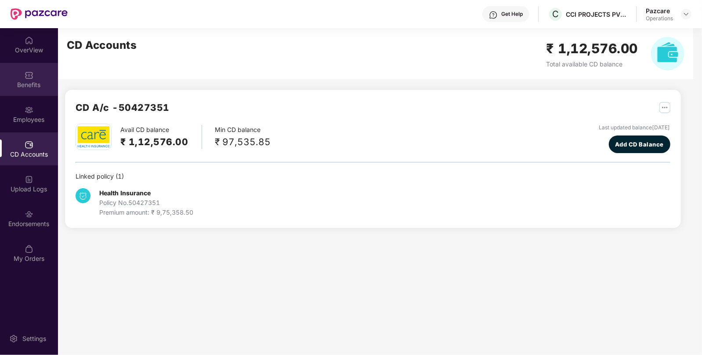
click at [31, 82] on div "Benefits" at bounding box center [29, 84] width 58 height 9
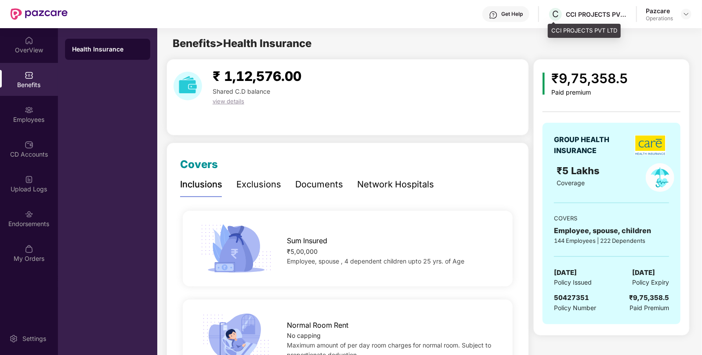
click at [569, 16] on div "CCI PROJECTS PVT LTD" at bounding box center [597, 14] width 62 height 8
click at [687, 12] on img at bounding box center [686, 14] width 7 height 7
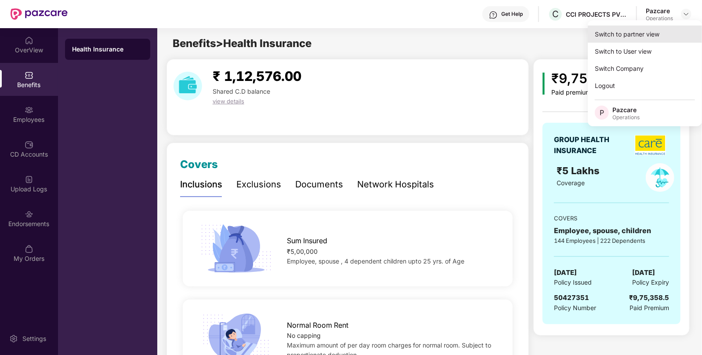
click at [648, 29] on div "Switch to partner view" at bounding box center [645, 33] width 114 height 17
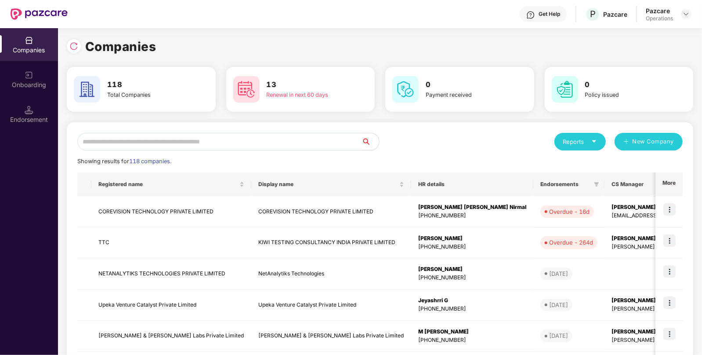
click at [294, 136] on input "text" at bounding box center [219, 142] width 284 height 18
paste input "***"
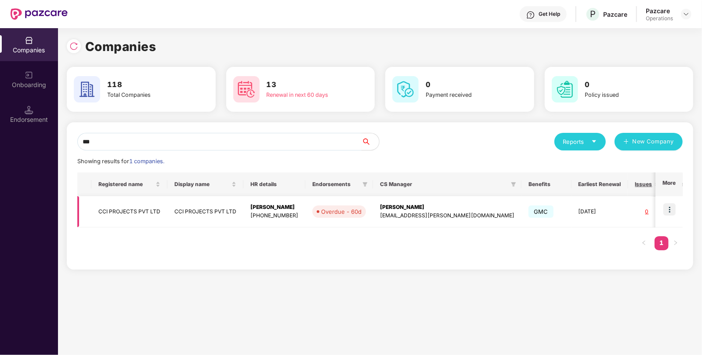
type input "***"
click at [228, 205] on td "CCI PROJECTS PVT LTD" at bounding box center [205, 211] width 76 height 31
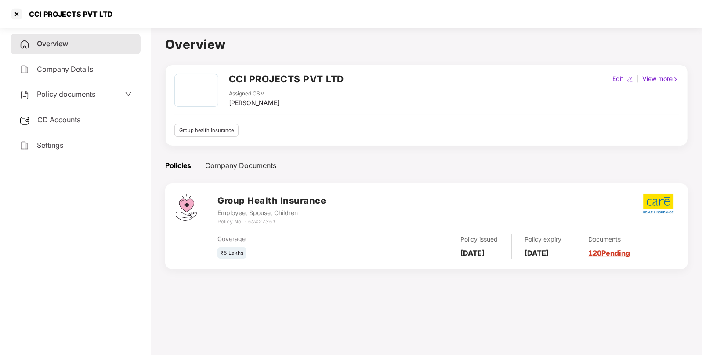
click at [64, 103] on div "Policy documents" at bounding box center [76, 94] width 130 height 20
click at [64, 98] on span "Policy documents" at bounding box center [66, 94] width 58 height 9
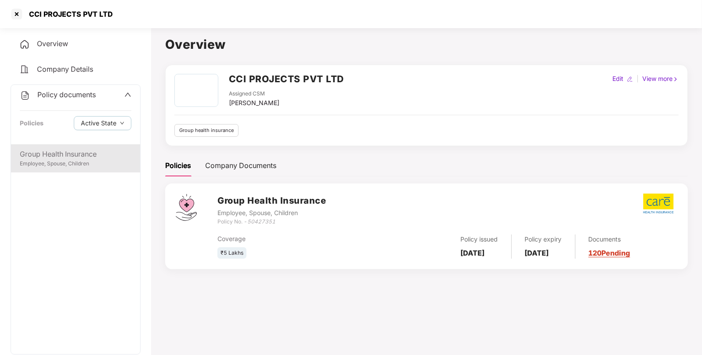
click at [53, 150] on div "Group Health Insurance" at bounding box center [76, 154] width 112 height 11
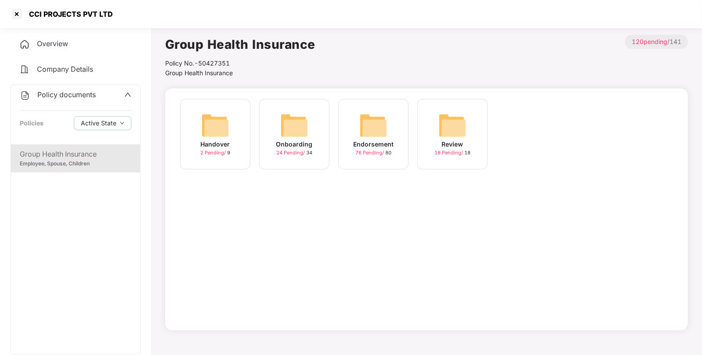
click at [393, 136] on div "Endorsement 76 Pending / 80" at bounding box center [373, 134] width 70 height 70
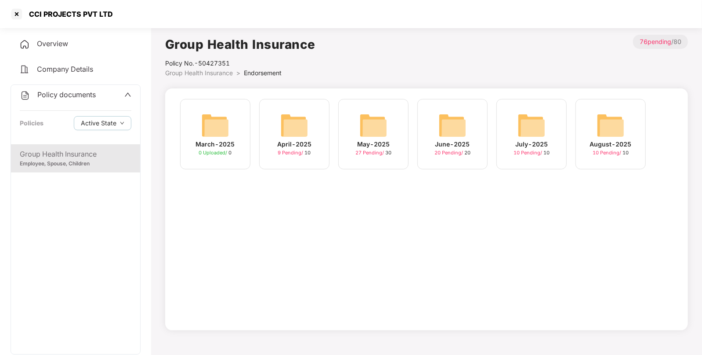
click at [614, 119] on img at bounding box center [611, 125] width 28 height 28
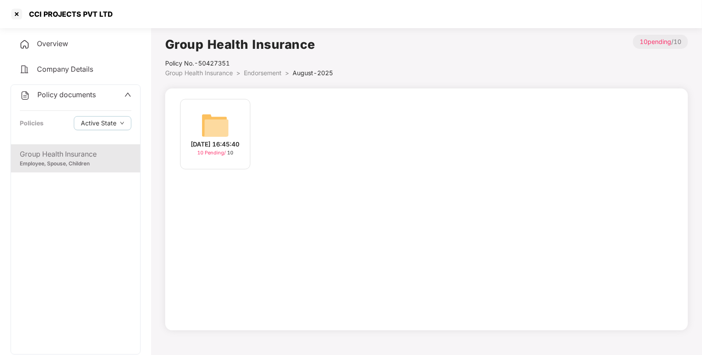
drag, startPoint x: 174, startPoint y: 130, endPoint x: 236, endPoint y: 127, distance: 61.2
click at [236, 127] on div "[DATE] 16:45:40 10 Pending / 10" at bounding box center [426, 209] width 523 height 242
click at [236, 127] on div "[DATE] 16:45:40 10 Pending / 10" at bounding box center [215, 134] width 70 height 70
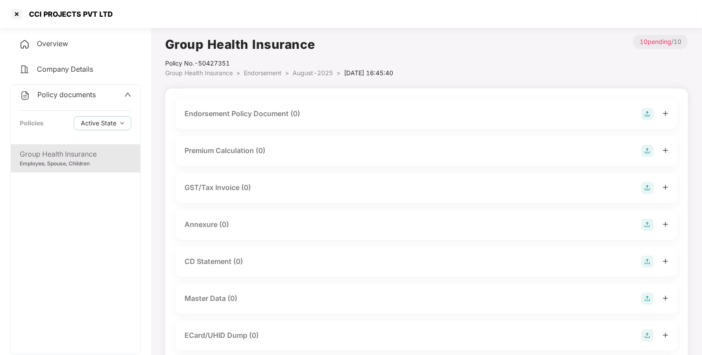
click at [647, 113] on img at bounding box center [648, 114] width 12 height 12
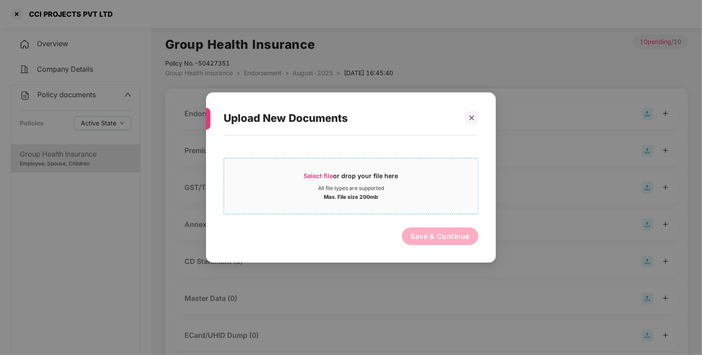
click at [310, 174] on span "Select file" at bounding box center [318, 175] width 29 height 7
click at [468, 122] on div at bounding box center [471, 117] width 13 height 13
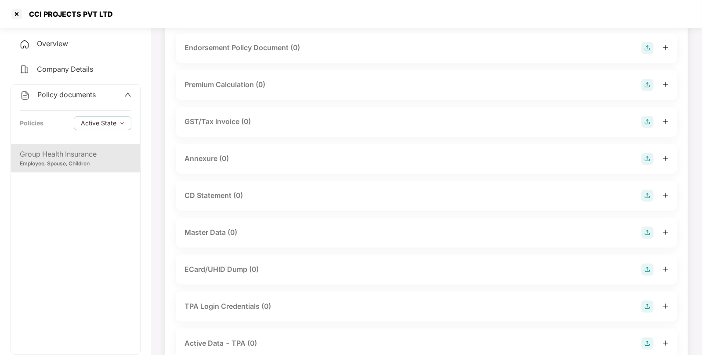
scroll to position [66, 0]
click at [646, 230] on img at bounding box center [648, 232] width 12 height 12
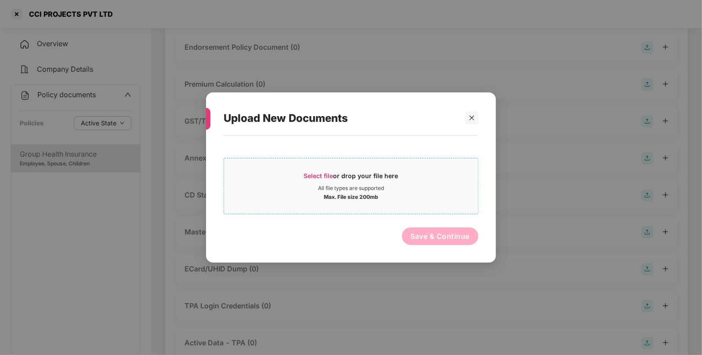
drag, startPoint x: 332, startPoint y: 159, endPoint x: 321, endPoint y: 169, distance: 15.0
click at [321, 169] on div "Select file or drop your file here All file types are supported Max. File size …" at bounding box center [351, 186] width 255 height 56
click at [321, 169] on span "Select file or drop your file here All file types are supported Max. File size …" at bounding box center [351, 186] width 254 height 42
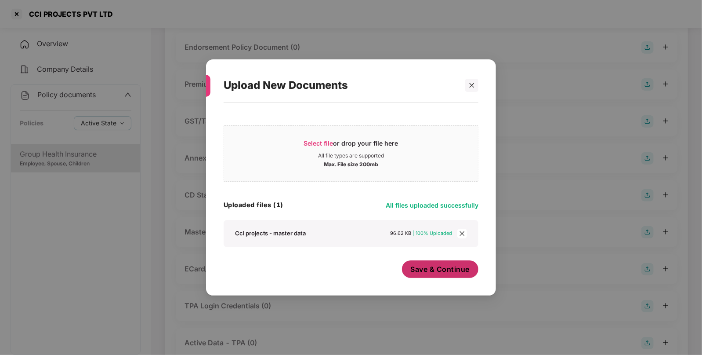
click at [456, 267] on span "Save & Continue" at bounding box center [440, 269] width 59 height 10
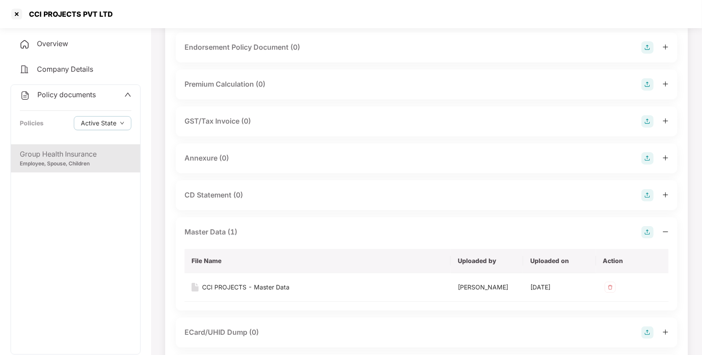
scroll to position [0, 0]
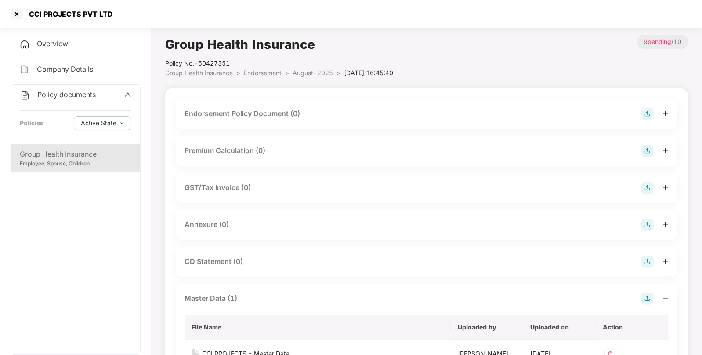
click at [648, 110] on img at bounding box center [648, 114] width 12 height 12
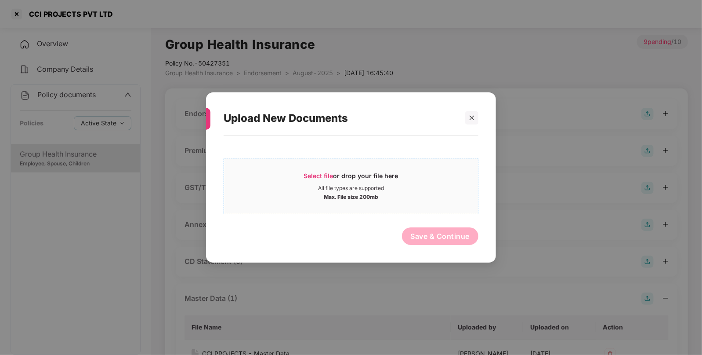
click at [336, 174] on div "Select file or drop your file here" at bounding box center [351, 177] width 94 height 13
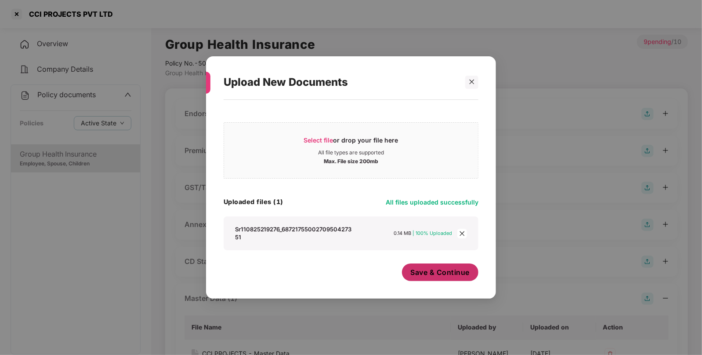
click at [451, 280] on button "Save & Continue" at bounding box center [440, 272] width 77 height 18
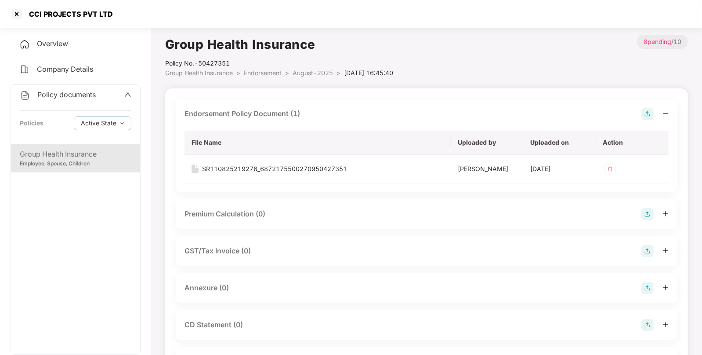
click at [303, 71] on span "August-2025" at bounding box center [313, 72] width 40 height 7
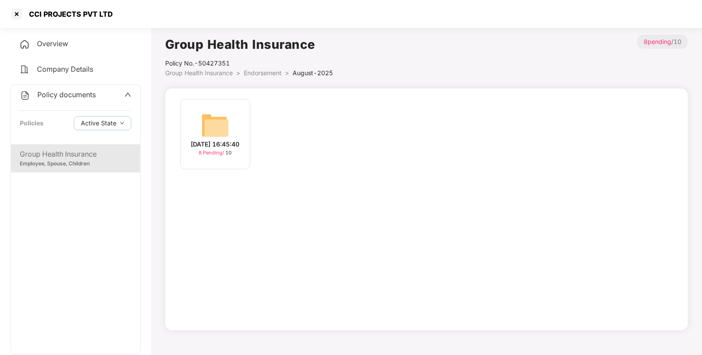
click at [281, 71] on span "Endorsement" at bounding box center [263, 72] width 38 height 7
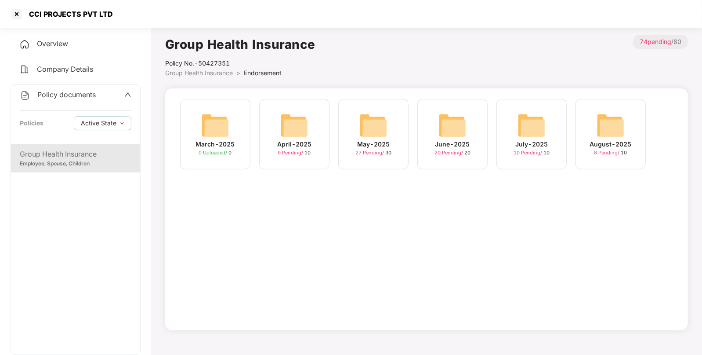
click at [535, 139] on div "July-2025" at bounding box center [532, 144] width 33 height 10
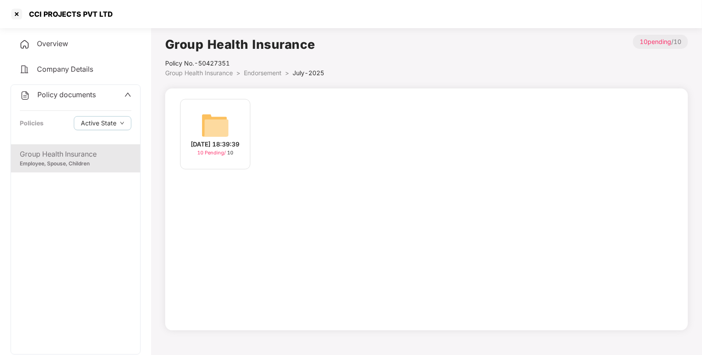
click at [221, 150] on span "10 Pending /" at bounding box center [212, 152] width 30 height 6
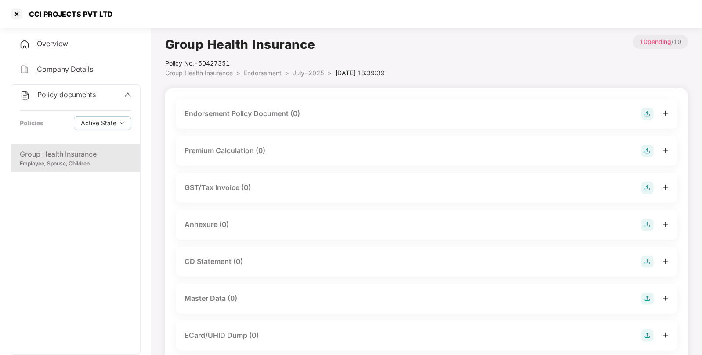
click at [646, 119] on img at bounding box center [648, 114] width 12 height 12
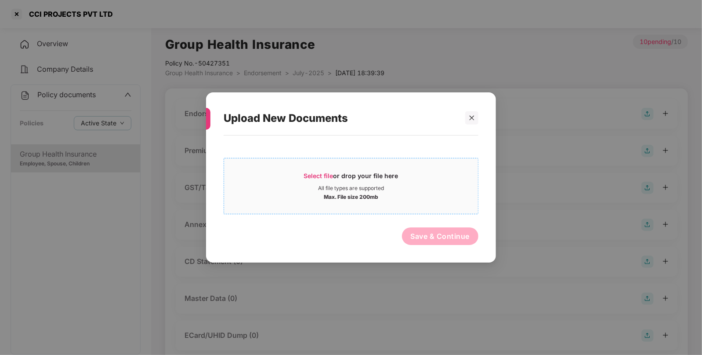
click at [312, 176] on span "Select file" at bounding box center [318, 175] width 29 height 7
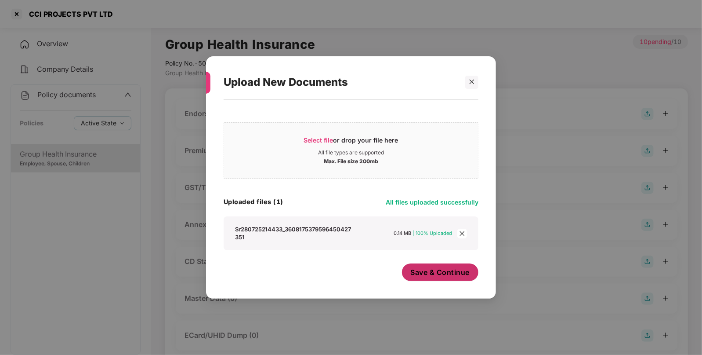
click at [434, 268] on span "Save & Continue" at bounding box center [440, 272] width 59 height 10
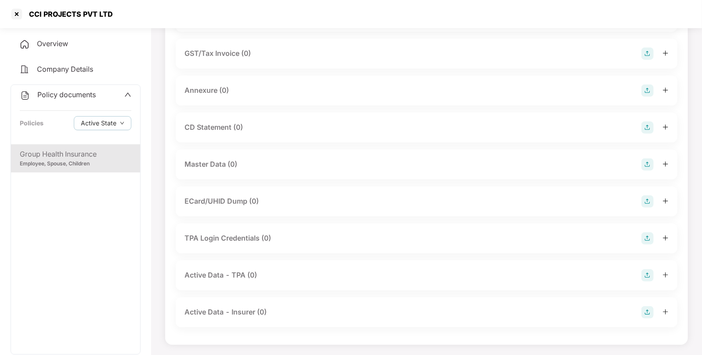
scroll to position [197, 0]
click at [648, 166] on img at bounding box center [648, 164] width 12 height 12
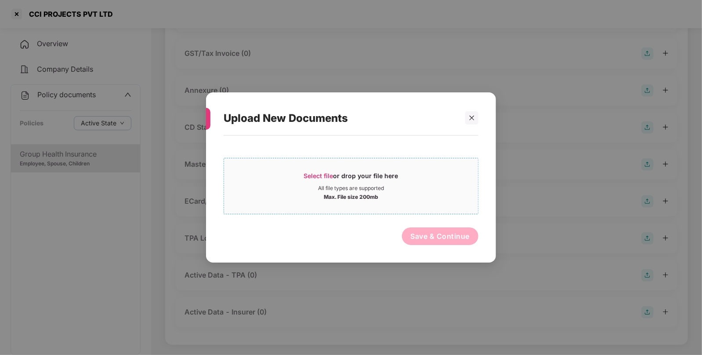
click at [330, 173] on span "Select file" at bounding box center [318, 175] width 29 height 7
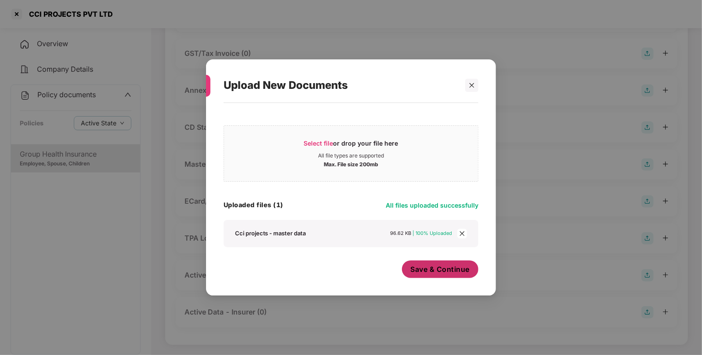
click at [448, 274] on button "Save & Continue" at bounding box center [440, 269] width 77 height 18
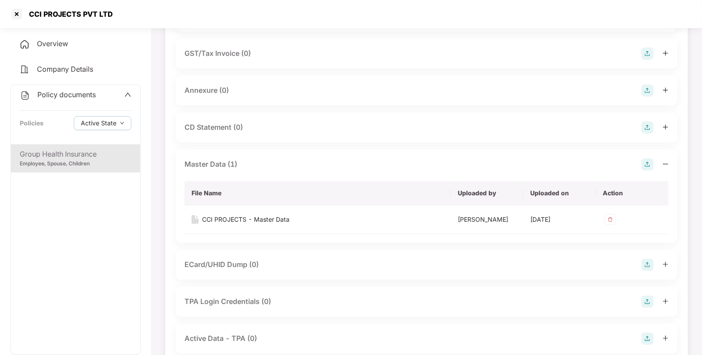
scroll to position [0, 0]
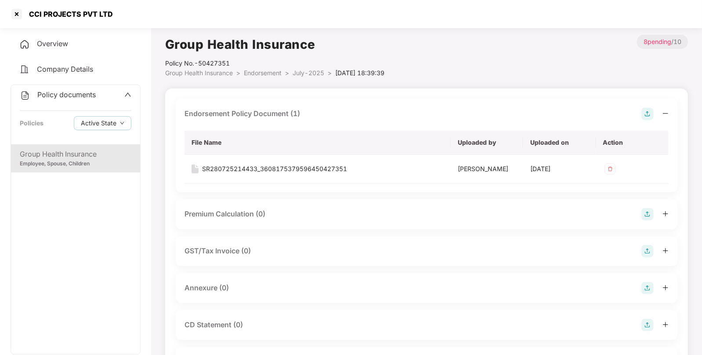
click at [270, 73] on span "Endorsement" at bounding box center [263, 72] width 38 height 7
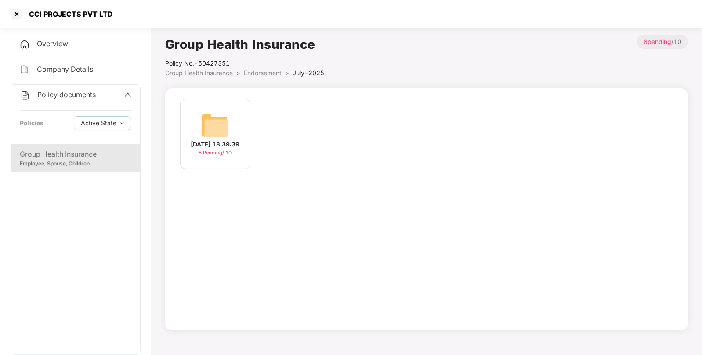
click at [267, 70] on span "Endorsement" at bounding box center [263, 72] width 38 height 7
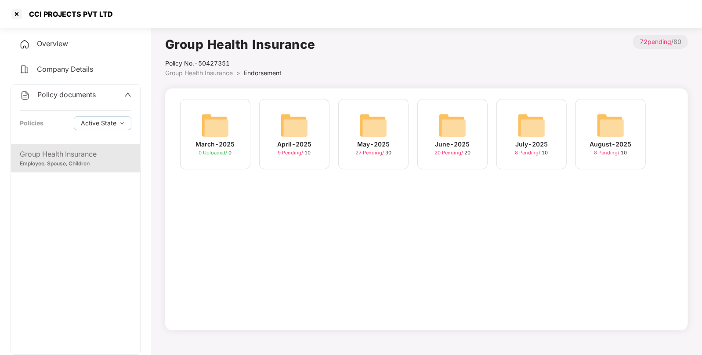
click at [462, 134] on img at bounding box center [453, 125] width 28 height 28
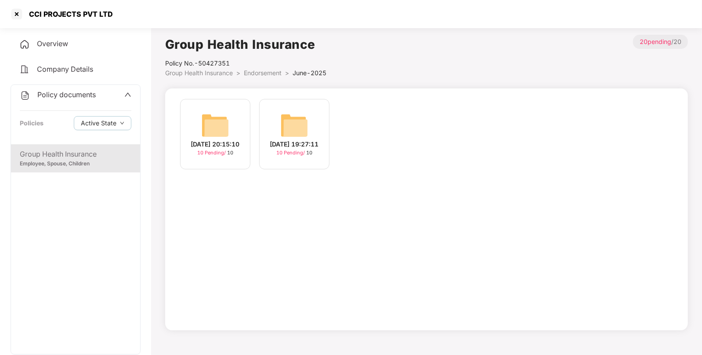
click at [296, 121] on img at bounding box center [294, 125] width 28 height 28
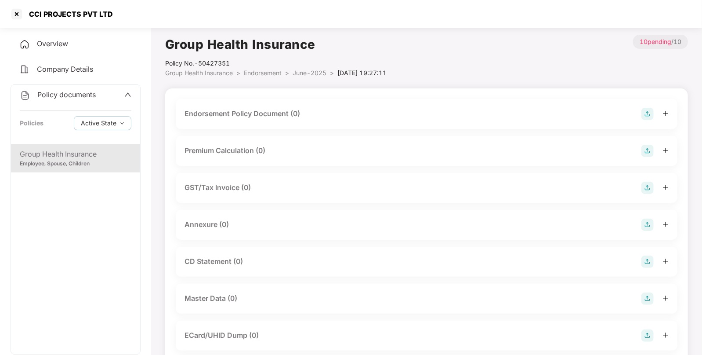
click at [647, 114] on img at bounding box center [648, 114] width 12 height 12
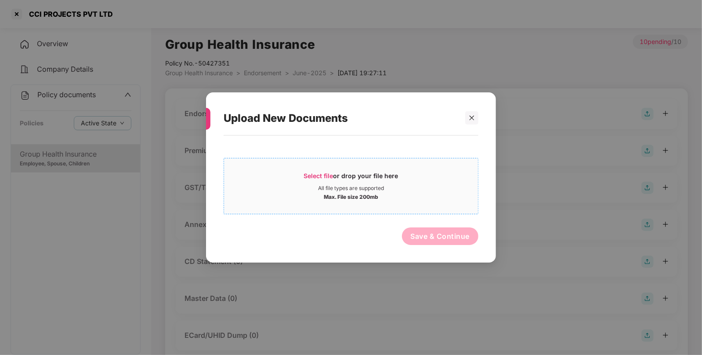
click at [323, 179] on div "Select file or drop your file here" at bounding box center [351, 177] width 94 height 13
click at [474, 116] on icon "close" at bounding box center [472, 118] width 6 height 6
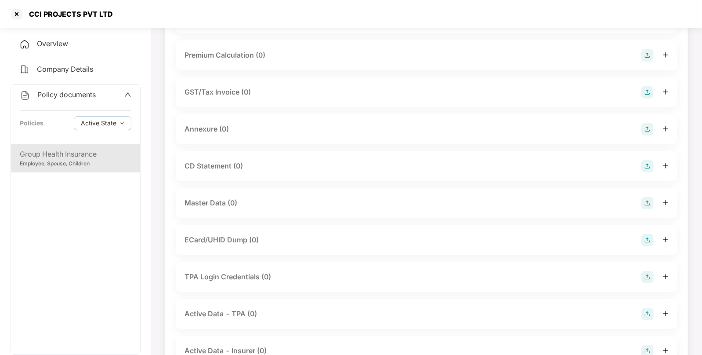
scroll to position [98, 0]
click at [656, 195] on div at bounding box center [655, 201] width 27 height 12
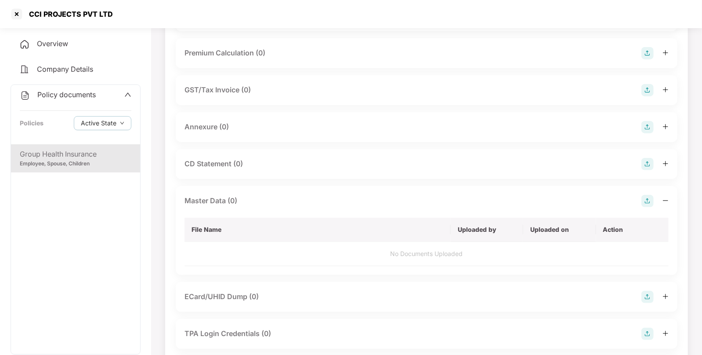
click at [644, 198] on img at bounding box center [648, 201] width 12 height 12
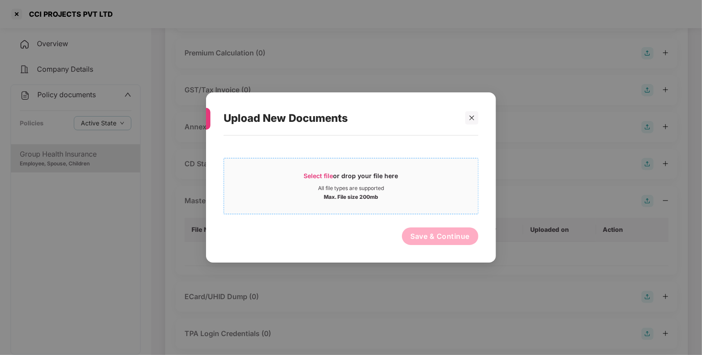
click at [321, 186] on div "All file types are supported" at bounding box center [351, 188] width 66 height 7
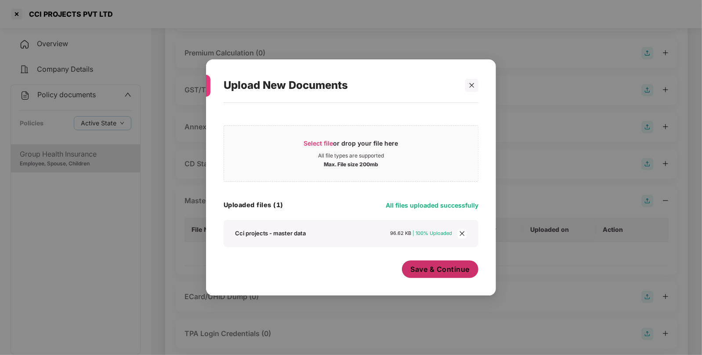
click at [451, 262] on button "Save & Continue" at bounding box center [440, 269] width 77 height 18
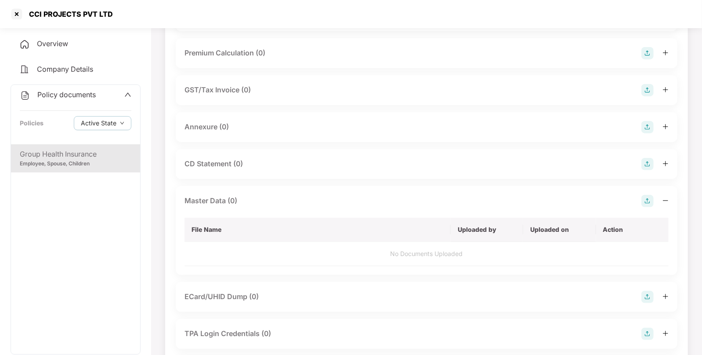
scroll to position [0, 0]
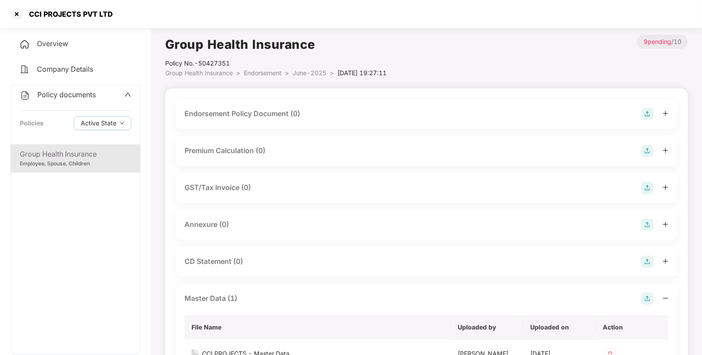
click at [649, 113] on img at bounding box center [648, 114] width 12 height 12
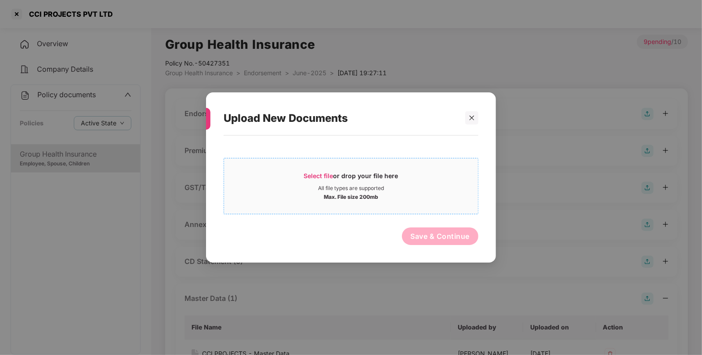
click at [312, 187] on div "All file types are supported" at bounding box center [351, 188] width 254 height 7
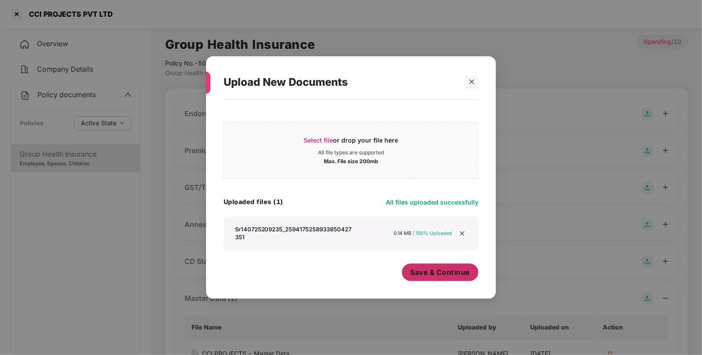
click at [446, 271] on span "Save & Continue" at bounding box center [440, 272] width 59 height 10
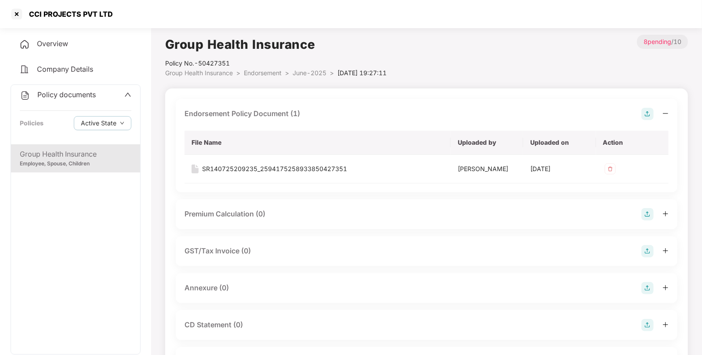
click at [281, 73] on span "Endorsement" at bounding box center [263, 72] width 38 height 7
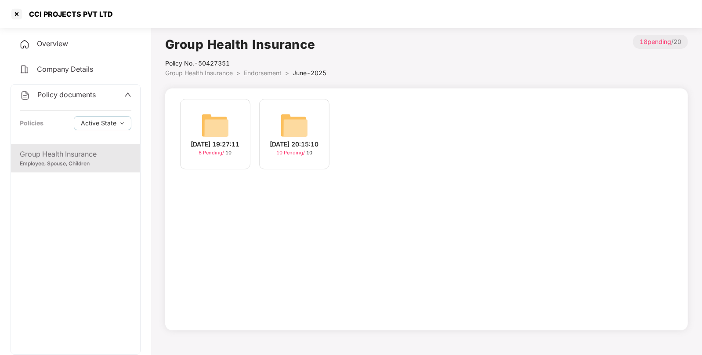
click at [291, 126] on img at bounding box center [294, 125] width 28 height 28
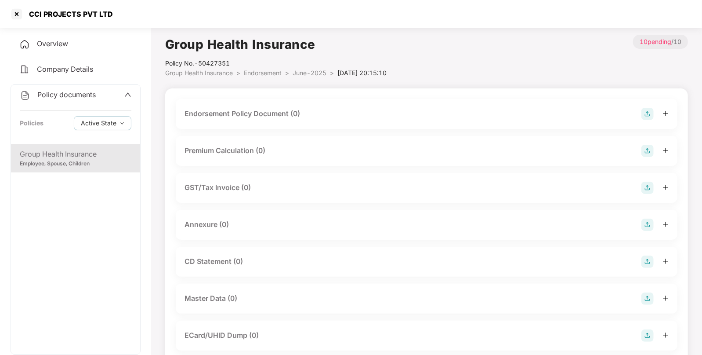
click at [646, 112] on img at bounding box center [648, 114] width 12 height 12
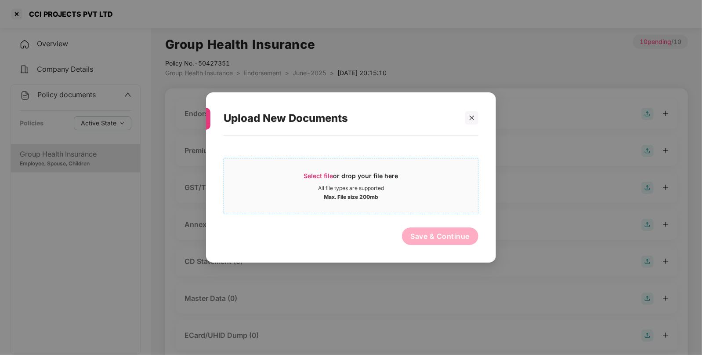
click at [325, 193] on div "Max. File size 200mb" at bounding box center [351, 196] width 55 height 9
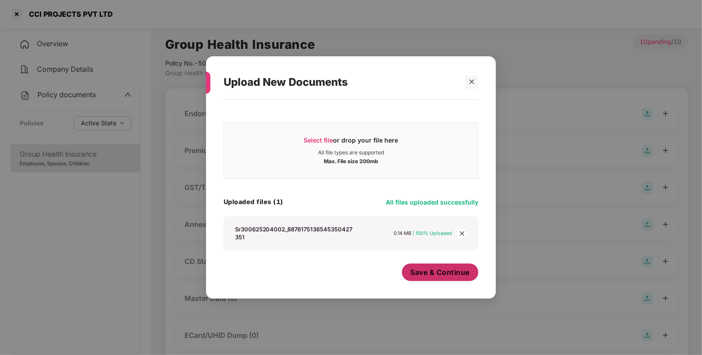
click at [464, 272] on span "Save & Continue" at bounding box center [440, 272] width 59 height 10
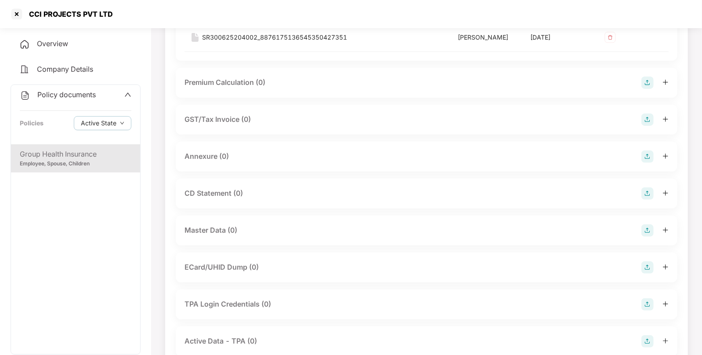
scroll to position [135, 0]
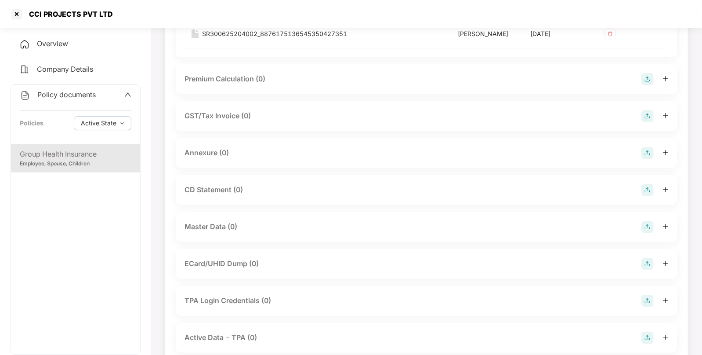
click at [645, 222] on img at bounding box center [648, 227] width 12 height 12
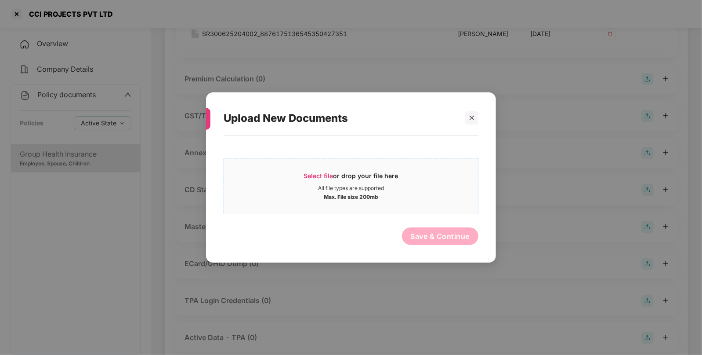
click at [320, 170] on span "Select file or drop your file here All file types are supported Max. File size …" at bounding box center [351, 186] width 254 height 42
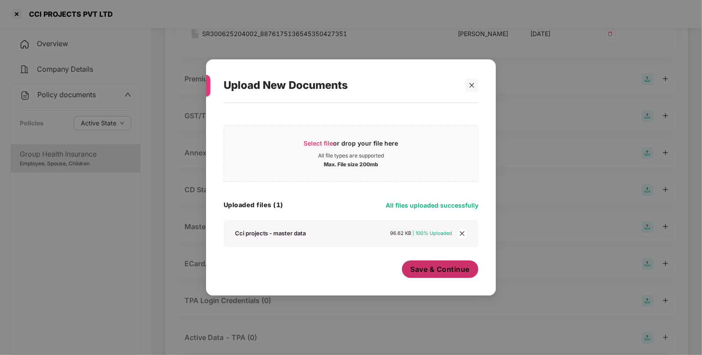
click at [440, 272] on span "Save & Continue" at bounding box center [440, 269] width 59 height 10
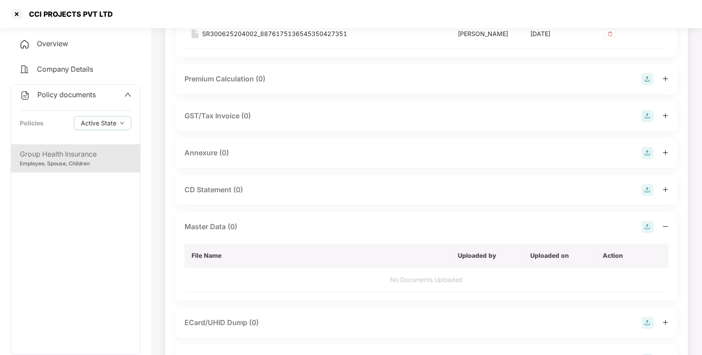
scroll to position [0, 0]
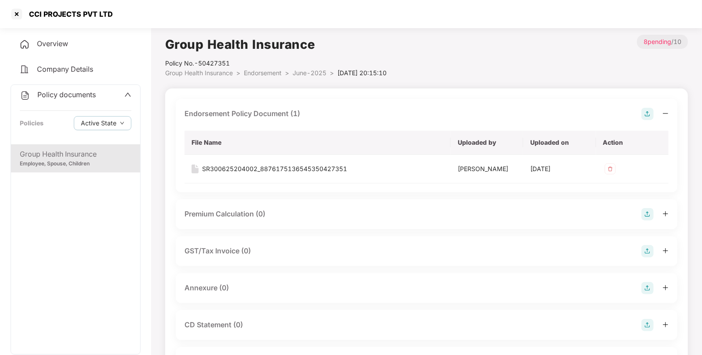
click at [268, 70] on span "Endorsement" at bounding box center [263, 72] width 38 height 7
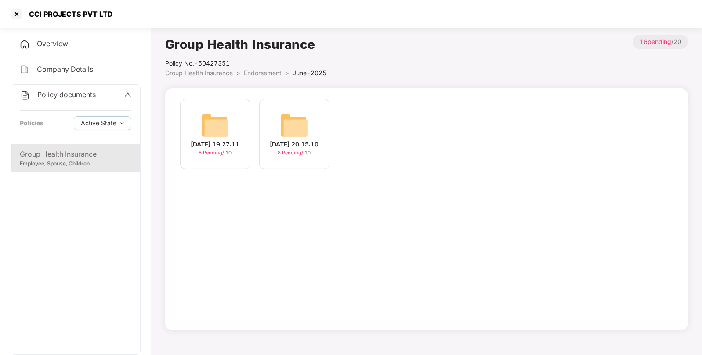
click at [270, 73] on span "Endorsement" at bounding box center [263, 72] width 38 height 7
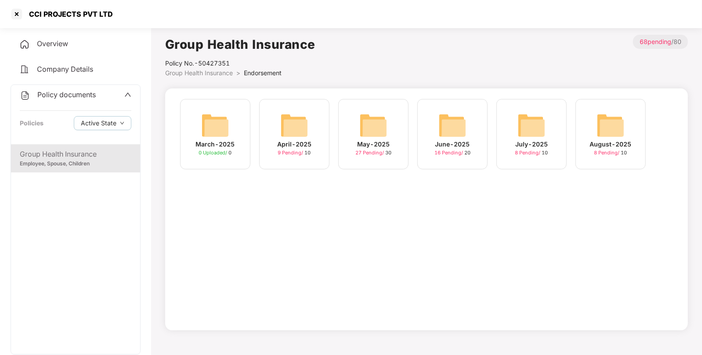
click at [378, 131] on img at bounding box center [374, 125] width 28 height 28
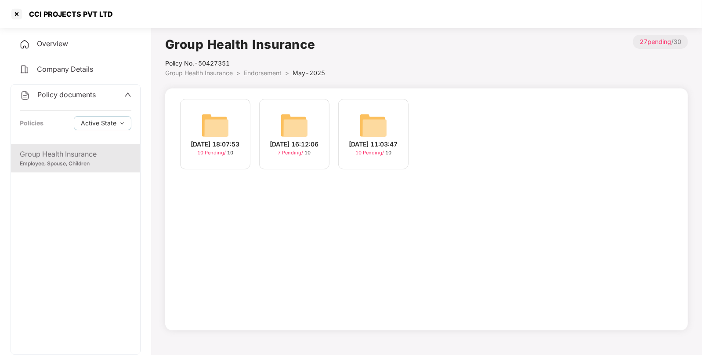
click at [378, 131] on img at bounding box center [374, 125] width 28 height 28
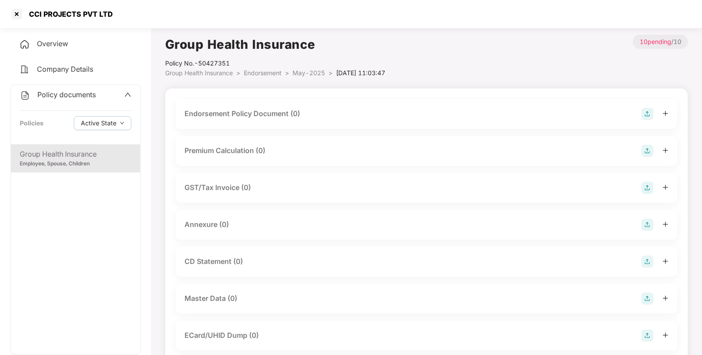
click at [307, 72] on span "May-2025" at bounding box center [309, 72] width 33 height 7
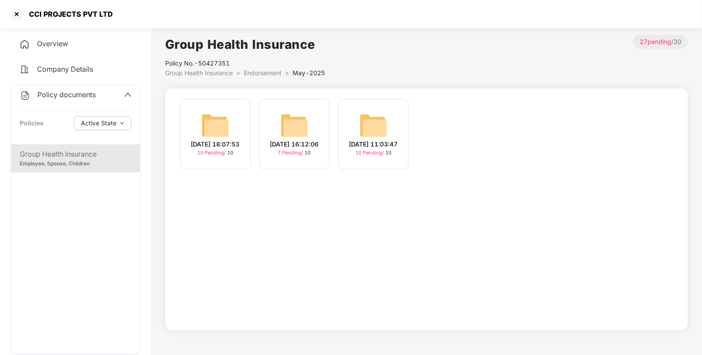
click at [360, 124] on img at bounding box center [374, 125] width 28 height 28
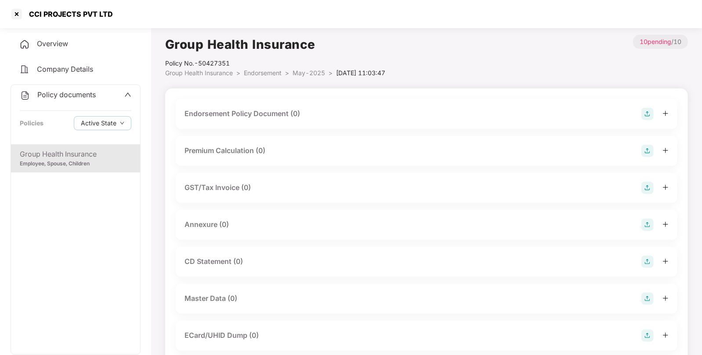
click at [643, 113] on img at bounding box center [648, 114] width 12 height 12
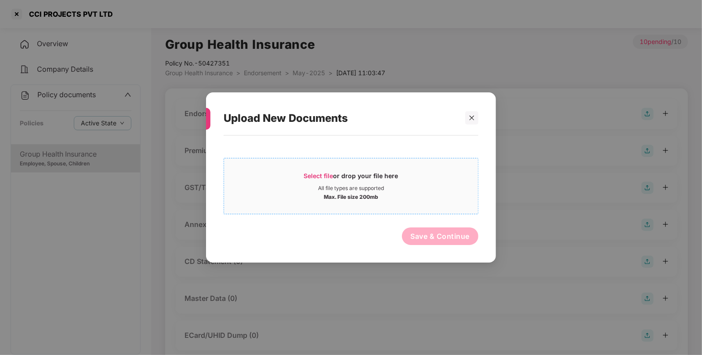
click at [324, 163] on div "Select file or drop your file here All file types are supported Max. File size …" at bounding box center [351, 186] width 255 height 56
click at [300, 174] on div "Select file or drop your file here" at bounding box center [351, 177] width 254 height 13
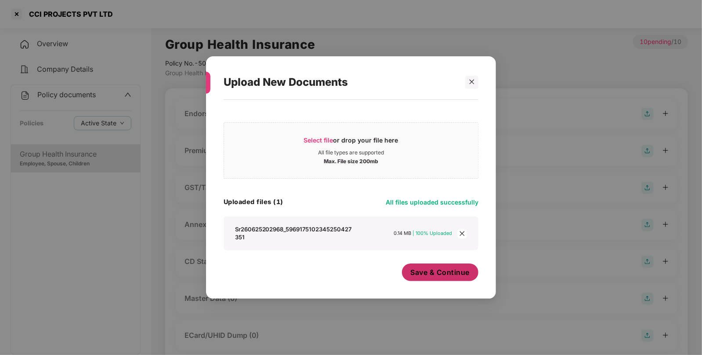
click at [449, 281] on button "Save & Continue" at bounding box center [440, 272] width 77 height 18
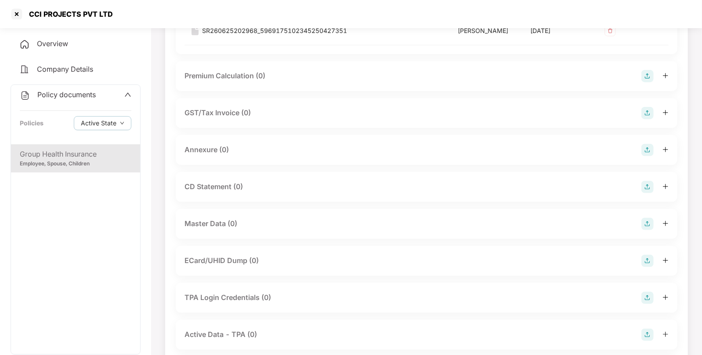
scroll to position [138, 0]
click at [642, 224] on img at bounding box center [648, 223] width 12 height 12
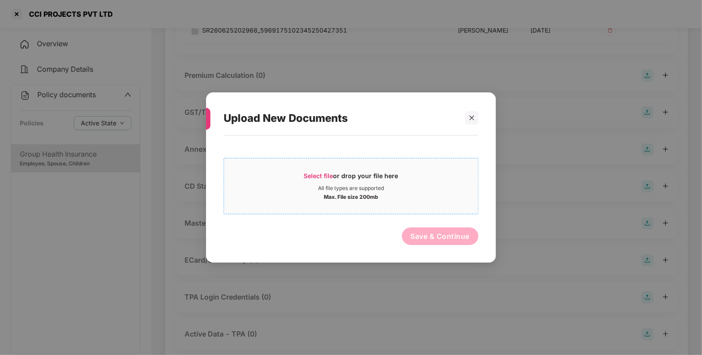
click at [317, 178] on span "Select file" at bounding box center [318, 175] width 29 height 7
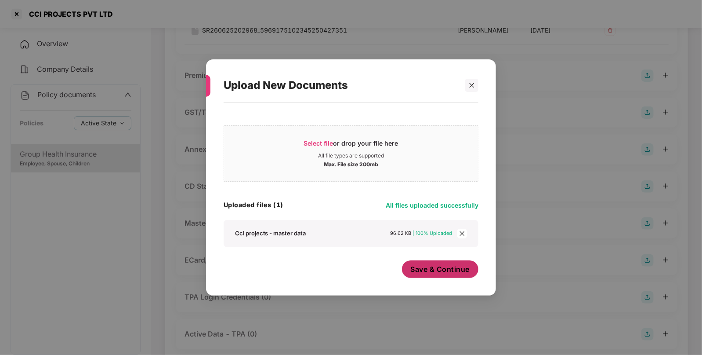
click at [439, 273] on span "Save & Continue" at bounding box center [440, 269] width 59 height 10
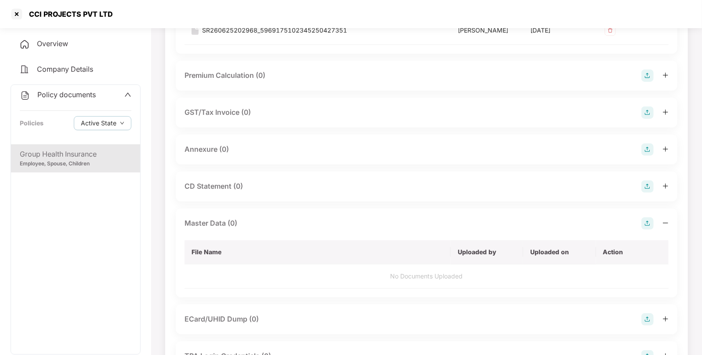
scroll to position [0, 0]
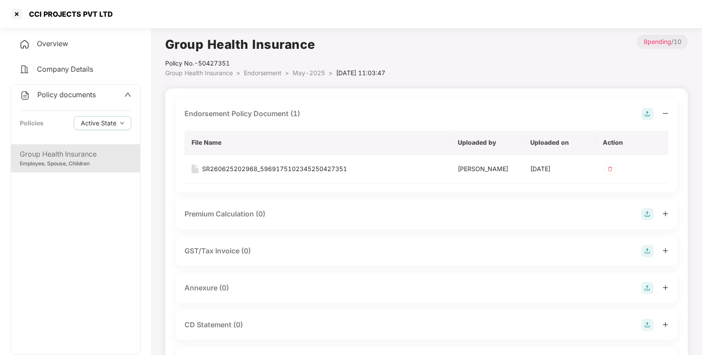
click at [267, 69] on span "Endorsement" at bounding box center [263, 72] width 38 height 7
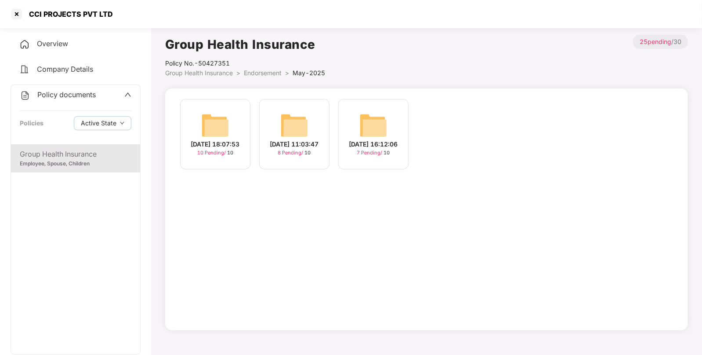
click at [244, 122] on div "[DATE] 18:07:53 10 Pending / 10" at bounding box center [215, 134] width 70 height 70
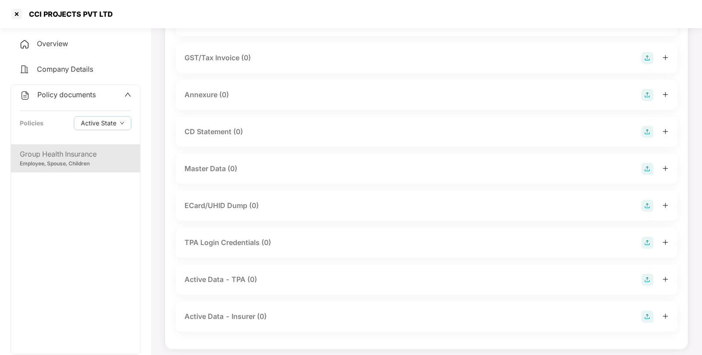
scroll to position [131, 0]
click at [653, 168] on img at bounding box center [648, 168] width 12 height 12
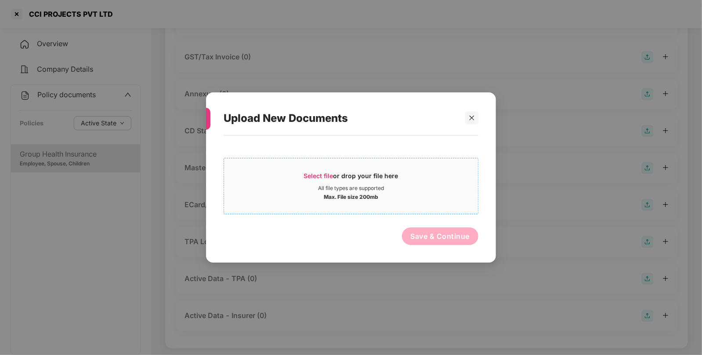
click at [330, 186] on div "All file types are supported" at bounding box center [351, 188] width 66 height 7
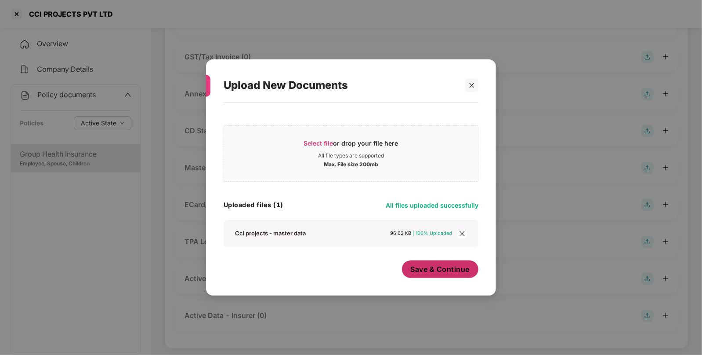
click at [440, 265] on span "Save & Continue" at bounding box center [440, 269] width 59 height 10
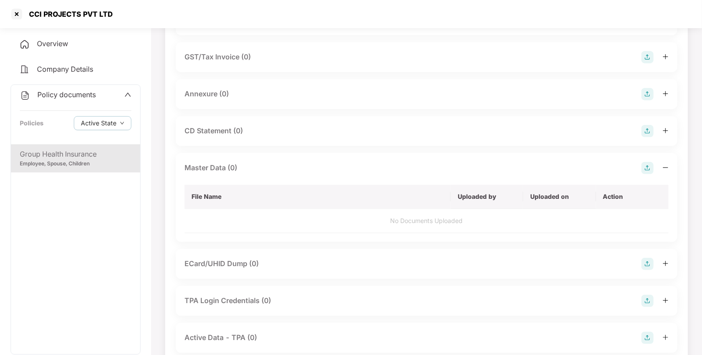
scroll to position [0, 0]
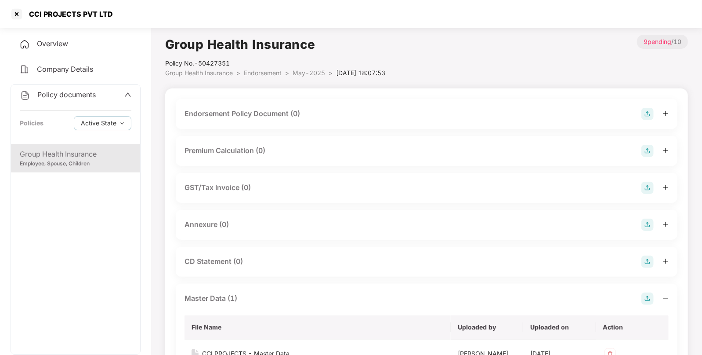
click at [641, 112] on div "Endorsement Policy Document (0)" at bounding box center [427, 114] width 484 height 12
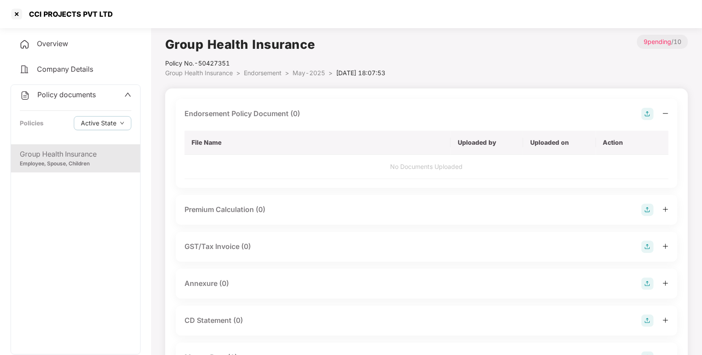
click at [653, 111] on img at bounding box center [648, 114] width 12 height 12
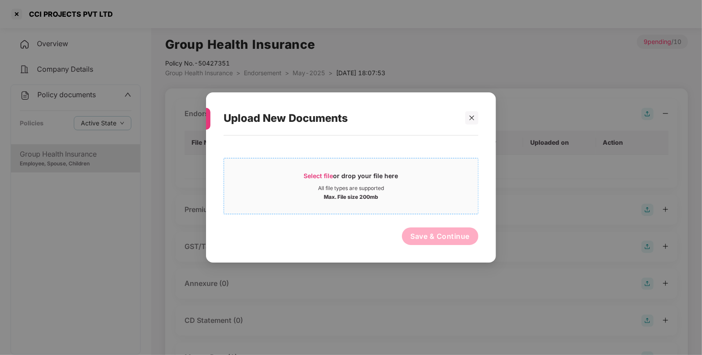
click at [316, 174] on span "Select file" at bounding box center [318, 175] width 29 height 7
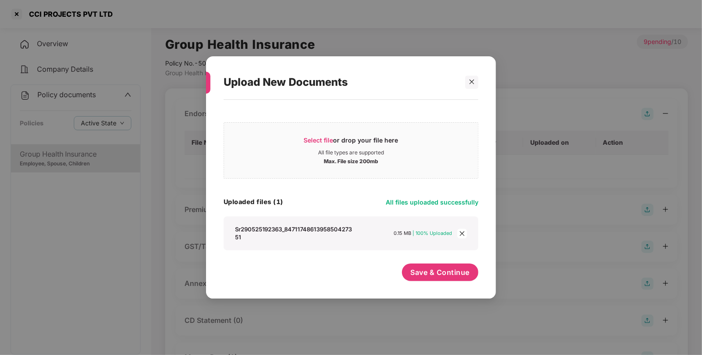
click at [442, 283] on div "Save & Continue" at bounding box center [440, 274] width 77 height 22
click at [437, 272] on span "Save & Continue" at bounding box center [440, 272] width 59 height 10
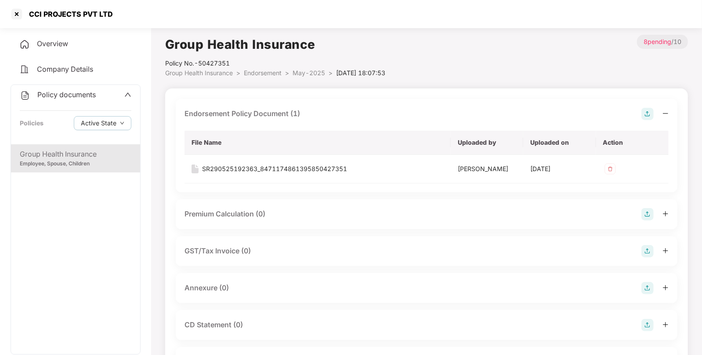
click at [258, 70] on span "Endorsement" at bounding box center [263, 72] width 38 height 7
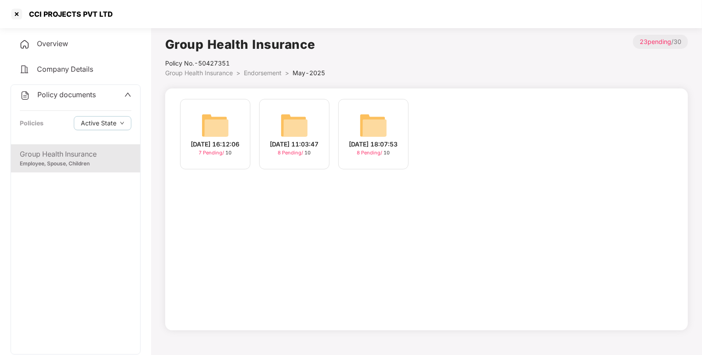
click at [220, 73] on span "Group Health Insurance" at bounding box center [199, 72] width 68 height 7
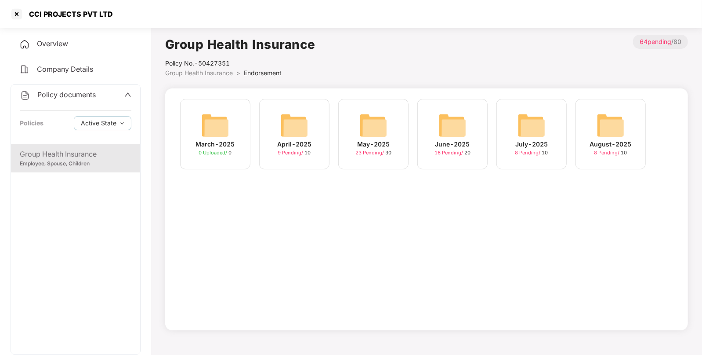
click at [371, 127] on img at bounding box center [374, 125] width 28 height 28
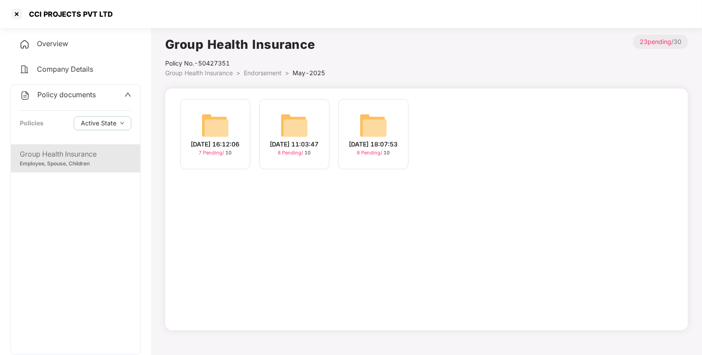
click at [252, 75] on span "Endorsement" at bounding box center [263, 72] width 38 height 7
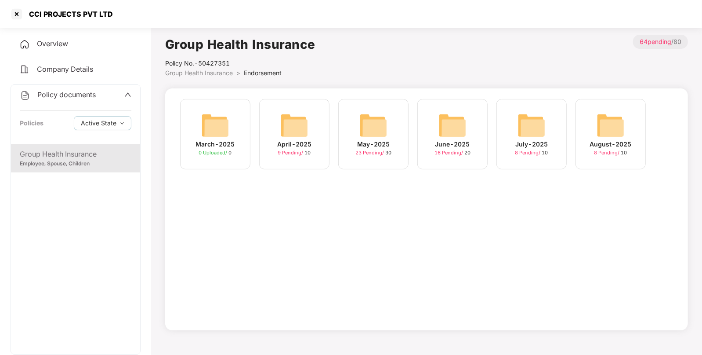
click at [287, 125] on img at bounding box center [294, 125] width 28 height 28
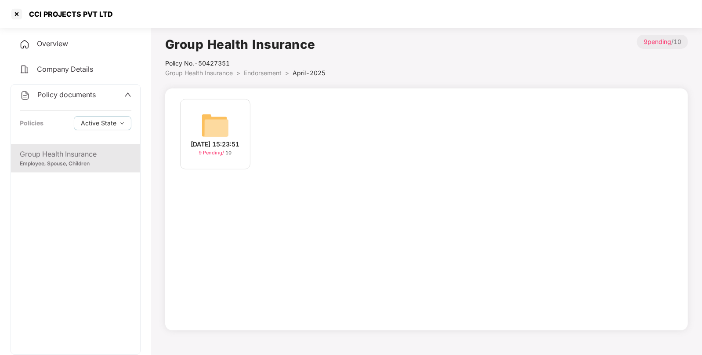
click at [210, 125] on img at bounding box center [215, 125] width 28 height 28
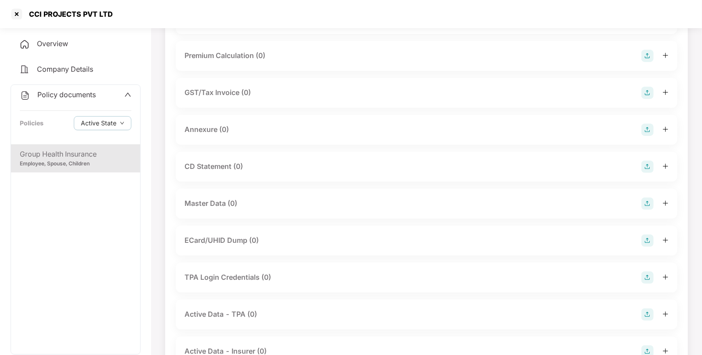
scroll to position [95, 0]
click at [646, 200] on img at bounding box center [648, 203] width 12 height 12
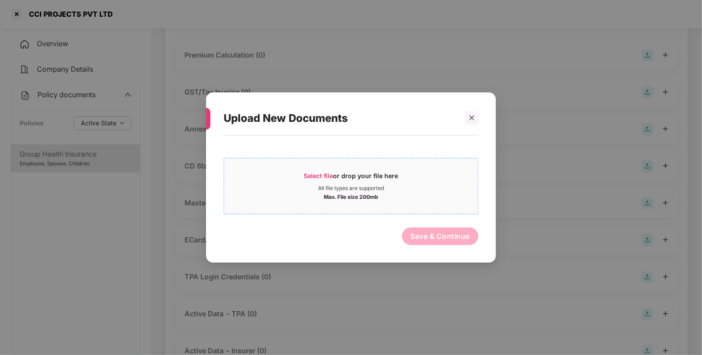
click at [329, 185] on div "All file types are supported" at bounding box center [351, 188] width 66 height 7
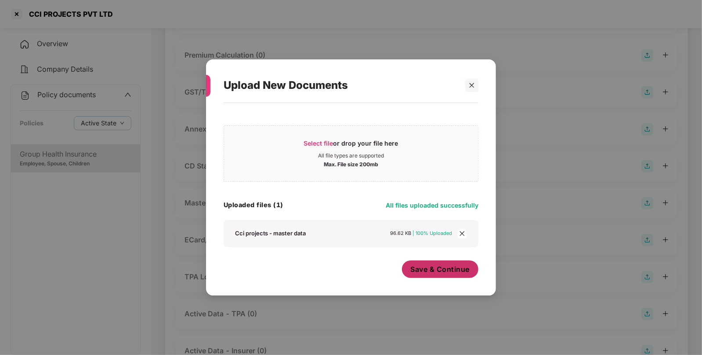
click at [442, 271] on span "Save & Continue" at bounding box center [440, 269] width 59 height 10
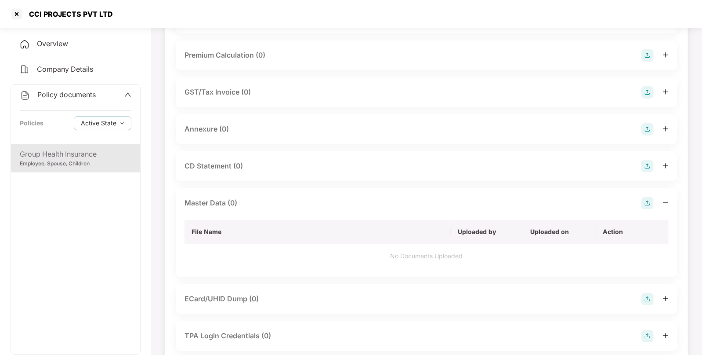
scroll to position [0, 0]
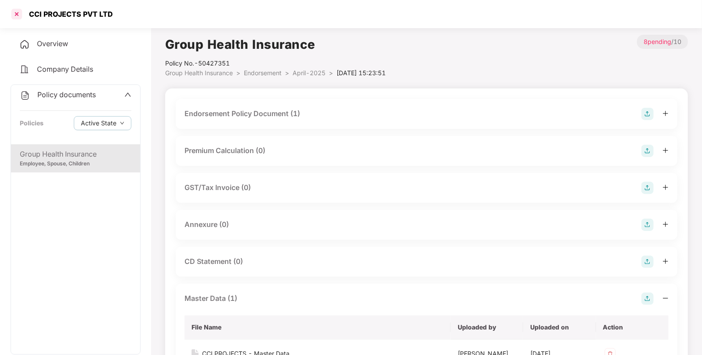
click at [11, 19] on div at bounding box center [17, 14] width 14 height 14
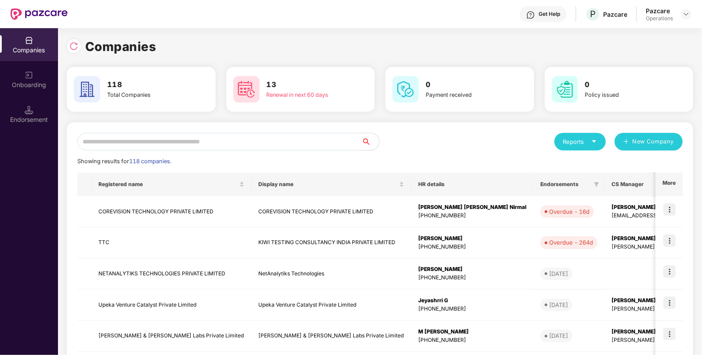
click at [208, 145] on input "text" at bounding box center [219, 142] width 284 height 18
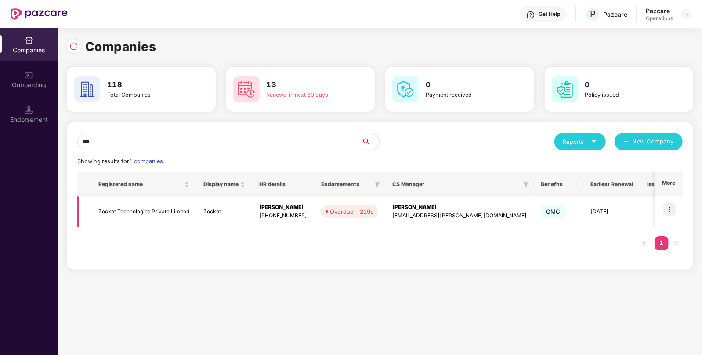
type input "***"
click at [203, 211] on td "Zocket" at bounding box center [224, 211] width 56 height 31
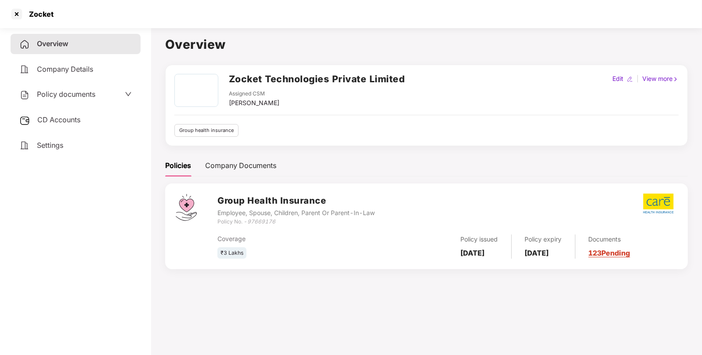
click at [271, 222] on icon "97669176" at bounding box center [261, 221] width 28 height 7
click at [18, 15] on div at bounding box center [17, 14] width 14 height 14
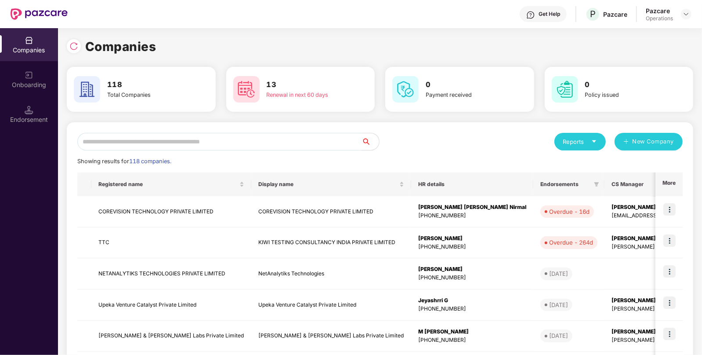
click at [180, 139] on input "text" at bounding box center [219, 142] width 284 height 18
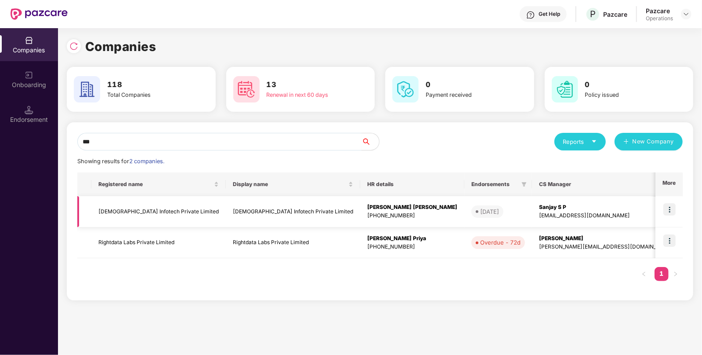
type input "***"
click at [181, 204] on td "[DEMOGRAPHIC_DATA] Infotech Private Limited" at bounding box center [158, 211] width 134 height 31
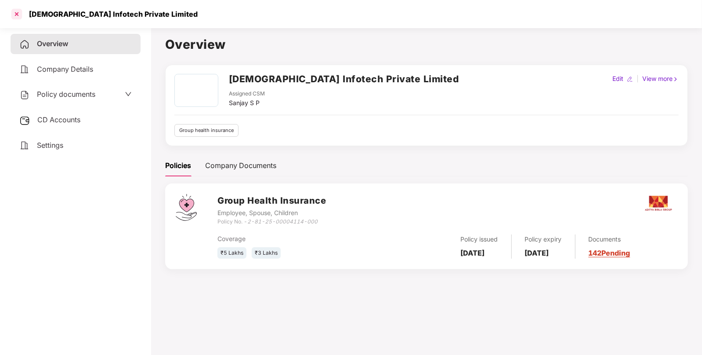
click at [20, 15] on div at bounding box center [17, 14] width 14 height 14
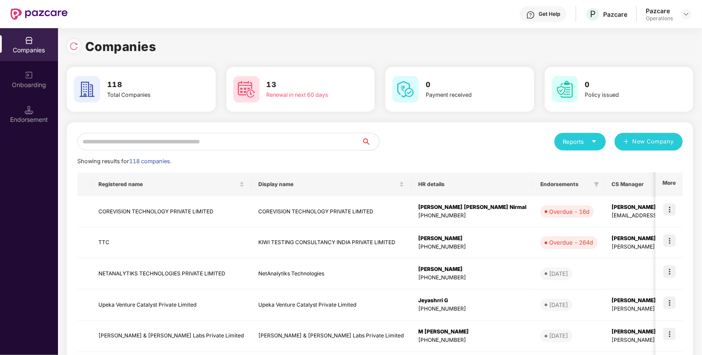
click at [151, 142] on input "text" at bounding box center [219, 142] width 284 height 18
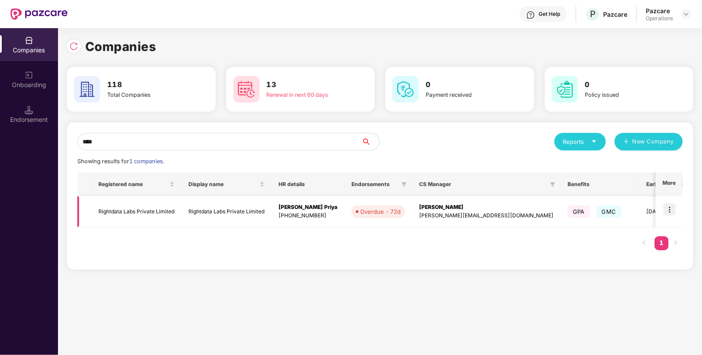
type input "****"
click at [153, 213] on td "Rightdata Labs Private Limited" at bounding box center [136, 211] width 90 height 31
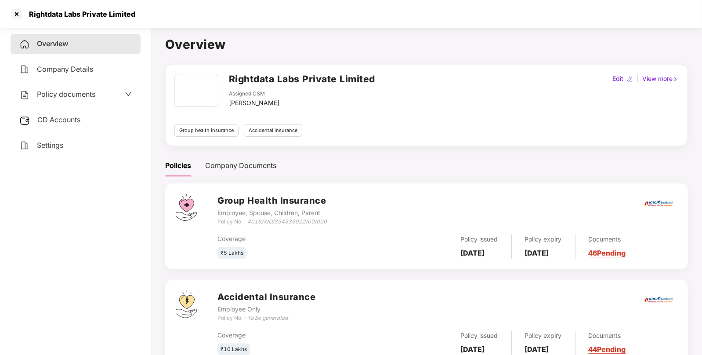
click at [286, 224] on icon "4016/X/O/394339912/00/000" at bounding box center [287, 221] width 80 height 7
click at [14, 13] on div at bounding box center [17, 14] width 14 height 14
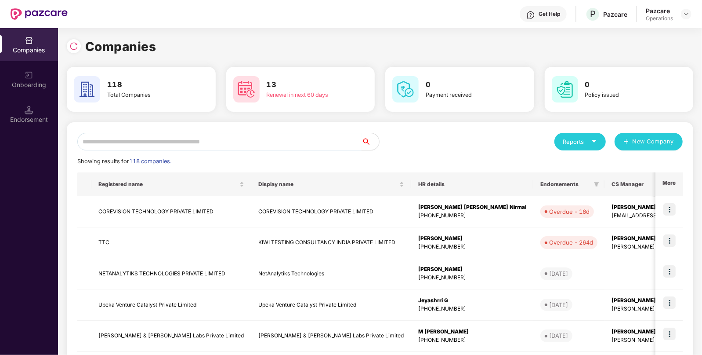
click at [215, 138] on input "text" at bounding box center [219, 142] width 284 height 18
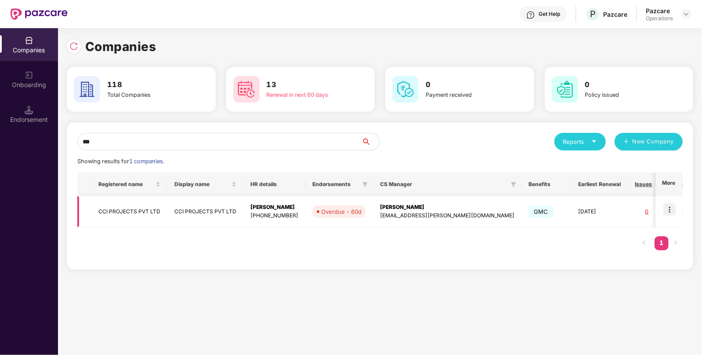
type input "***"
click at [181, 204] on td "CCI PROJECTS PVT LTD" at bounding box center [205, 211] width 76 height 31
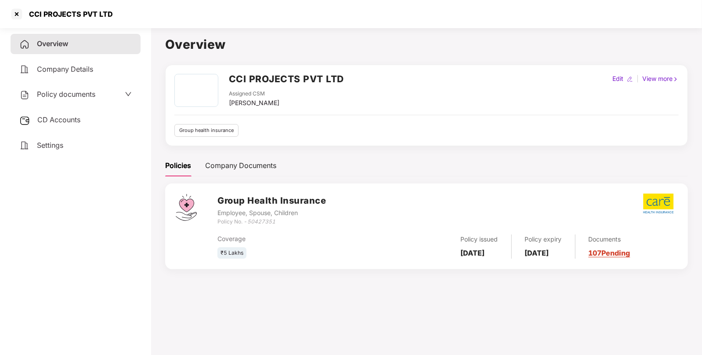
click at [256, 224] on icon "50427351" at bounding box center [261, 221] width 28 height 7
click at [21, 16] on div at bounding box center [17, 14] width 14 height 14
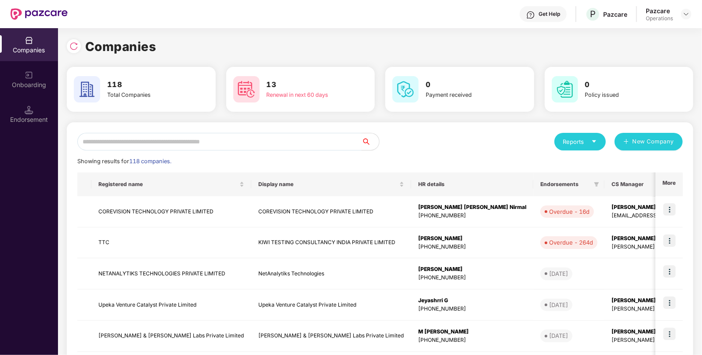
click at [236, 144] on input "text" at bounding box center [219, 142] width 284 height 18
type input "*"
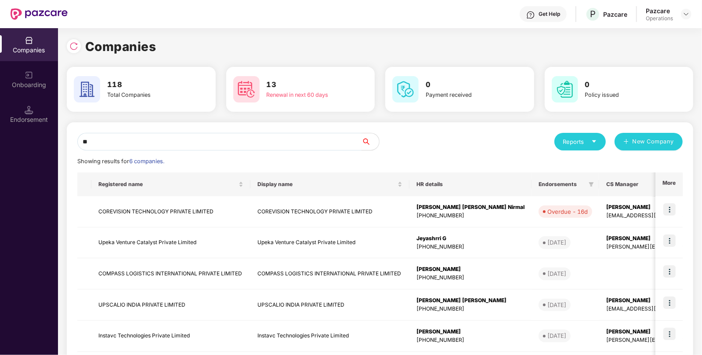
type input "*"
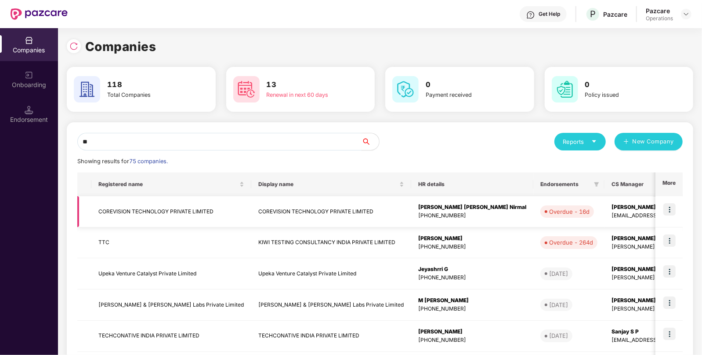
type input "*"
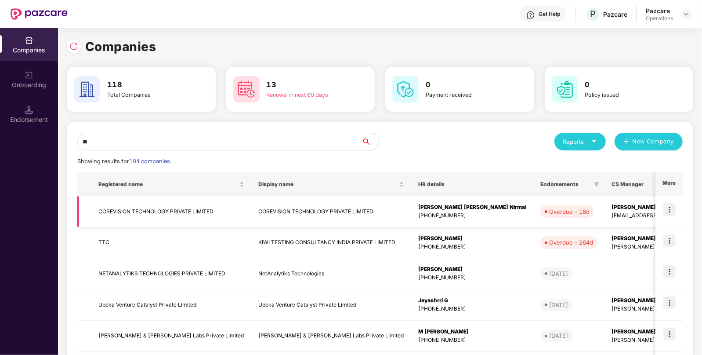
type input "*"
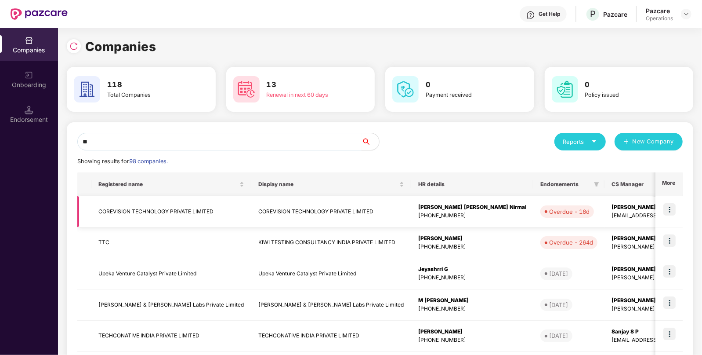
type input "*"
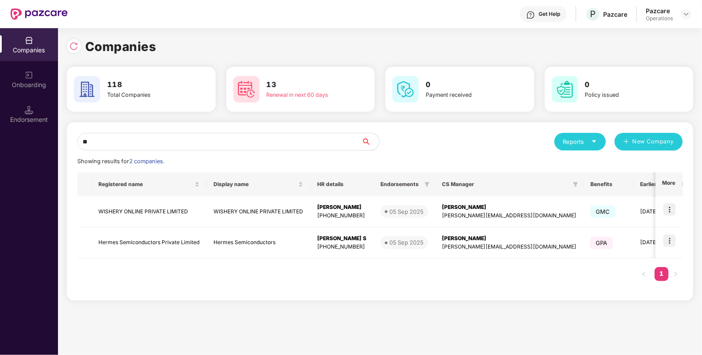
type input "*"
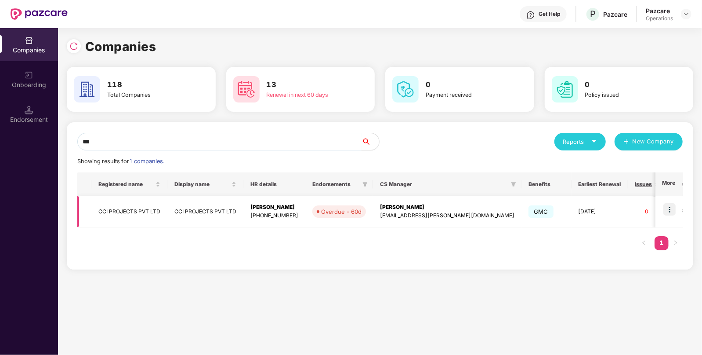
type input "***"
click at [193, 215] on td "CCI PROJECTS PVT LTD" at bounding box center [205, 211] width 76 height 31
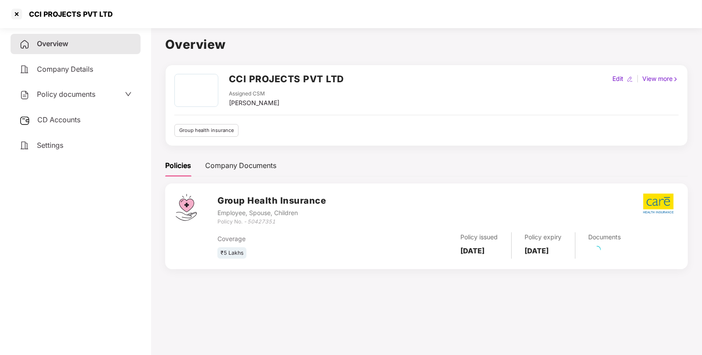
click at [52, 123] on span "CD Accounts" at bounding box center [58, 119] width 43 height 9
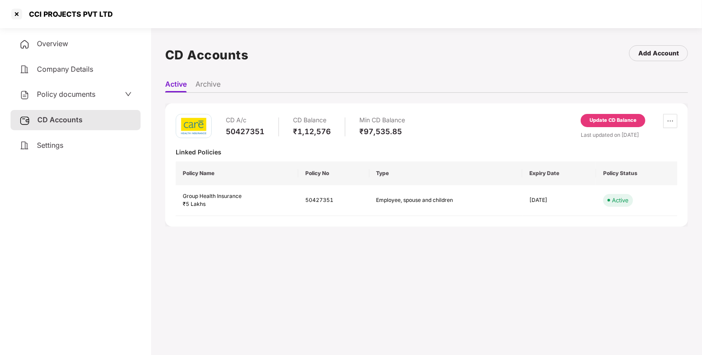
click at [61, 102] on div "Policy documents" at bounding box center [76, 94] width 130 height 20
click at [72, 93] on span "Policy documents" at bounding box center [66, 94] width 58 height 9
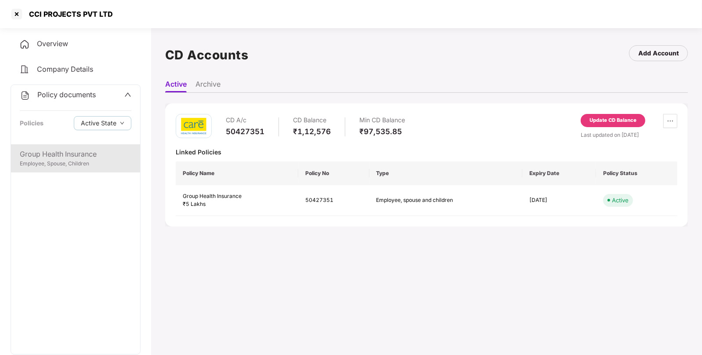
click at [65, 156] on div "Group Health Insurance" at bounding box center [76, 154] width 112 height 11
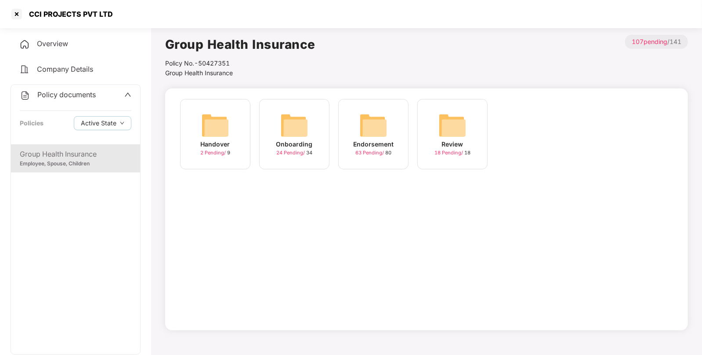
click at [370, 119] on img at bounding box center [374, 125] width 28 height 28
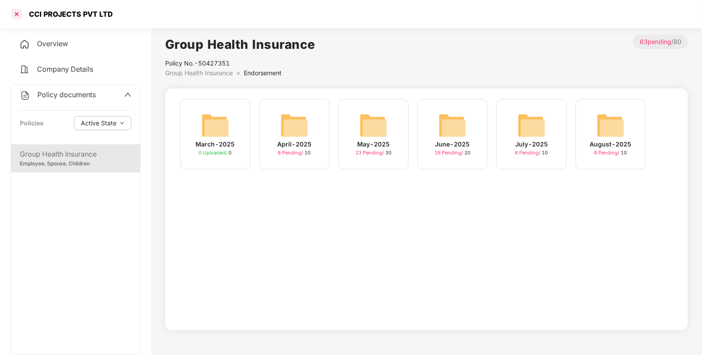
click at [18, 11] on div at bounding box center [17, 14] width 14 height 14
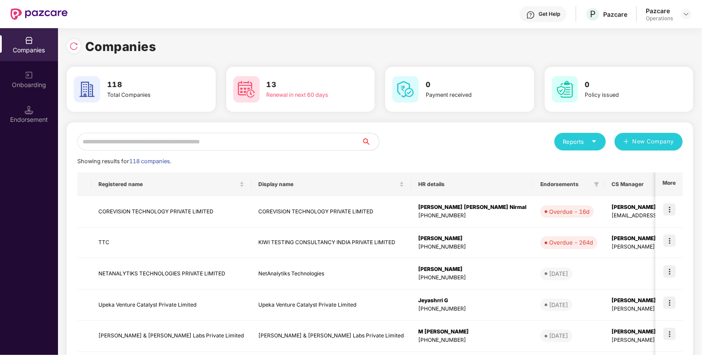
click at [224, 131] on div "Reports New Company Showing results for 118 companies. Registered name Display …" at bounding box center [380, 335] width 627 height 427
click at [186, 145] on input "text" at bounding box center [219, 142] width 284 height 18
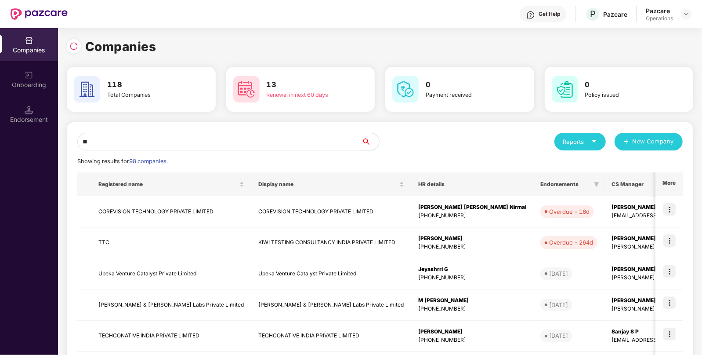
type input "*"
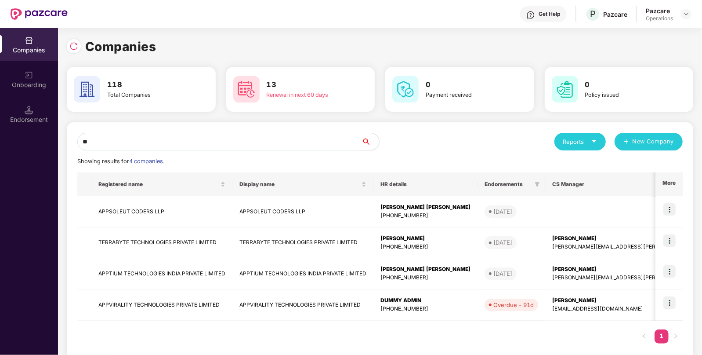
type input "*"
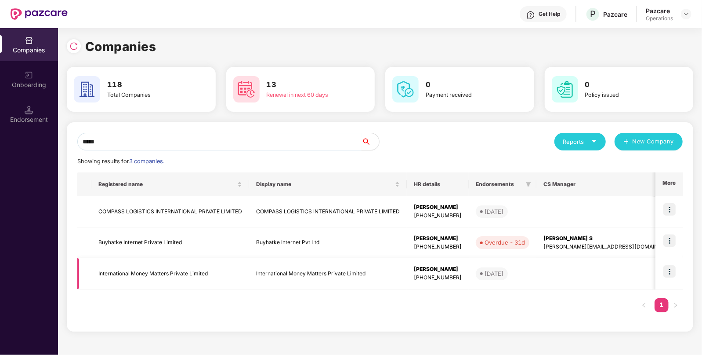
type input "*****"
click at [225, 270] on td "International Money Matters Private Limited" at bounding box center [170, 273] width 158 height 31
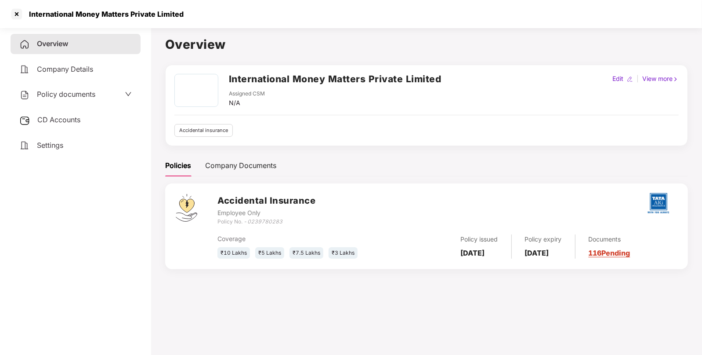
click at [13, 4] on div "International Money Matters Private Limited" at bounding box center [351, 14] width 702 height 28
click at [15, 9] on div at bounding box center [17, 14] width 14 height 14
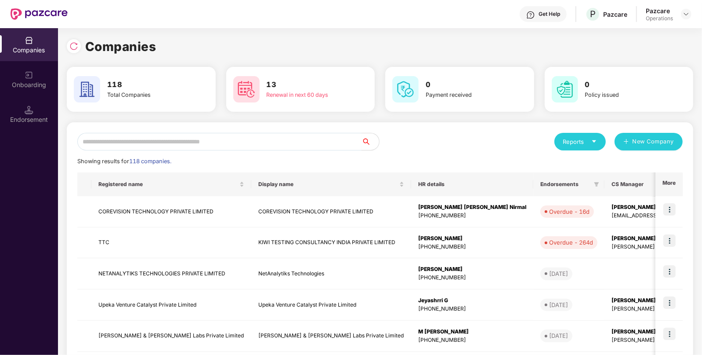
click at [137, 143] on input "text" at bounding box center [219, 142] width 284 height 18
type input "*"
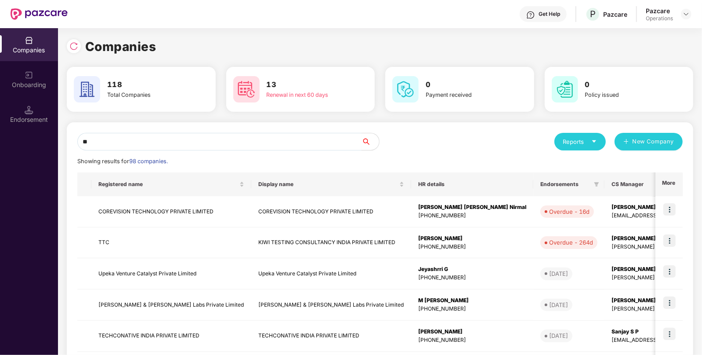
type input "*"
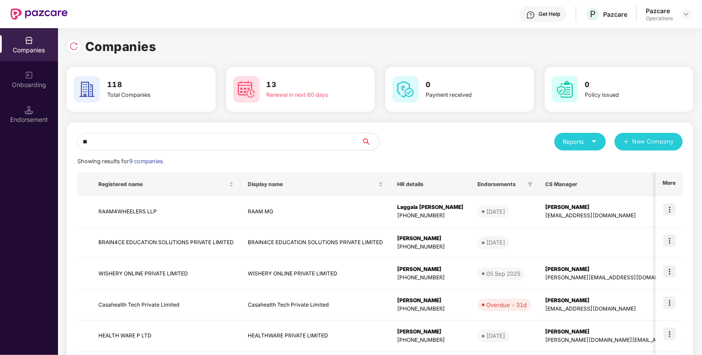
type input "*"
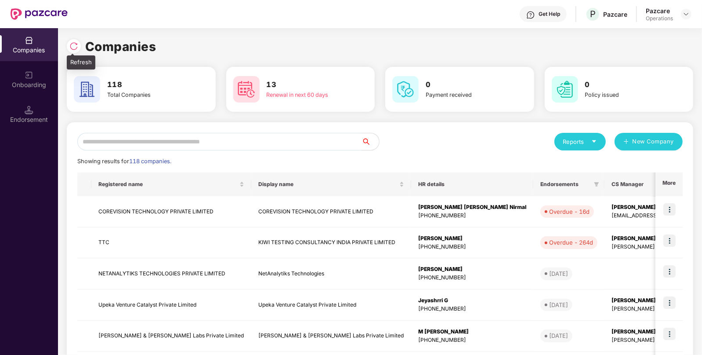
click at [75, 46] on img at bounding box center [73, 46] width 9 height 9
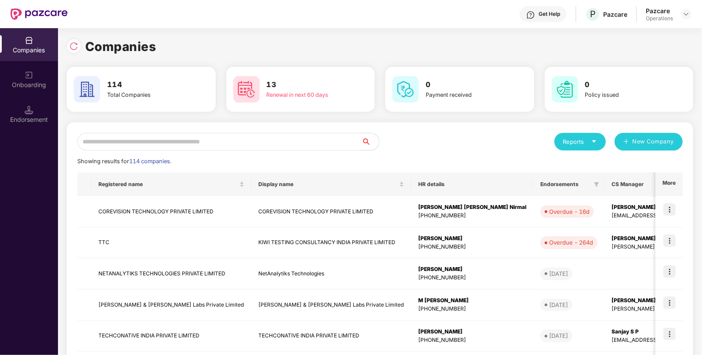
click at [75, 46] on img at bounding box center [73, 46] width 9 height 9
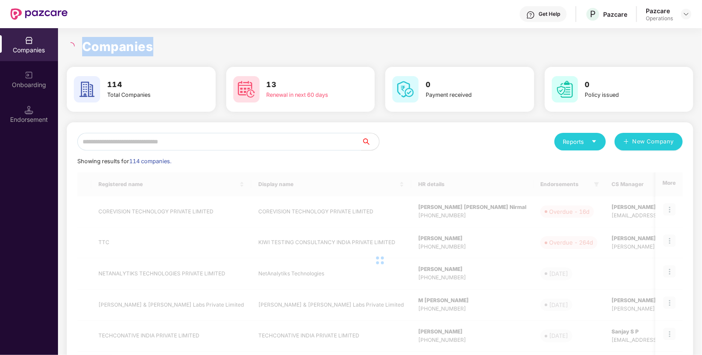
click at [75, 46] on div at bounding box center [72, 46] width 10 height 8
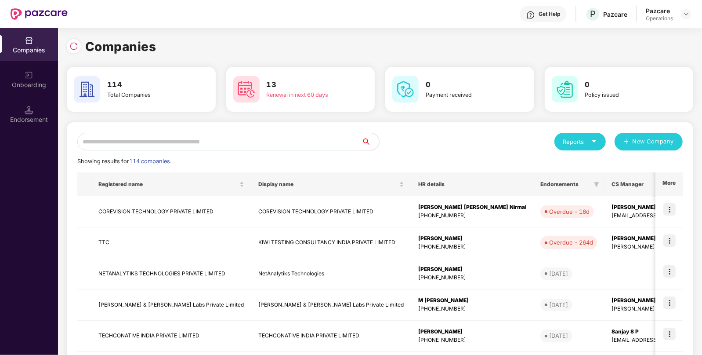
click at [190, 142] on input "text" at bounding box center [219, 142] width 284 height 18
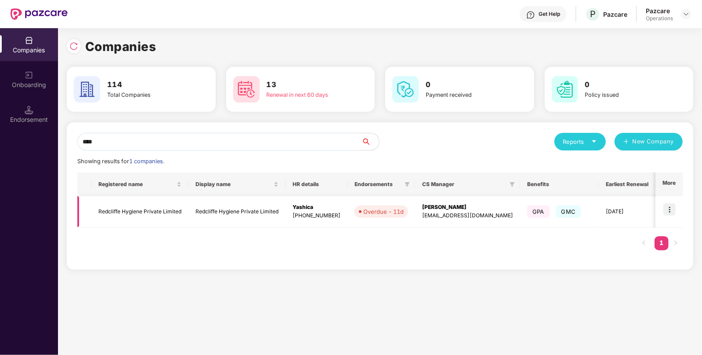
type input "****"
click at [667, 206] on img at bounding box center [670, 209] width 12 height 12
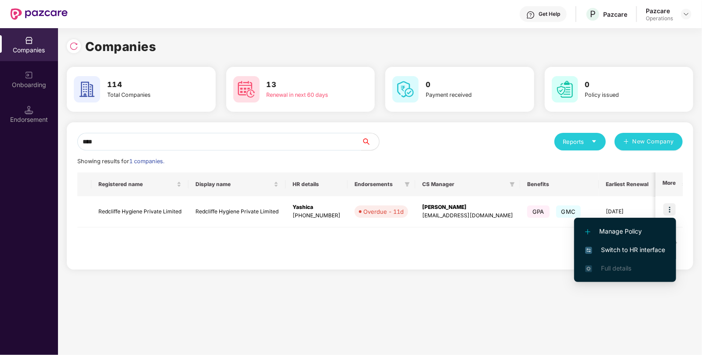
click at [619, 245] on span "Switch to HR interface" at bounding box center [625, 250] width 80 height 10
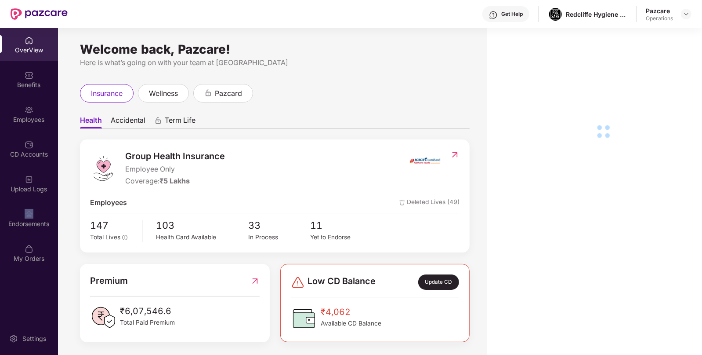
click at [38, 210] on div "Endorsements" at bounding box center [29, 218] width 58 height 33
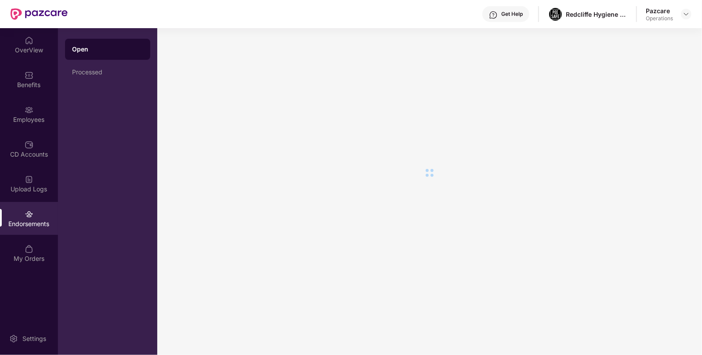
click at [38, 210] on div "Endorsements" at bounding box center [29, 218] width 58 height 33
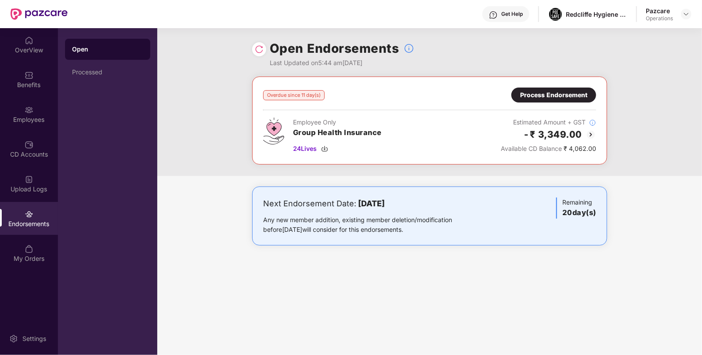
click at [534, 93] on div "Process Endorsement" at bounding box center [553, 95] width 67 height 10
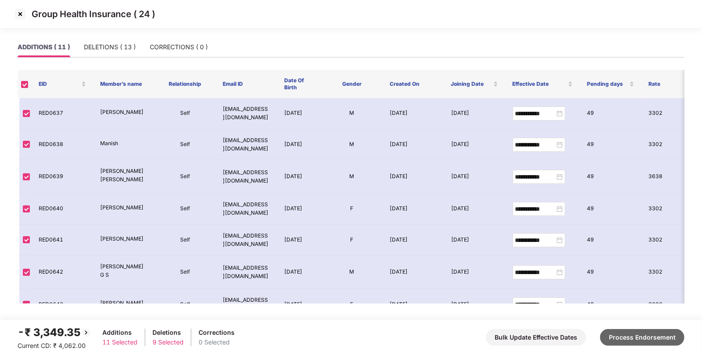
click at [639, 339] on button "Process Endorsement" at bounding box center [642, 337] width 84 height 17
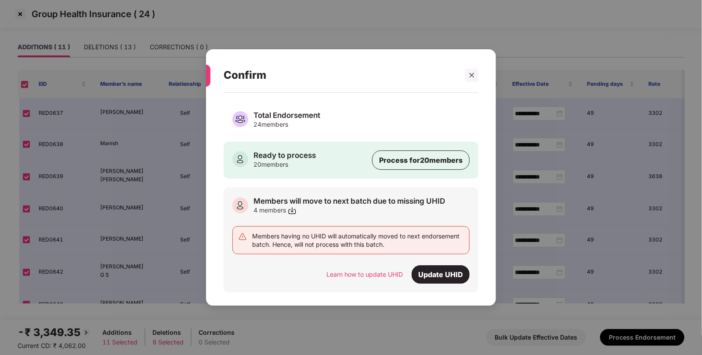
click at [21, 15] on div "Confirm Total Endorsement 24 members Ready to process 20 members Process for 20…" at bounding box center [351, 177] width 702 height 355
click at [472, 78] on icon "close" at bounding box center [472, 75] width 6 height 6
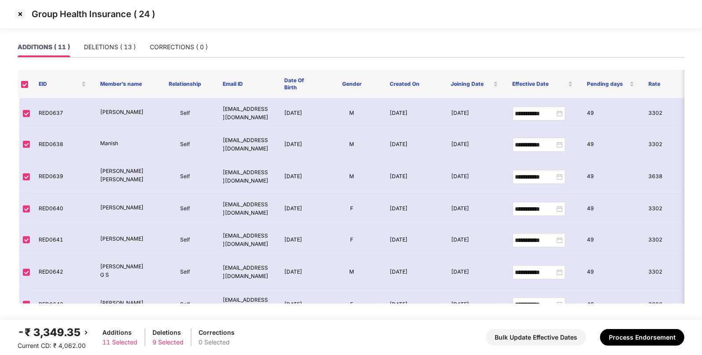
click at [25, 13] on img at bounding box center [20, 14] width 14 height 14
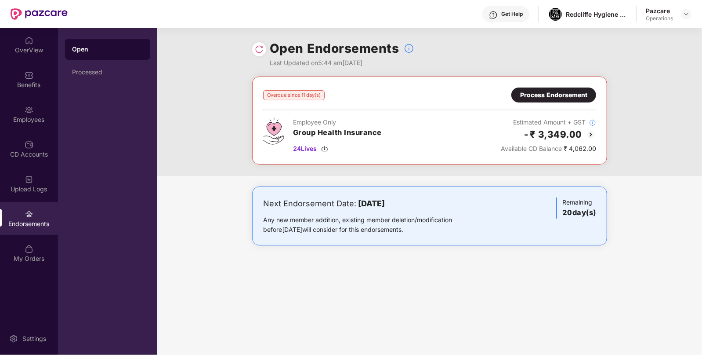
click at [690, 6] on div "Get Help Redcliffe Hygiene Private Limited Pazcare Operations" at bounding box center [380, 14] width 624 height 28
click at [687, 15] on img at bounding box center [686, 14] width 7 height 7
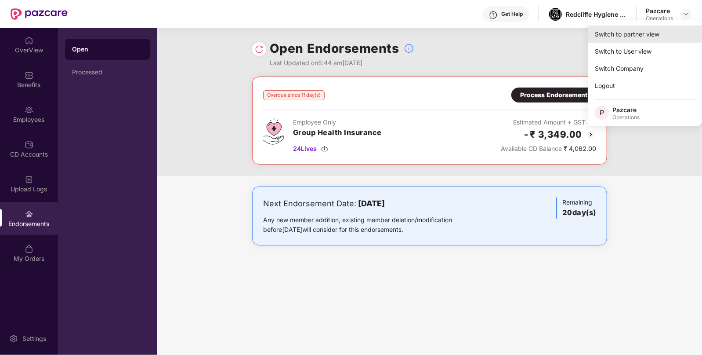
click at [635, 33] on div "Switch to partner view" at bounding box center [645, 33] width 114 height 17
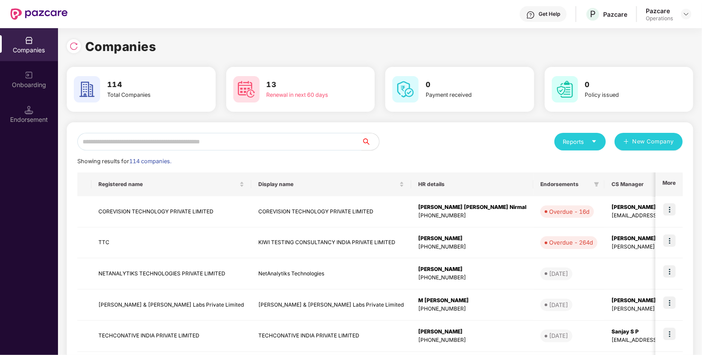
click at [163, 136] on input "text" at bounding box center [219, 142] width 284 height 18
click at [48, 109] on div "Endorsement" at bounding box center [29, 114] width 58 height 33
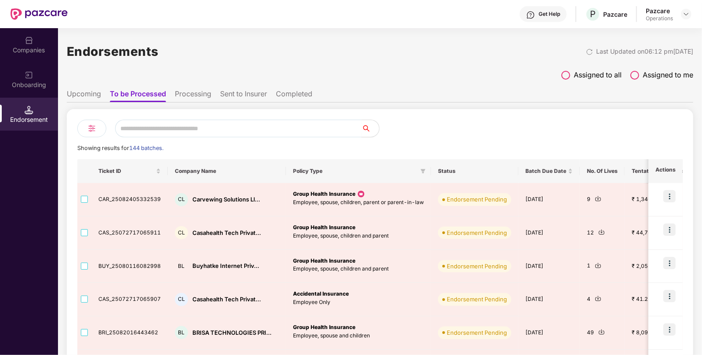
click at [172, 131] on input "text" at bounding box center [238, 129] width 247 height 18
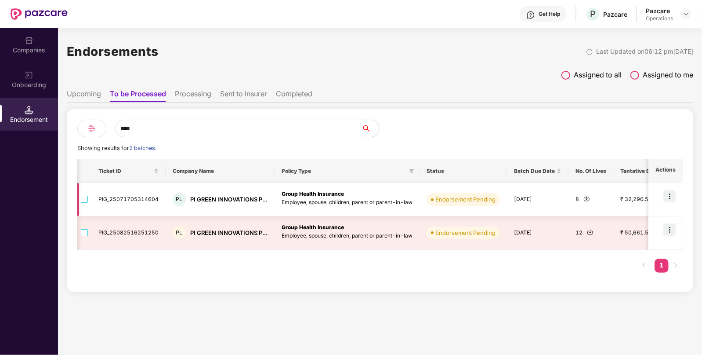
scroll to position [0, 294]
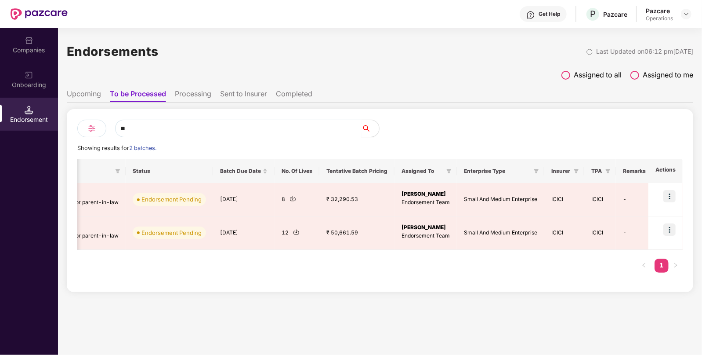
type input "*"
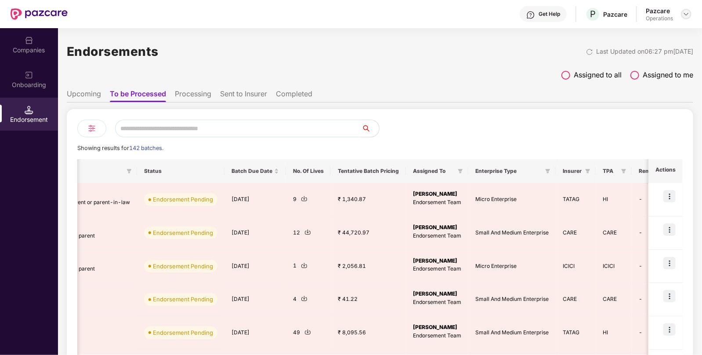
click at [686, 11] on img at bounding box center [686, 14] width 7 height 7
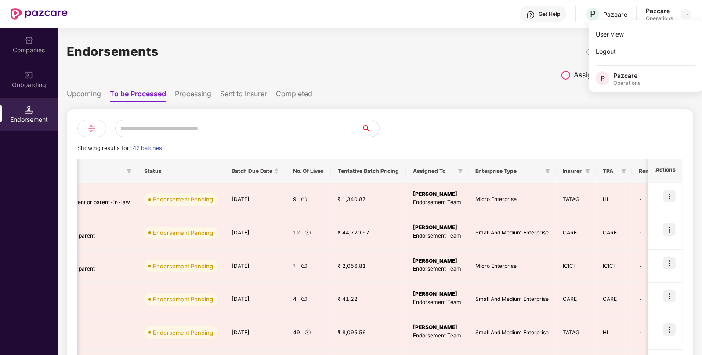
click at [21, 47] on div "Companies" at bounding box center [29, 50] width 58 height 9
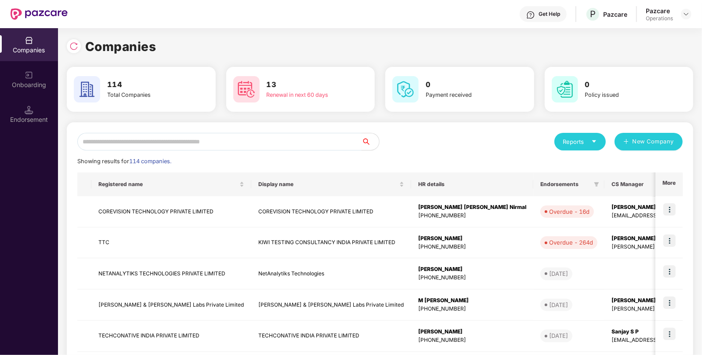
click at [163, 135] on input "text" at bounding box center [219, 142] width 284 height 18
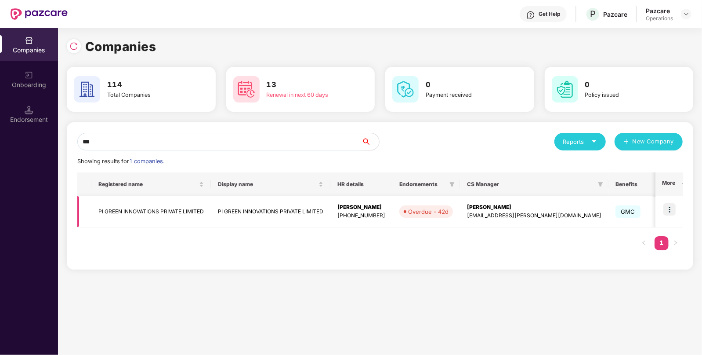
type input "**"
click at [670, 211] on img at bounding box center [670, 209] width 12 height 12
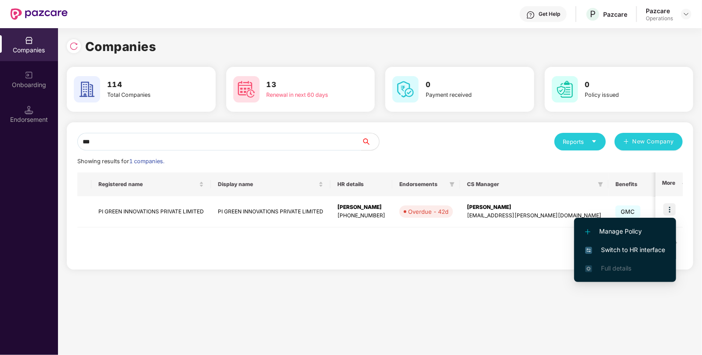
click at [629, 256] on li "Switch to HR interface" at bounding box center [625, 249] width 102 height 18
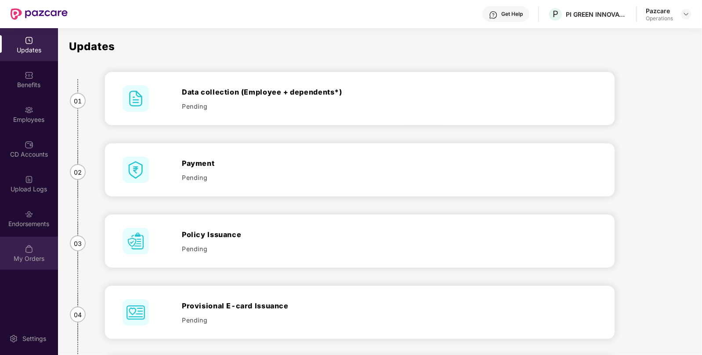
click at [56, 239] on div "My Orders" at bounding box center [29, 252] width 58 height 33
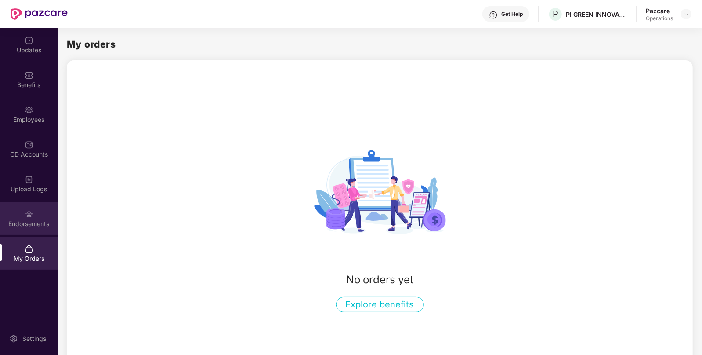
click at [46, 228] on div "Endorsements" at bounding box center [29, 223] width 58 height 9
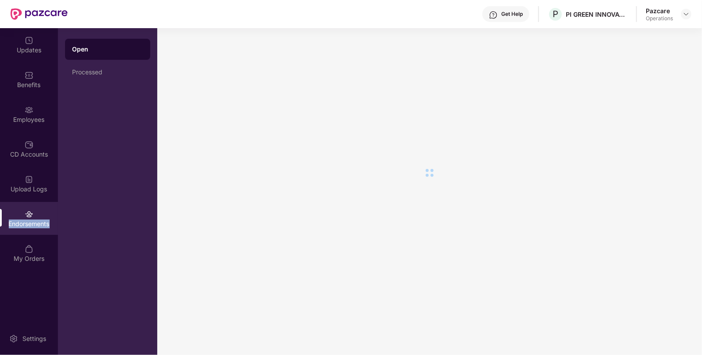
click at [46, 228] on div "Endorsements" at bounding box center [29, 223] width 58 height 9
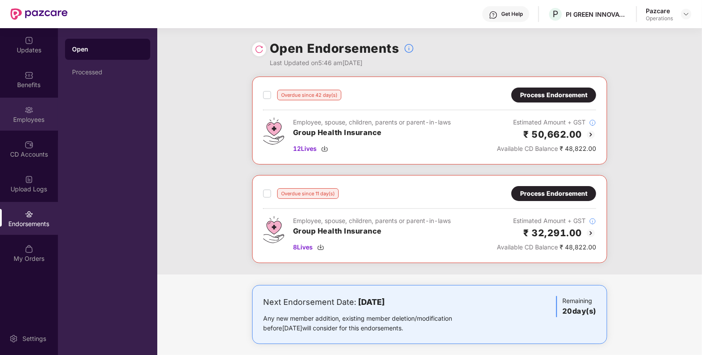
click at [24, 129] on div "Employees" at bounding box center [29, 114] width 58 height 33
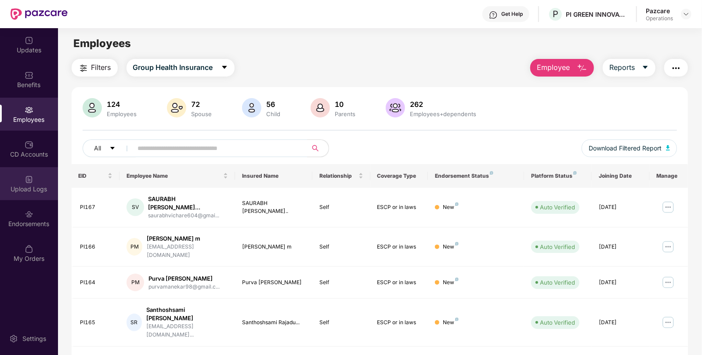
click at [32, 185] on div "Upload Logs" at bounding box center [29, 189] width 58 height 9
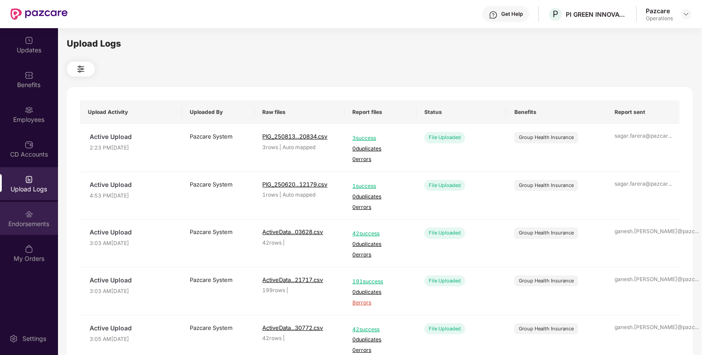
click at [40, 219] on div "Endorsements" at bounding box center [29, 223] width 58 height 9
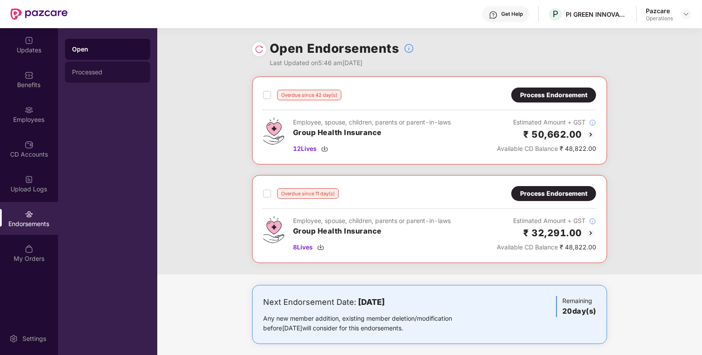
click at [96, 81] on div "Processed" at bounding box center [107, 72] width 85 height 21
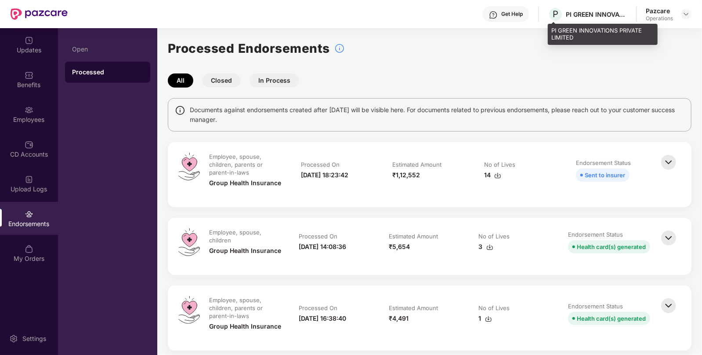
click at [572, 15] on div "PI GREEN INNOVATIONS PRIVATE LIMITED" at bounding box center [597, 14] width 62 height 8
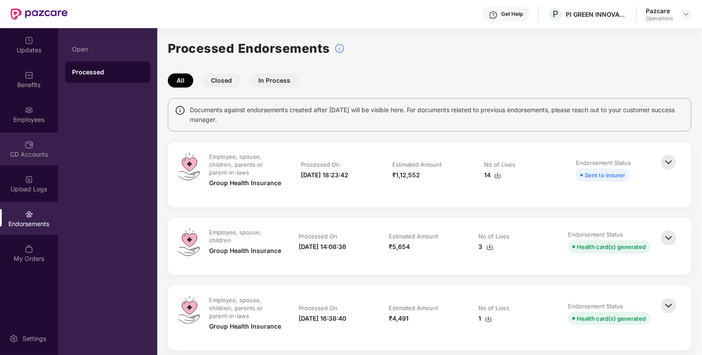
click at [33, 144] on div "CD Accounts" at bounding box center [29, 148] width 58 height 33
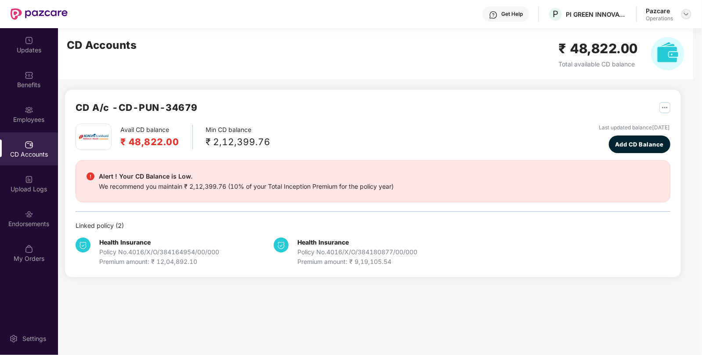
click at [685, 18] on div at bounding box center [686, 14] width 11 height 11
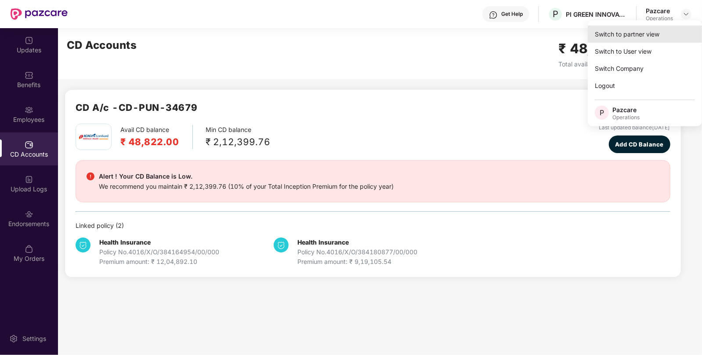
click at [635, 26] on div "Switch to partner view" at bounding box center [645, 33] width 114 height 17
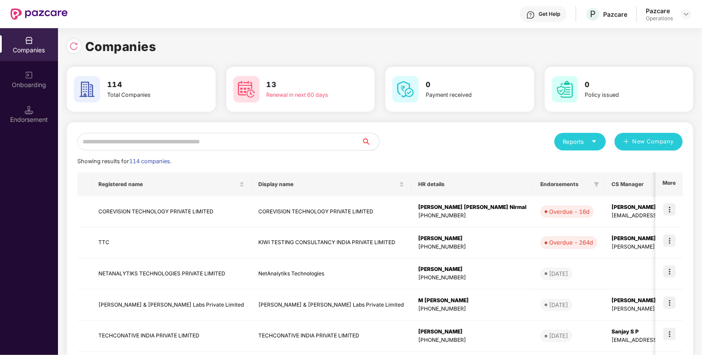
click at [218, 140] on input "text" at bounding box center [219, 142] width 284 height 18
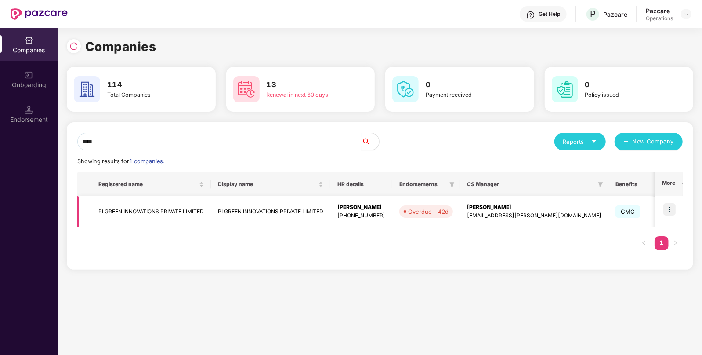
type input "****"
click at [181, 212] on td "PI GREEN INNOVATIONS PRIVATE LIMITED" at bounding box center [151, 211] width 120 height 31
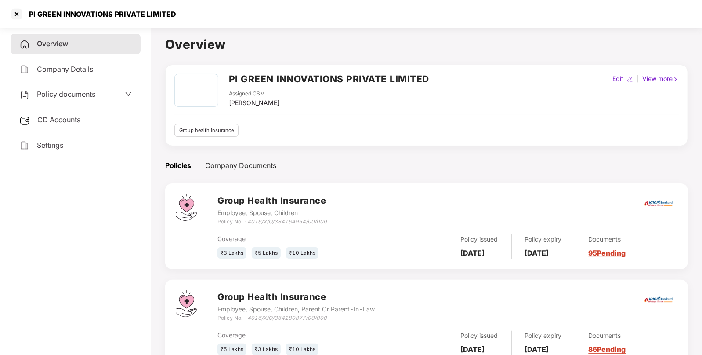
click at [62, 84] on div "Overview Company Details Policy documents CD Accounts Settings" at bounding box center [76, 94] width 130 height 121
click at [61, 97] on span "Policy documents" at bounding box center [66, 94] width 58 height 9
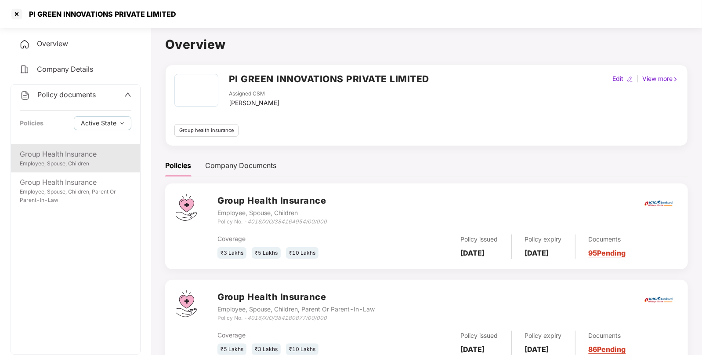
click at [58, 151] on div "Group Health Insurance" at bounding box center [76, 154] width 112 height 11
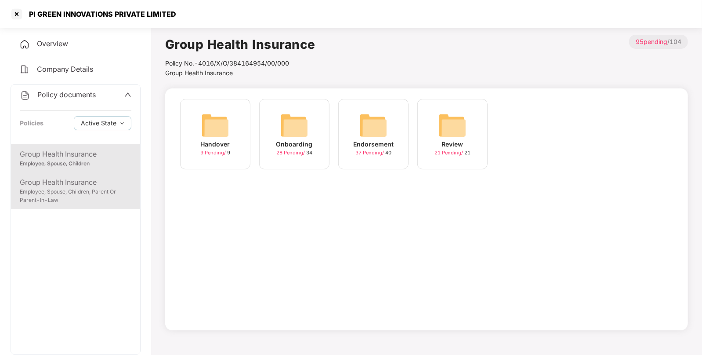
click at [62, 178] on div "Group Health Insurance" at bounding box center [76, 182] width 112 height 11
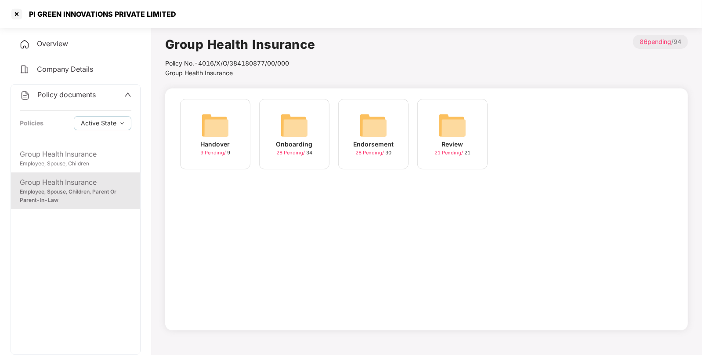
click at [368, 124] on img at bounding box center [374, 125] width 28 height 28
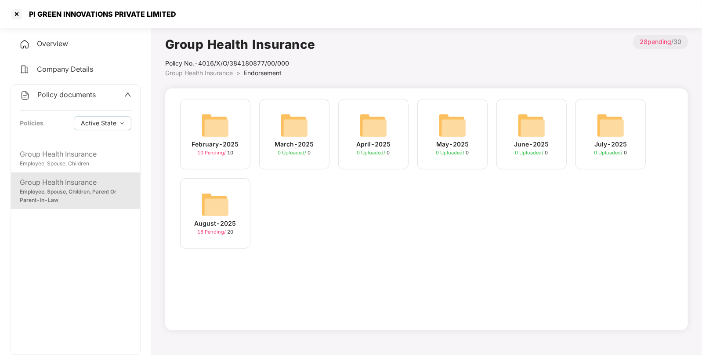
click at [222, 70] on span "Group Health Insurance" at bounding box center [199, 72] width 68 height 7
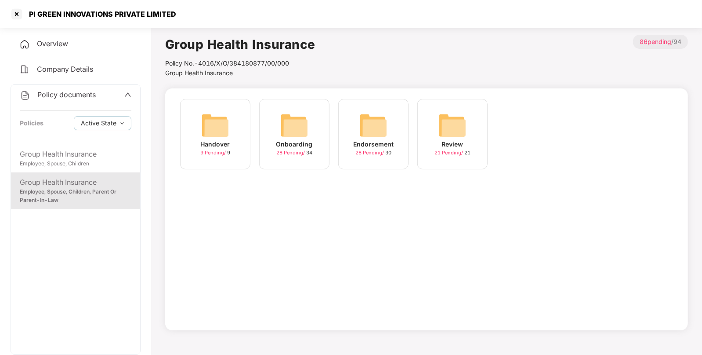
click at [292, 123] on img at bounding box center [294, 125] width 28 height 28
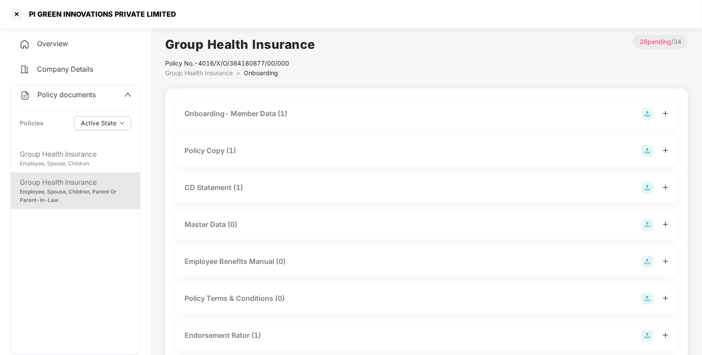
scroll to position [41, 0]
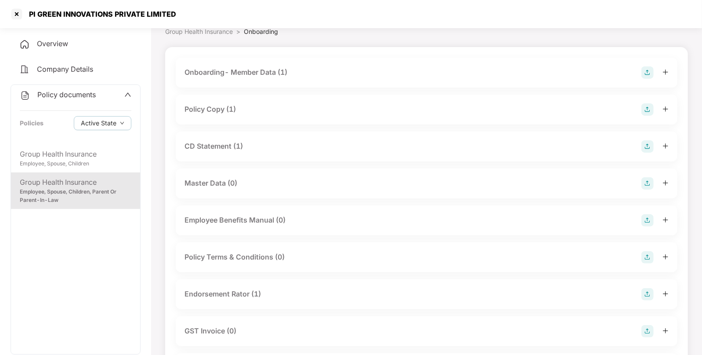
click at [233, 150] on div "CD Statement (1)" at bounding box center [214, 146] width 58 height 11
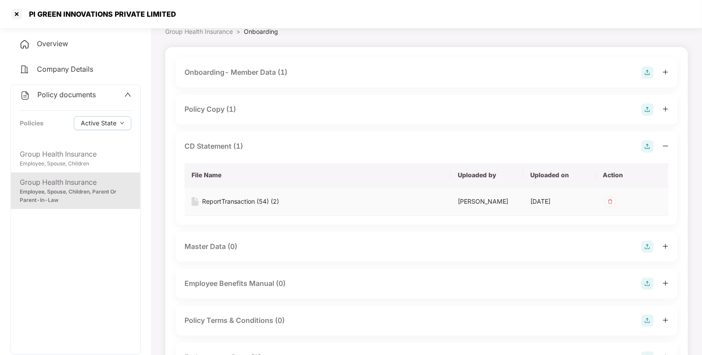
click at [266, 198] on div "ReportTransaction (54) (2)" at bounding box center [240, 201] width 77 height 10
click at [11, 18] on div at bounding box center [17, 14] width 14 height 14
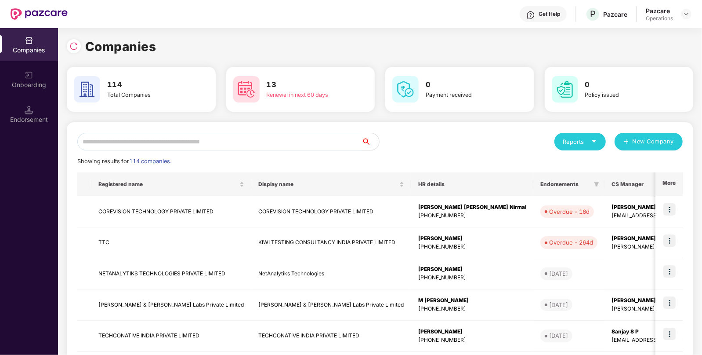
click at [174, 135] on input "text" at bounding box center [219, 142] width 284 height 18
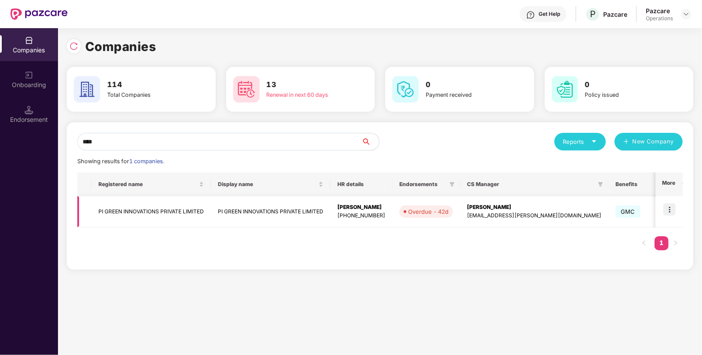
type input "****"
click at [669, 207] on img at bounding box center [670, 209] width 12 height 12
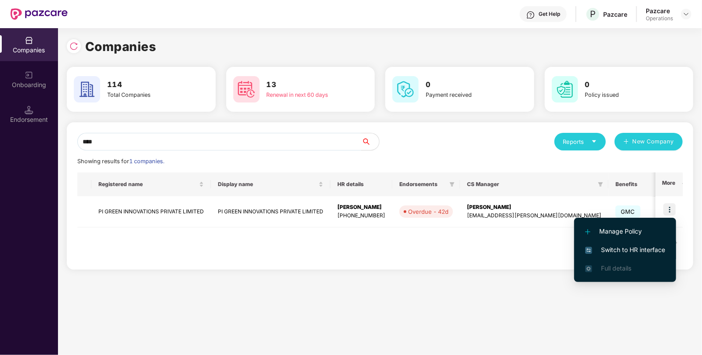
click at [620, 248] on span "Switch to HR interface" at bounding box center [625, 250] width 80 height 10
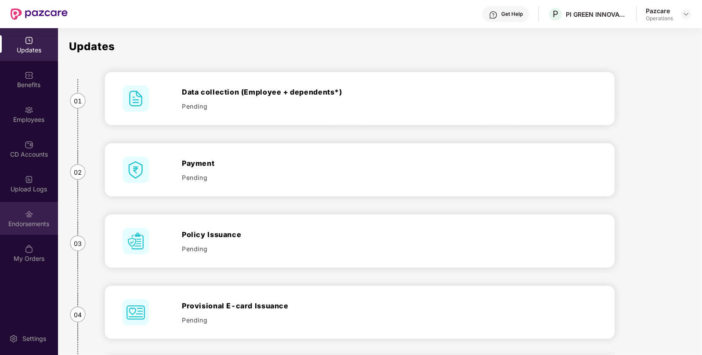
click at [35, 233] on div "Endorsements" at bounding box center [29, 218] width 58 height 33
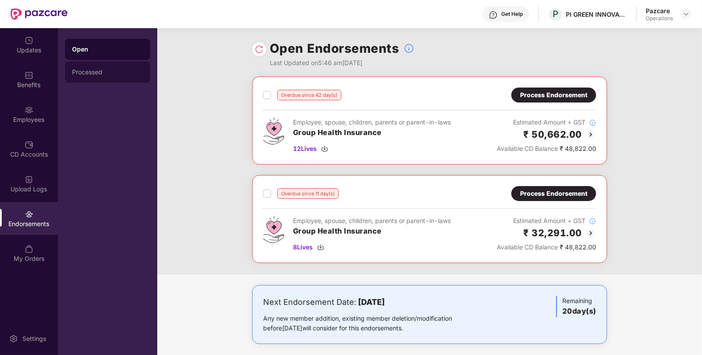
click at [109, 76] on div "Processed" at bounding box center [107, 72] width 85 height 21
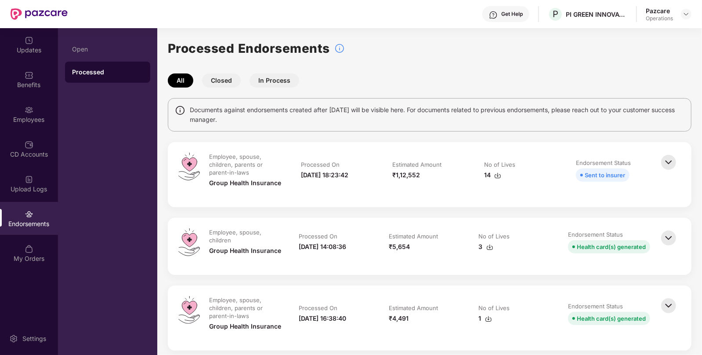
click at [281, 82] on button "In Process" at bounding box center [275, 80] width 50 height 14
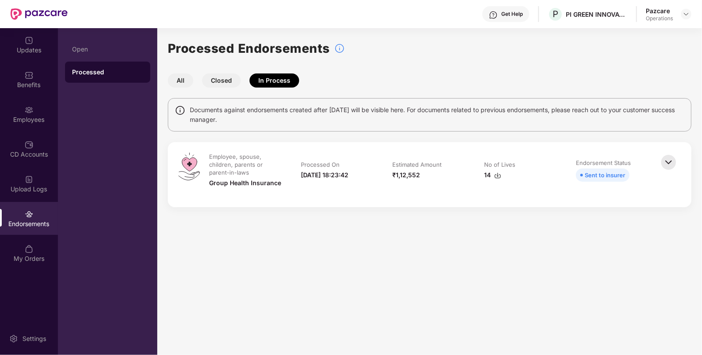
click at [215, 82] on button "Closed" at bounding box center [221, 80] width 39 height 14
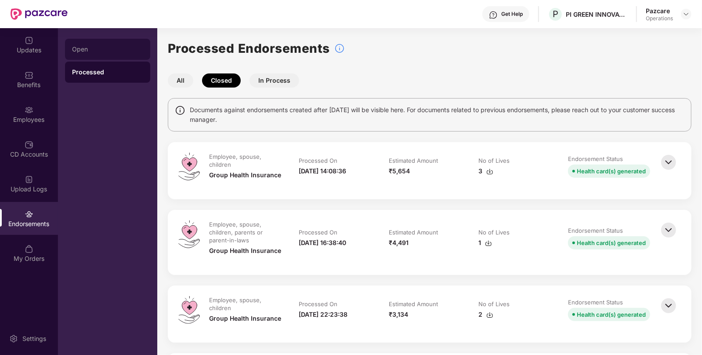
click at [98, 51] on div "Open" at bounding box center [107, 49] width 71 height 7
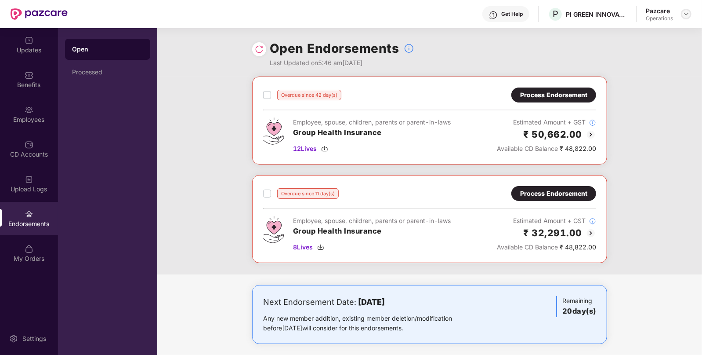
click at [681, 13] on div at bounding box center [686, 14] width 11 height 11
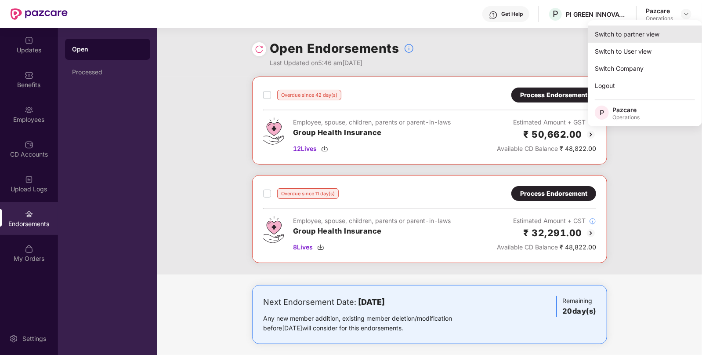
click at [640, 31] on div "Switch to partner view" at bounding box center [645, 33] width 114 height 17
